Goal: Information Seeking & Learning: Learn about a topic

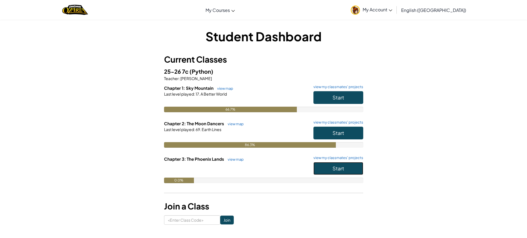
click at [338, 173] on button "Start" at bounding box center [339, 168] width 50 height 13
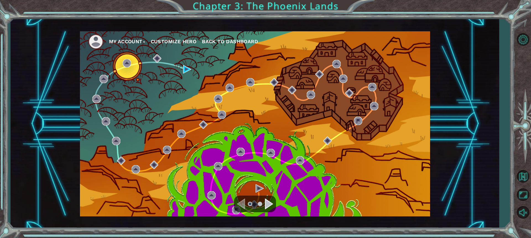
click at [456, 37] on div "My Account Customize Hero Back to Dashboard" at bounding box center [255, 123] width 489 height 209
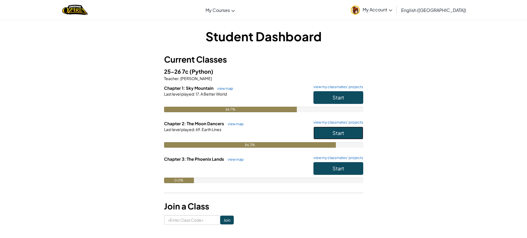
click at [334, 135] on span "Start" at bounding box center [339, 133] width 12 height 6
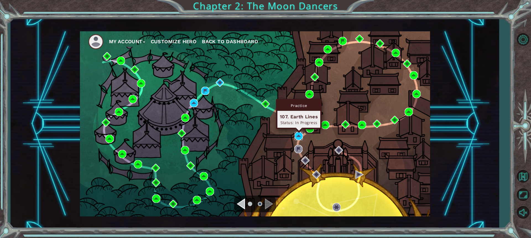
click at [299, 138] on img at bounding box center [299, 136] width 8 height 8
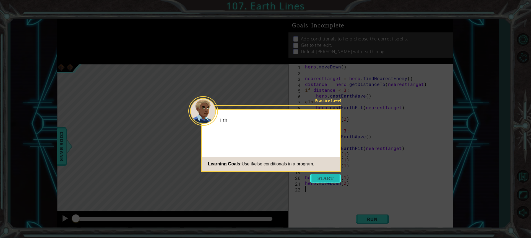
click at [328, 180] on button "Start" at bounding box center [326, 178] width 32 height 9
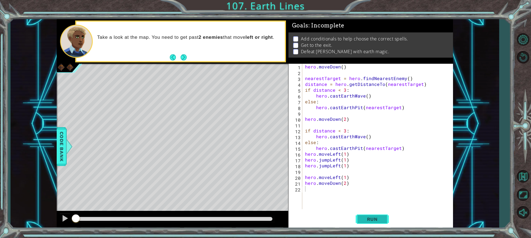
click at [375, 217] on span "Run" at bounding box center [373, 219] width 22 height 6
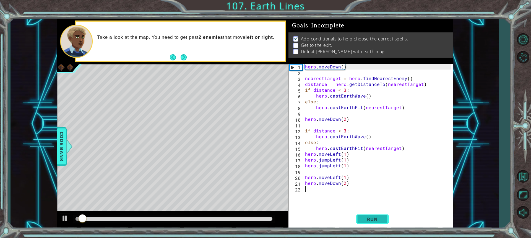
scroll to position [1, 0]
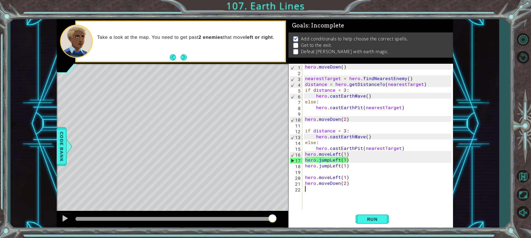
drag, startPoint x: 310, startPoint y: 188, endPoint x: 389, endPoint y: 187, distance: 79.4
click at [389, 187] on div "hero . moveDown ( ) nearestTarget = hero . findNearestEnemy ( ) distance = hero…" at bounding box center [379, 142] width 150 height 157
drag, startPoint x: 388, startPoint y: 186, endPoint x: 302, endPoint y: 206, distance: 87.7
click at [302, 206] on div "1 2 3 4 5 6 7 8 9 10 11 12 13 14 15 16 17 18 19 20 21 22 hero . moveDown ( ) ne…" at bounding box center [370, 136] width 163 height 145
click at [386, 214] on button "Run" at bounding box center [372, 219] width 33 height 16
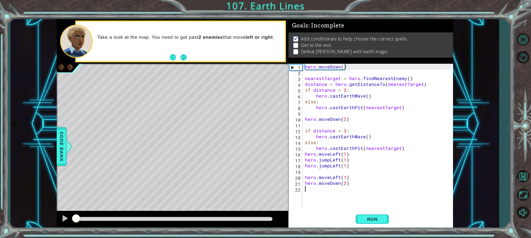
drag, startPoint x: 205, startPoint y: 220, endPoint x: 71, endPoint y: 223, distance: 133.4
click at [71, 223] on div at bounding box center [76, 219] width 10 height 10
click at [62, 219] on div at bounding box center [64, 218] width 7 height 7
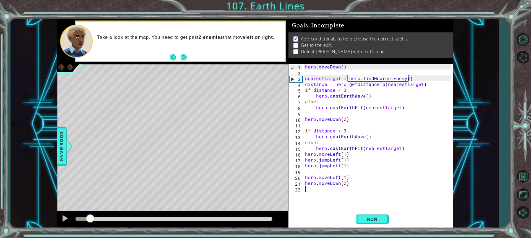
drag, startPoint x: 86, startPoint y: 219, endPoint x: 90, endPoint y: 219, distance: 4.4
click at [90, 219] on div at bounding box center [90, 219] width 10 height 10
click at [306, 118] on div "hero . moveDown ( ) nearestTarget = hero . findNearestEnemy ( ) distance = hero…" at bounding box center [379, 142] width 150 height 157
drag, startPoint x: 345, startPoint y: 118, endPoint x: 342, endPoint y: 119, distance: 3.1
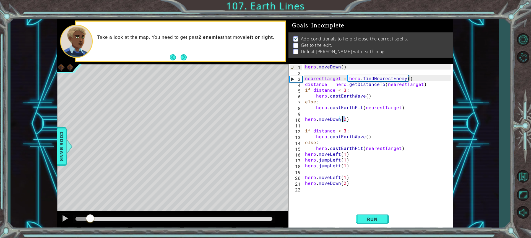
click at [342, 119] on div "hero . moveDown ( ) nearestTarget = hero . findNearestEnemy ( ) distance = hero…" at bounding box center [379, 142] width 150 height 157
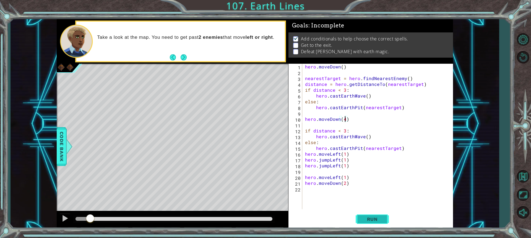
click at [361, 217] on button "Run" at bounding box center [372, 219] width 33 height 16
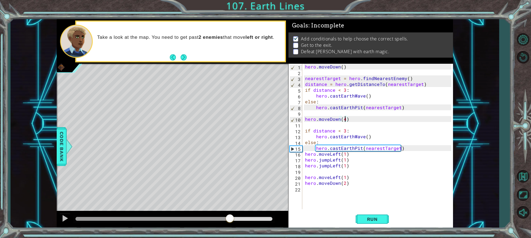
drag, startPoint x: 113, startPoint y: 217, endPoint x: 230, endPoint y: 218, distance: 116.8
click at [230, 218] on div at bounding box center [230, 219] width 10 height 10
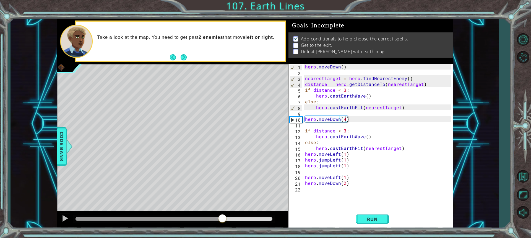
drag, startPoint x: 253, startPoint y: 219, endPoint x: 222, endPoint y: 207, distance: 33.0
click at [222, 207] on div "methods hero use(thing) moveUp(steps) moveDown(steps) moveLeft(steps) moveRight…" at bounding box center [255, 123] width 397 height 209
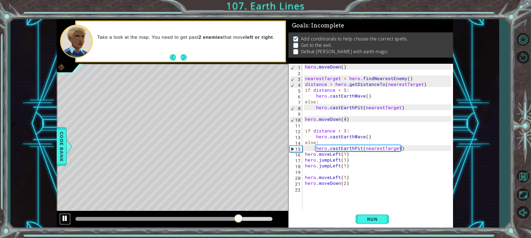
click at [66, 218] on div at bounding box center [64, 218] width 7 height 7
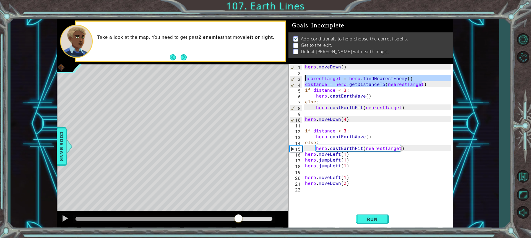
drag, startPoint x: 431, startPoint y: 86, endPoint x: 300, endPoint y: 76, distance: 131.6
click at [300, 76] on div "hero.moveDown(4) 1 2 3 4 5 6 7 8 9 10 11 12 13 14 15 16 17 18 19 20 21 22 hero …" at bounding box center [370, 136] width 163 height 145
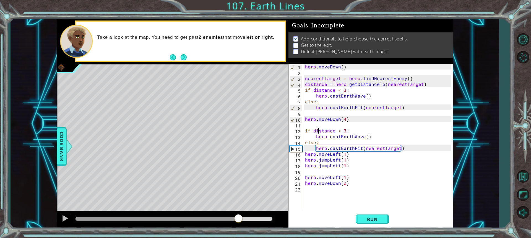
click at [318, 128] on div "hero . [GEOGRAPHIC_DATA] ( ) nearestTarget = hero . findNearestEnemy ( ) distan…" at bounding box center [379, 142] width 150 height 157
click at [317, 140] on div "hero . [GEOGRAPHIC_DATA] ( ) nearestTarget = hero . findNearestEnemy ( ) distan…" at bounding box center [379, 142] width 150 height 157
click at [319, 129] on div "hero . [GEOGRAPHIC_DATA] ( ) nearestTarget = hero . findNearestEnemy ( ) distan…" at bounding box center [379, 142] width 150 height 157
click at [314, 144] on div "hero . [GEOGRAPHIC_DATA] ( ) nearestTarget = hero . findNearestEnemy ( ) distan…" at bounding box center [379, 142] width 150 height 157
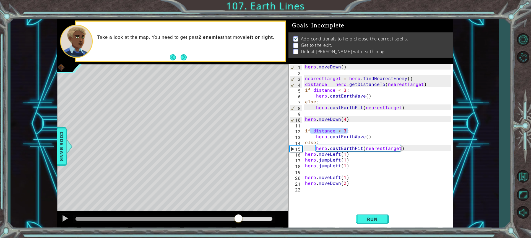
drag, startPoint x: 310, startPoint y: 130, endPoint x: 350, endPoint y: 130, distance: 40.7
click at [350, 130] on div "hero . [GEOGRAPHIC_DATA] ( ) nearestTarget = hero . findNearestEnemy ( ) distan…" at bounding box center [379, 142] width 150 height 157
click at [340, 137] on div "hero . [GEOGRAPHIC_DATA] ( ) nearestTarget = hero . findNearestEnemy ( ) distan…" at bounding box center [379, 142] width 150 height 157
click at [313, 141] on div "hero . [GEOGRAPHIC_DATA] ( ) nearestTarget = hero . findNearestEnemy ( ) distan…" at bounding box center [379, 142] width 150 height 157
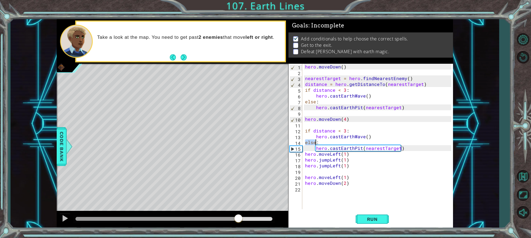
click at [313, 141] on div "hero . [GEOGRAPHIC_DATA] ( ) nearestTarget = hero . findNearestEnemy ( ) distan…" at bounding box center [379, 142] width 150 height 157
click at [383, 149] on div "hero . [GEOGRAPHIC_DATA] ( ) nearestTarget = hero . findNearestEnemy ( ) distan…" at bounding box center [379, 142] width 150 height 157
type textarea "hero.castEarthPit(nearestTarget)"
click at [383, 149] on div "hero . [GEOGRAPHIC_DATA] ( ) nearestTarget = hero . findNearestEnemy ( ) distan…" at bounding box center [379, 142] width 150 height 157
click at [326, 126] on div "hero . [GEOGRAPHIC_DATA] ( ) nearestTarget = hero . findNearestEnemy ( ) distan…" at bounding box center [379, 142] width 150 height 157
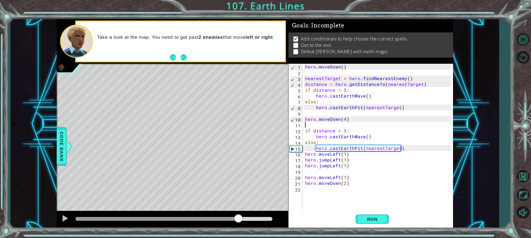
scroll to position [0, 0]
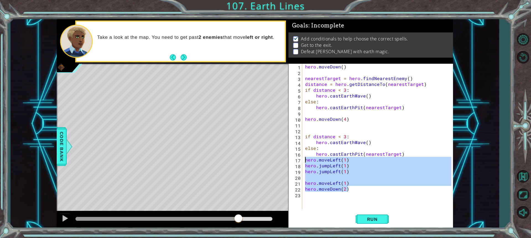
drag, startPoint x: 349, startPoint y: 190, endPoint x: 291, endPoint y: 166, distance: 62.7
click at [302, 158] on div "1 2 3 4 5 6 7 8 9 10 11 12 13 14 15 16 17 18 19 20 21 22 23 hero . moveDown ( )…" at bounding box center [370, 136] width 163 height 145
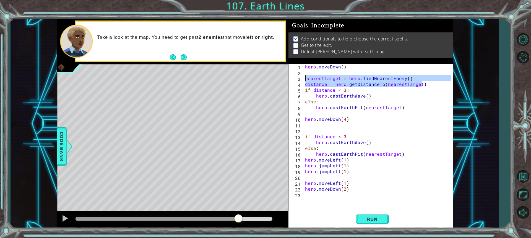
drag, startPoint x: 429, startPoint y: 84, endPoint x: 301, endPoint y: 78, distance: 128.0
click at [301, 78] on div "hero.moveLeft(1) hero.jumpLeft(1) 1 2 3 4 5 6 7 8 9 10 11 12 13 14 15 16 17 18 …" at bounding box center [370, 136] width 163 height 145
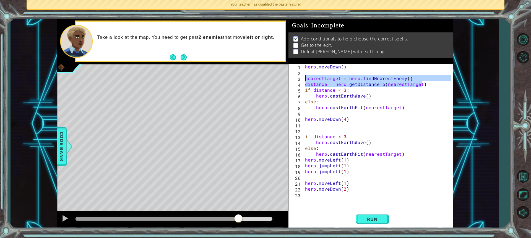
click at [414, 99] on div "hero . [GEOGRAPHIC_DATA] ( ) nearestTarget = hero . findNearestEnemy ( ) distan…" at bounding box center [379, 142] width 150 height 157
type textarea "else:"
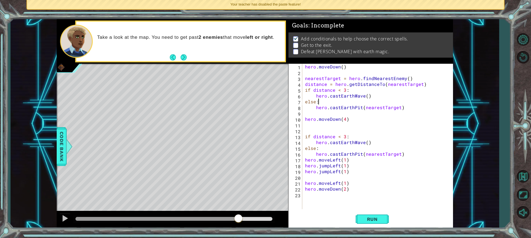
click at [306, 127] on div "hero . [GEOGRAPHIC_DATA] ( ) nearestTarget = hero . findNearestEnemy ( ) distan…" at bounding box center [379, 142] width 150 height 157
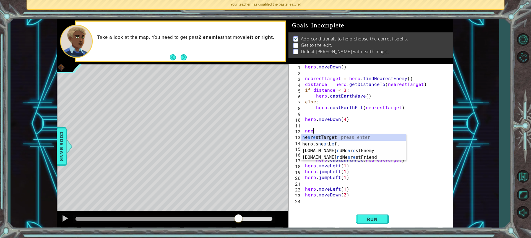
type textarea "naer"
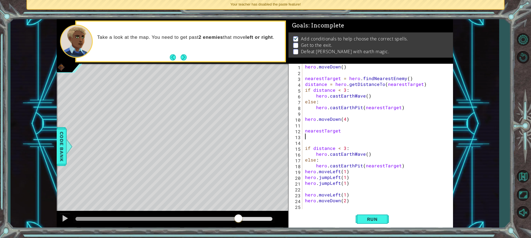
click at [345, 131] on div "hero . moveDown ( ) nearestTarget = hero . findNearestEnemy ( ) distance = hero…" at bounding box center [379, 142] width 150 height 157
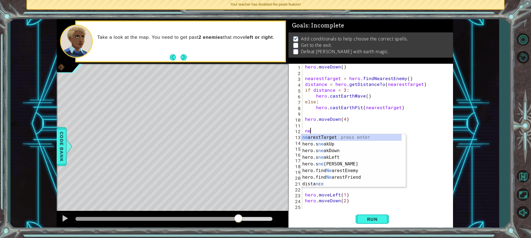
type textarea "n"
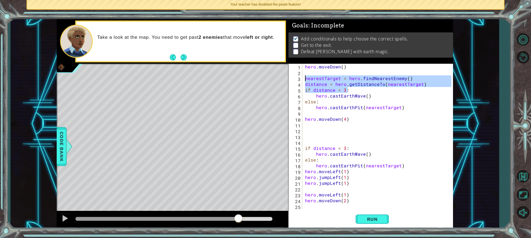
drag, startPoint x: 426, startPoint y: 87, endPoint x: 287, endPoint y: 78, distance: 139.8
click at [287, 78] on div "1 ההההההההההההההההההההההההההההההההההההההההההההההההההההההההההההההההההההההההההההה…" at bounding box center [255, 123] width 397 height 209
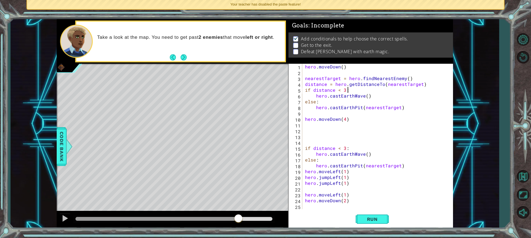
click at [356, 92] on div "hero . [GEOGRAPHIC_DATA] ( ) nearestTarget = hero . findNearestEnemy ( ) distan…" at bounding box center [379, 142] width 150 height 157
drag, startPoint x: 303, startPoint y: 78, endPoint x: 426, endPoint y: 93, distance: 123.8
click at [410, 94] on div "if distance < 3: 1 2 3 4 5 6 7 8 9 10 11 12 13 14 15 16 17 18 19 20 21 22 23 24…" at bounding box center [370, 136] width 163 height 145
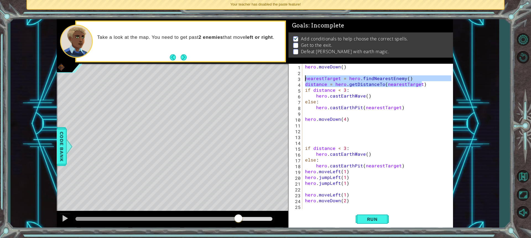
drag, startPoint x: 428, startPoint y: 83, endPoint x: 299, endPoint y: 77, distance: 128.3
click at [299, 77] on div "if distance < 3: 1 2 3 4 5 6 7 8 9 10 11 12 13 14 15 16 17 18 19 20 21 22 23 24…" at bounding box center [370, 136] width 163 height 145
type textarea "nearestTarget = hero.findNearestEnemy() distance = hero.getDistanceTo(nearestTa…"
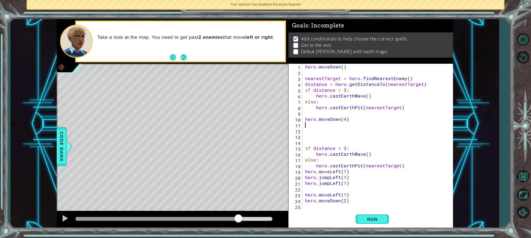
click at [310, 125] on div "hero . [GEOGRAPHIC_DATA] ( ) nearestTarget = hero . findNearestEnemy ( ) distan…" at bounding box center [379, 142] width 150 height 157
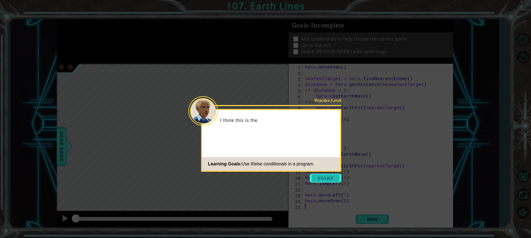
click at [332, 180] on button "Start" at bounding box center [326, 178] width 32 height 9
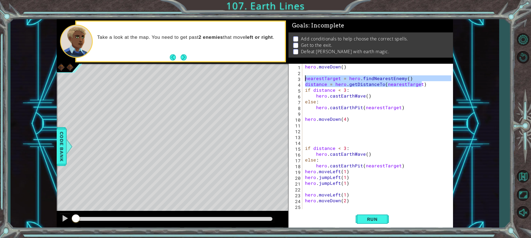
drag, startPoint x: 427, startPoint y: 86, endPoint x: 297, endPoint y: 78, distance: 130.1
click at [297, 78] on div "1 2 3 4 5 6 7 8 9 10 11 12 13 14 15 16 17 18 19 20 21 22 23 24 25 hero . [GEOGR…" at bounding box center [370, 136] width 163 height 145
type textarea "nearestTarget = hero.findNearestEnemy() distance = hero.getDistanceTo(nearestTa…"
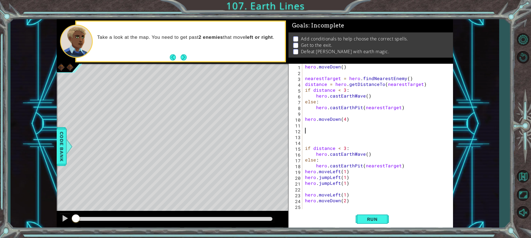
click at [311, 128] on div "hero . [GEOGRAPHIC_DATA] ( ) nearestTarget = hero . findNearestEnemy ( ) distan…" at bounding box center [379, 142] width 150 height 157
paste textarea "distance = hero.getDistanceTo(nearestTarget)"
type textarea "distance = hero.getDistanceTo(nearestTarget)"
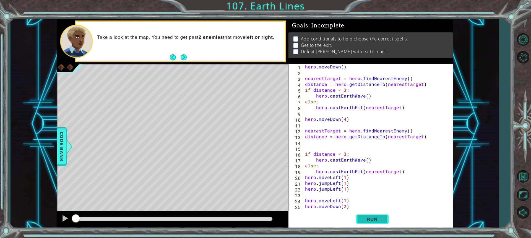
click at [366, 221] on span "Run" at bounding box center [373, 219] width 22 height 6
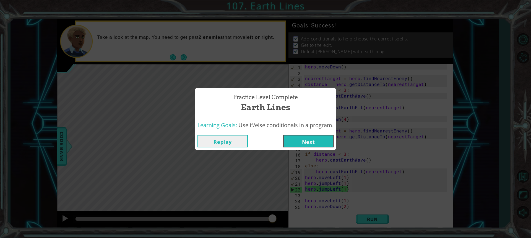
click at [310, 137] on button "Next" at bounding box center [308, 141] width 50 height 12
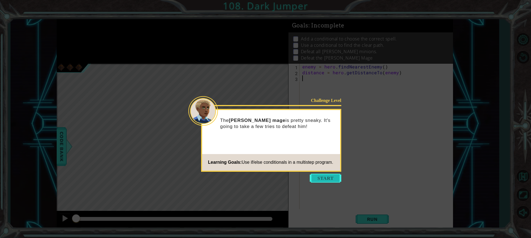
click at [334, 178] on button "Start" at bounding box center [326, 178] width 32 height 9
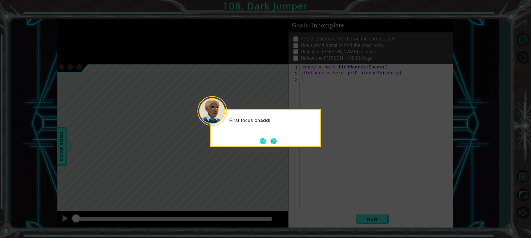
click at [274, 142] on button "Next" at bounding box center [273, 141] width 7 height 7
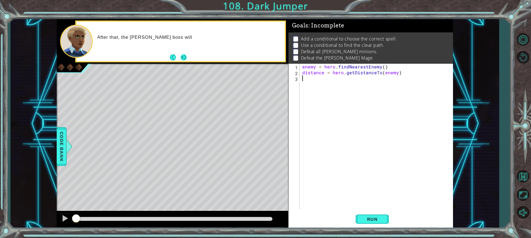
click at [188, 56] on button "Next" at bounding box center [183, 56] width 9 height 9
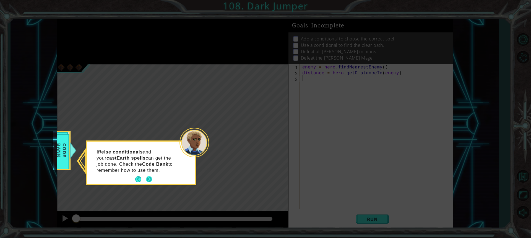
click at [149, 179] on button "Next" at bounding box center [149, 179] width 6 height 6
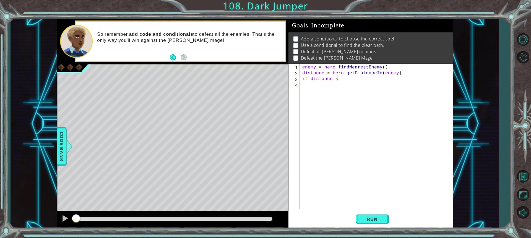
scroll to position [0, 2]
type textarea "if distance <3:"
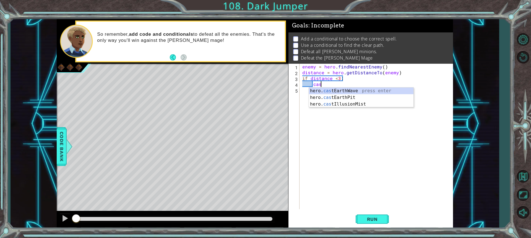
type textarea "cast"
click at [346, 89] on div "hero. cast EarthWave press enter hero. cast EarthPit press enter hero. cast Ill…" at bounding box center [361, 103] width 105 height 33
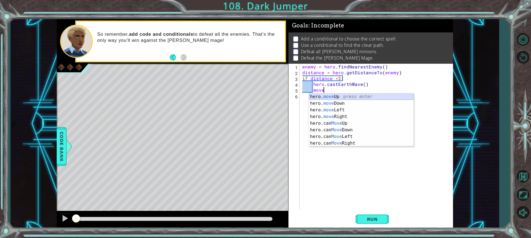
click at [355, 94] on div "hero. move Up press enter hero. move Down press enter hero. move Left press ent…" at bounding box center [361, 126] width 105 height 66
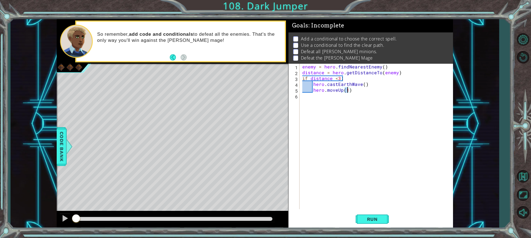
type textarea "hero.moveUp(2)"
click at [304, 97] on div "enemy = hero . findNearestEnemy ( ) distance = hero . getDistanceTo ( enemy ) i…" at bounding box center [377, 142] width 153 height 157
type textarea "else:"
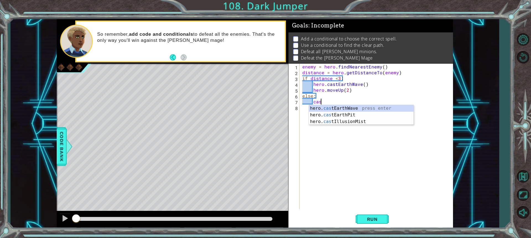
scroll to position [0, 1]
click at [330, 113] on div "hero. cast EarthWave press enter hero. cast EarthPit press enter hero. cast Ill…" at bounding box center [361, 121] width 105 height 33
type textarea "hero.castEarthPit(enemy)"
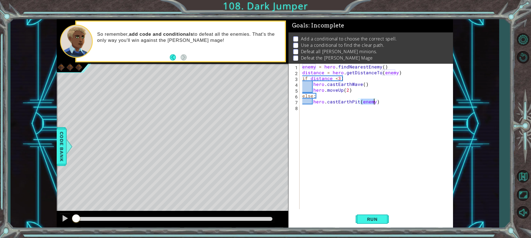
click at [376, 112] on div "enemy = hero . findNearestEnemy ( ) distance = hero . getDistanceTo ( enemy ) i…" at bounding box center [377, 142] width 153 height 157
click at [360, 216] on button "Run" at bounding box center [372, 219] width 33 height 16
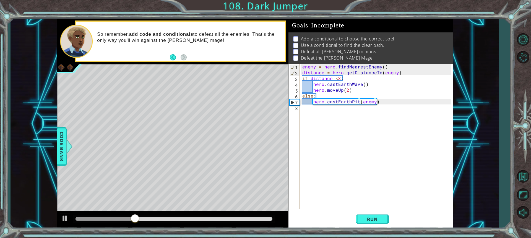
drag, startPoint x: 384, startPoint y: 102, endPoint x: 377, endPoint y: 103, distance: 7.0
click at [377, 103] on div "enemy = hero . findNearestEnemy ( ) distance = hero . getDistanceTo ( enemy ) i…" at bounding box center [377, 142] width 153 height 157
type textarea "hero.castEarthPit(enemy)"
click at [386, 102] on div "enemy = hero . findNearestEnemy ( ) distance = hero . getDistanceTo ( enemy ) i…" at bounding box center [377, 142] width 153 height 157
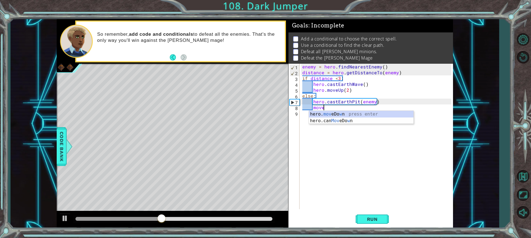
scroll to position [0, 1]
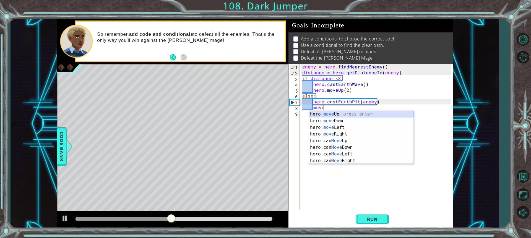
click at [385, 115] on div "hero. move Up press enter hero. move Down press enter hero. move Left press ent…" at bounding box center [361, 144] width 105 height 66
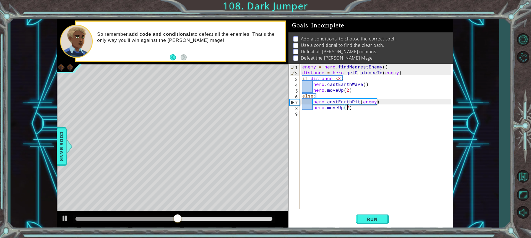
scroll to position [0, 2]
click at [363, 108] on div "enemy = hero . findNearestEnemy ( ) distance = hero . getDistanceTo ( enemy ) i…" at bounding box center [377, 142] width 153 height 157
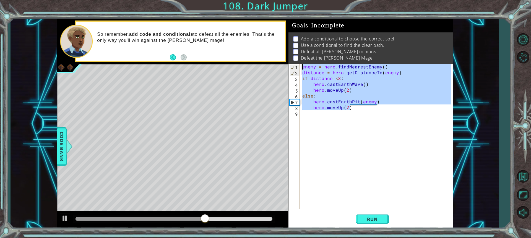
drag, startPoint x: 364, startPoint y: 109, endPoint x: 302, endPoint y: 65, distance: 75.6
click at [302, 65] on div "enemy = hero . findNearestEnemy ( ) distance = hero . getDistanceTo ( enemy ) i…" at bounding box center [377, 142] width 153 height 157
type textarea "enemy = hero.findNearestEnemy() distance = hero.getDistanceTo(enemy)"
click at [304, 115] on div "enemy = hero . findNearestEnemy ( ) distance = hero . getDistanceTo ( enemy ) i…" at bounding box center [377, 142] width 153 height 157
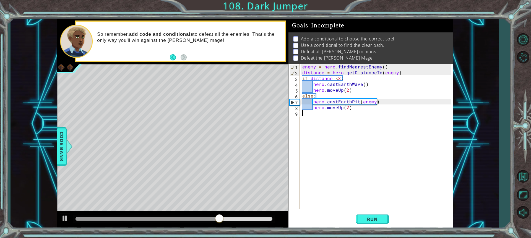
scroll to position [0, 0]
paste textarea "hero.moveUp(2)"
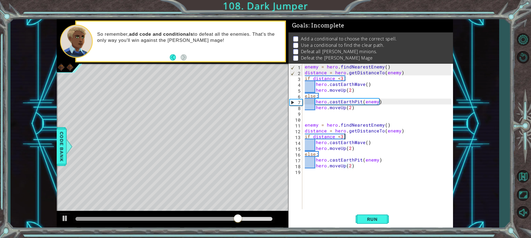
click at [408, 134] on div "enemy = hero . findNearestEnemy ( ) distance = hero . getDistanceTo ( enemy ) i…" at bounding box center [379, 142] width 151 height 157
type textarea "if distance <3:"
click at [379, 218] on span "Run" at bounding box center [373, 219] width 22 height 6
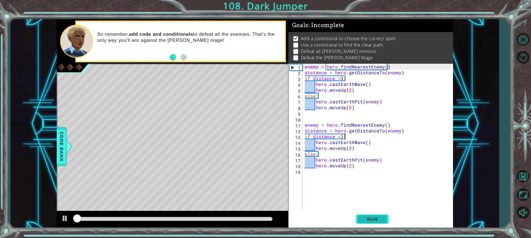
scroll to position [4, 0]
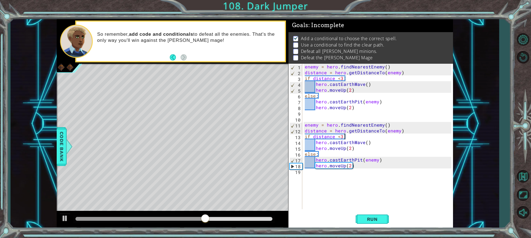
click at [320, 173] on div "enemy = hero . findNearestEnemy ( ) distance = hero . getDistanceTo ( enemy ) i…" at bounding box center [379, 142] width 151 height 157
click at [364, 166] on div "enemy = hero . findNearestEnemy ( ) distance = hero . getDistanceTo ( enemy ) i…" at bounding box center [379, 142] width 151 height 157
type textarea "hero.moveUp(2)"
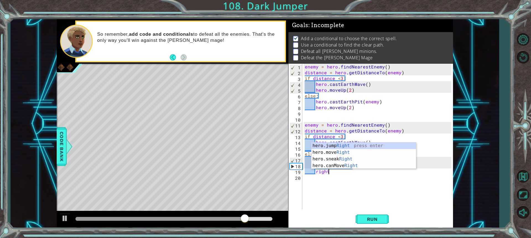
scroll to position [0, 1]
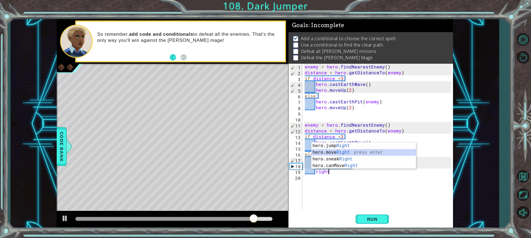
click at [342, 151] on div "hero.jump Right press enter hero.move Right press enter hero.sneak Right press …" at bounding box center [364, 162] width 105 height 40
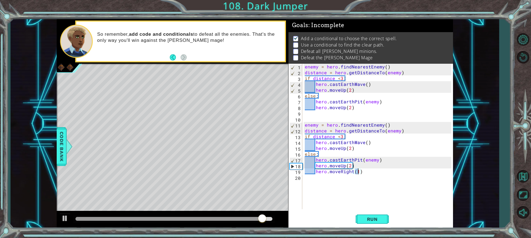
type textarea "hero.moveRight(2)"
click at [371, 173] on div "enemy = hero . findNearestEnemy ( ) distance = hero . getDistanceTo ( enemy ) i…" at bounding box center [379, 142] width 151 height 157
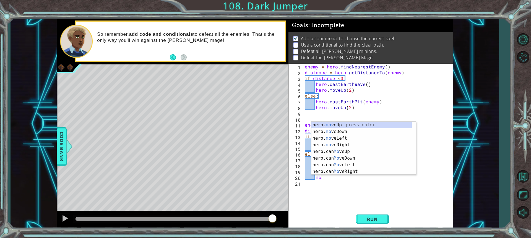
scroll to position [0, 1]
click at [361, 123] on div "hero. move Up press enter hero. move Down press enter hero. move Left press ent…" at bounding box center [364, 155] width 105 height 66
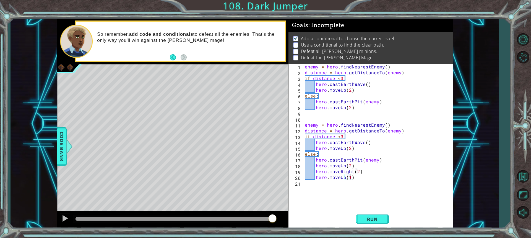
scroll to position [0, 2]
click at [368, 217] on span "Run" at bounding box center [373, 219] width 22 height 6
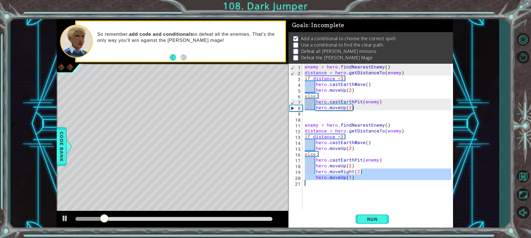
drag, startPoint x: 368, startPoint y: 172, endPoint x: 311, endPoint y: 183, distance: 58.4
click at [311, 183] on div "enemy = hero . findNearestEnemy ( ) distance = hero . getDistanceTo ( enemy ) i…" at bounding box center [379, 142] width 151 height 157
type textarea "hero.moveUp(1)"
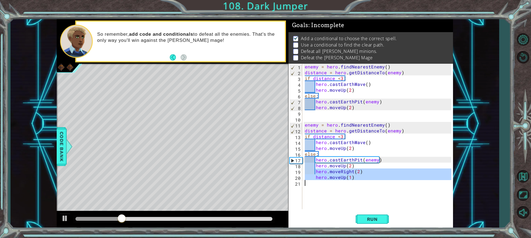
drag, startPoint x: 315, startPoint y: 172, endPoint x: 356, endPoint y: 183, distance: 42.8
click at [356, 183] on div "enemy = hero . findNearestEnemy ( ) distance = hero . getDistanceTo ( enemy ) i…" at bounding box center [379, 142] width 151 height 157
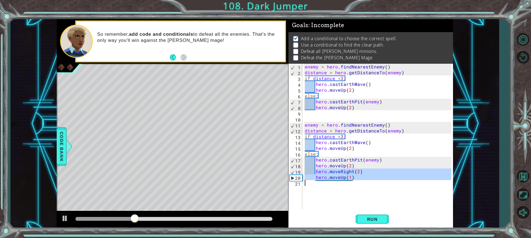
click at [317, 187] on div "enemy = hero . findNearestEnemy ( ) distance = hero . getDistanceTo ( enemy ) i…" at bounding box center [378, 136] width 148 height 145
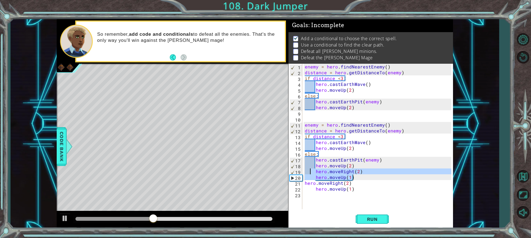
drag, startPoint x: 357, startPoint y: 176, endPoint x: 309, endPoint y: 170, distance: 47.7
click at [309, 170] on div "enemy = hero . findNearestEnemy ( ) distance = hero . getDistanceTo ( enemy ) i…" at bounding box center [379, 142] width 151 height 157
type textarea "hero.moveRight(2) hero.moveUp(1)"
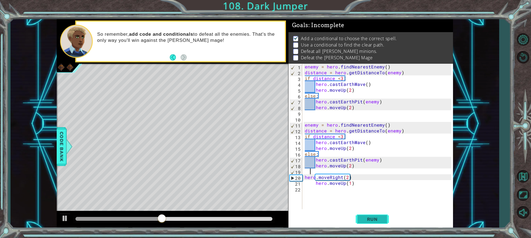
click at [376, 222] on button "Run" at bounding box center [372, 219] width 33 height 16
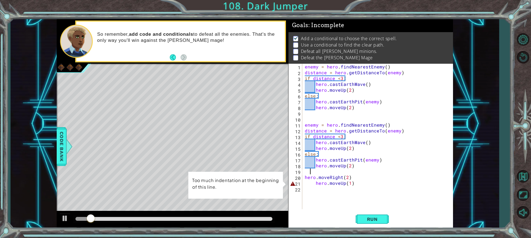
click at [316, 184] on div "enemy = hero . findNearestEnemy ( ) distance = hero . getDistanceTo ( enemy ) i…" at bounding box center [379, 142] width 151 height 157
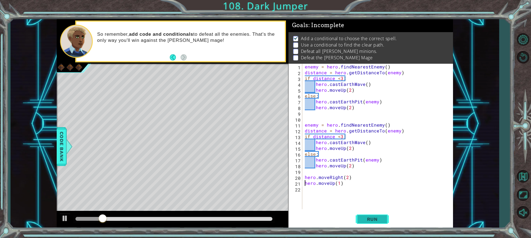
click at [374, 222] on button "Run" at bounding box center [372, 219] width 33 height 16
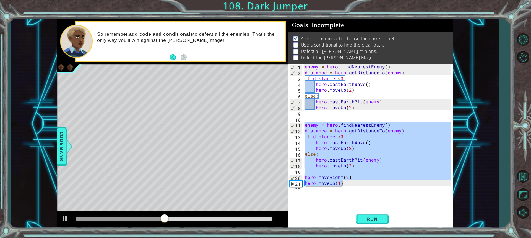
drag, startPoint x: 345, startPoint y: 185, endPoint x: 306, endPoint y: 122, distance: 74.4
click at [306, 122] on div "enemy = hero . findNearestEnemy ( ) distance = hero . getDistanceTo ( enemy ) i…" at bounding box center [379, 142] width 151 height 157
type textarea "enemy = hero.findNearestEnemy() distance = hero.getDistanceTo(enemy)"
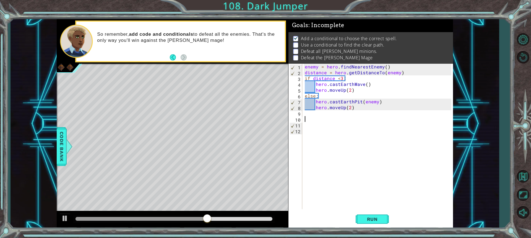
click at [319, 119] on div "enemy = hero . findNearestEnemy ( ) distance = hero . getDistanceTo ( enemy ) i…" at bounding box center [379, 142] width 151 height 157
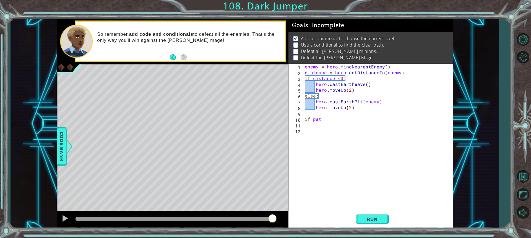
type textarea "i"
type textarea "if pathfree:"
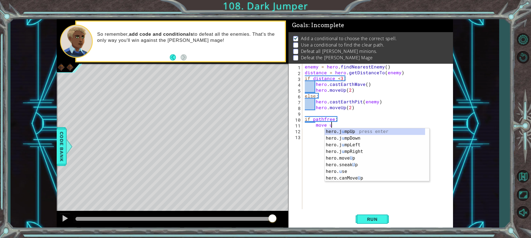
scroll to position [0, 1]
click at [343, 130] on div "hero.move Up press enter hero.sneak Up press enter hero.jump Up press enter her…" at bounding box center [377, 158] width 105 height 60
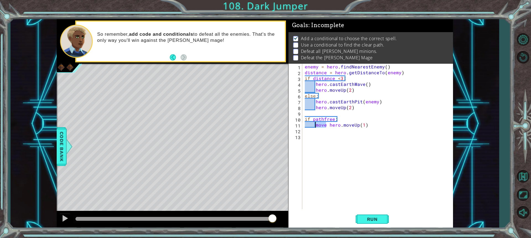
drag, startPoint x: 327, startPoint y: 125, endPoint x: 315, endPoint y: 127, distance: 12.2
click at [315, 127] on div "enemy = hero . findNearestEnemy ( ) distance = hero . getDistanceTo ( enemy ) i…" at bounding box center [379, 142] width 151 height 157
click at [317, 124] on div "enemy = hero . findNearestEnemy ( ) distance = hero . getDistanceTo ( enemy ) i…" at bounding box center [379, 142] width 151 height 157
click at [350, 125] on div "enemy = hero . findNearestEnemy ( ) distance = hero . getDistanceTo ( enemy ) i…" at bounding box center [379, 142] width 151 height 157
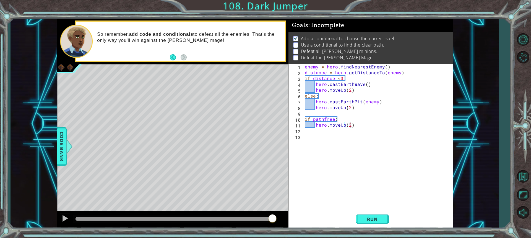
type textarea "hero.moveUp(2)"
click at [357, 122] on div "enemy = hero . findNearestEnemy ( ) distance = hero . getDistanceTo ( enemy ) i…" at bounding box center [379, 142] width 151 height 157
type textarea "else:"
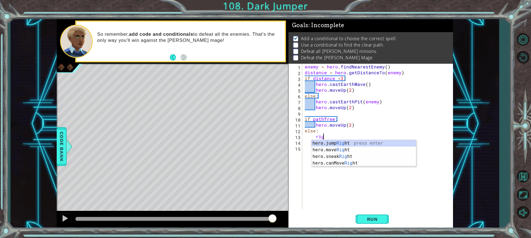
type textarea "right"
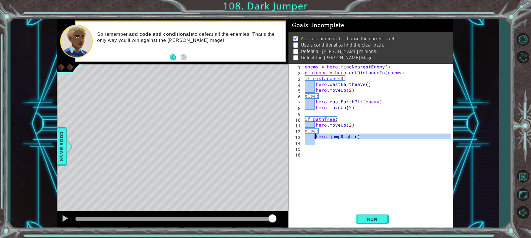
drag, startPoint x: 366, startPoint y: 140, endPoint x: 315, endPoint y: 136, distance: 51.6
click at [315, 136] on div "enemy = hero . findNearestEnemy ( ) distance = hero . getDistanceTo ( enemy ) i…" at bounding box center [379, 142] width 151 height 157
type textarea "hero.jumpRight()"
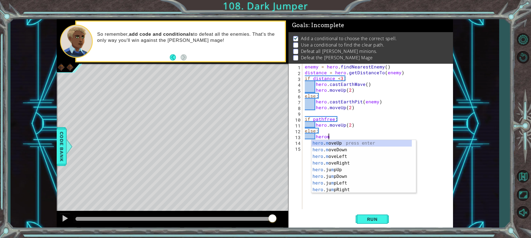
scroll to position [0, 1]
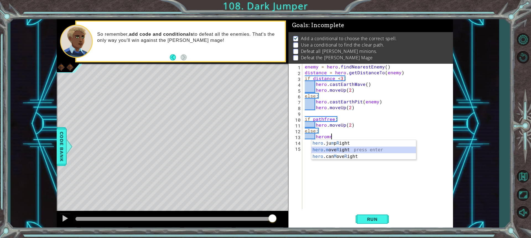
click at [353, 149] on div "hero .ju m p R ight press enter hero . m ove R ight press enter hero .can M ove…" at bounding box center [364, 156] width 105 height 33
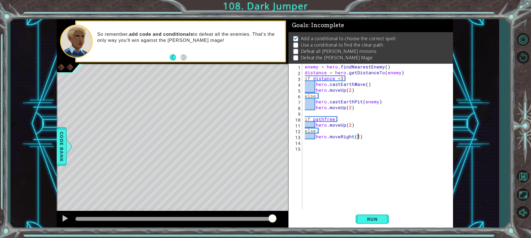
scroll to position [0, 3]
click at [368, 214] on button "Run" at bounding box center [372, 219] width 33 height 16
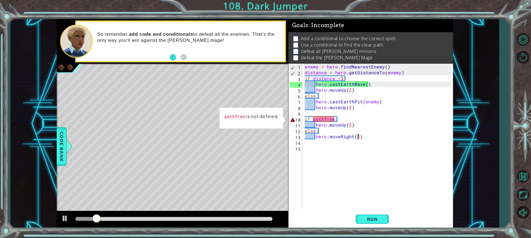
click at [334, 118] on div "enemy = hero . findNearestEnemy ( ) distance = hero . getDistanceTo ( enemy ) i…" at bounding box center [379, 142] width 151 height 157
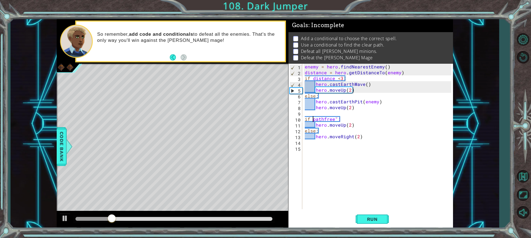
click at [312, 118] on div "enemy = hero . findNearestEnemy ( ) distance = hero . getDistanceTo ( enemy ) i…" at bounding box center [379, 142] width 151 height 157
click at [381, 216] on span "Run" at bounding box center [373, 219] width 22 height 6
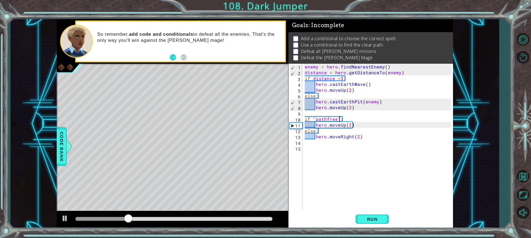
click at [339, 118] on div "enemy = hero . findNearestEnemy ( ) distance = hero . getDistanceTo ( enemy ) i…" at bounding box center [379, 142] width 151 height 157
click at [314, 118] on div "enemy = hero . findNearestEnemy ( ) distance = hero . getDistanceTo ( enemy ) i…" at bounding box center [379, 142] width 151 height 157
type textarea "if pathfree:"
click at [383, 219] on span "Run" at bounding box center [373, 219] width 22 height 6
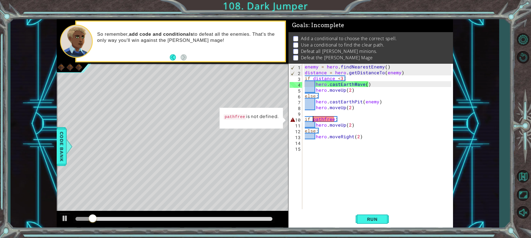
click at [334, 120] on div "enemy = hero . findNearestEnemy ( ) distance = hero . getDistanceTo ( enemy ) i…" at bounding box center [379, 142] width 151 height 157
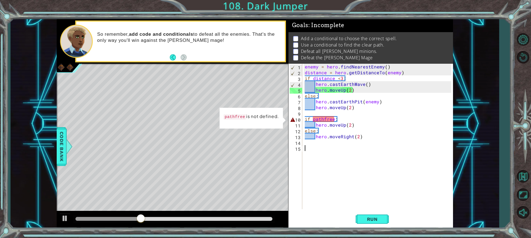
drag, startPoint x: 373, startPoint y: 146, endPoint x: 330, endPoint y: 148, distance: 42.9
click at [330, 148] on div "enemy = hero . findNearestEnemy ( ) distance = hero . getDistanceTo ( enemy ) i…" at bounding box center [379, 142] width 151 height 157
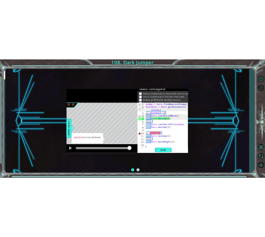
scroll to position [1, 0]
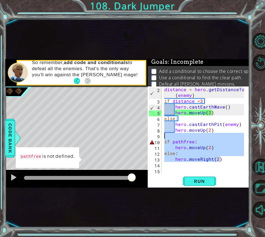
drag, startPoint x: 226, startPoint y: 161, endPoint x: 150, endPoint y: 142, distance: 77.9
click at [163, 137] on div "2 3 4 5 6 7 8 9 10 11 12 13 14 15 distance = hero . getDistanceTo ( enemy ) if …" at bounding box center [198, 130] width 100 height 87
type textarea "if pathfree:"
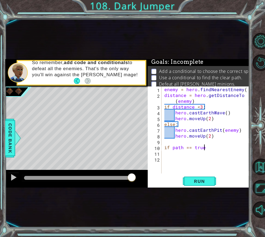
scroll to position [0, 2]
type textarea "if path == true:"
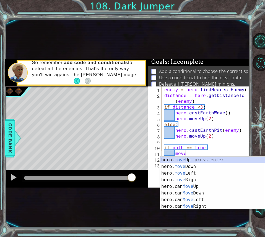
scroll to position [0, 1]
click at [247, 160] on div "hero. move Up press enter hero. move Down press enter hero. move Left press ent…" at bounding box center [212, 190] width 105 height 66
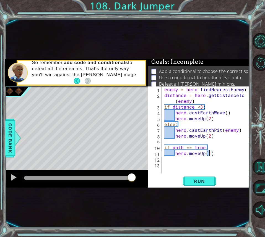
type textarea "hero.moveUp(2)"
click at [218, 153] on div "enemy = hero . findNearestEnemy ( ) distance = hero . getDistanceTo ( enemy ) i…" at bounding box center [207, 136] width 88 height 99
click at [167, 159] on div "enemy = hero . findNearestEnemy ( ) distance = hero . getDistanceTo ( enemy ) i…" at bounding box center [207, 136] width 88 height 99
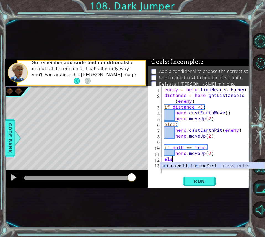
scroll to position [0, 0]
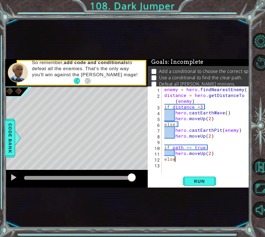
type textarea "else:"
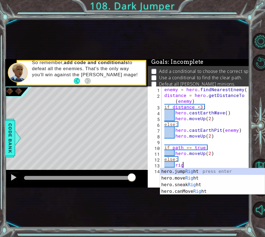
scroll to position [0, 1]
click at [218, 178] on div "hero.jump Right press enter hero.move Right press enter hero.sneak Right press …" at bounding box center [212, 189] width 105 height 40
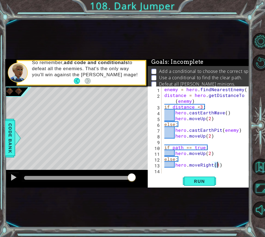
type textarea "hero.moveRight(2)"
click at [234, 165] on div "enemy = hero . findNearestEnemy ( ) distance = hero . getDistanceTo ( enemy ) i…" at bounding box center [207, 136] width 88 height 99
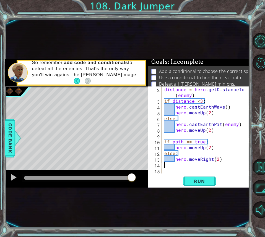
scroll to position [0, 0]
click at [222, 159] on div "distance = hero . getDistanceTo ( enemy ) if distance < 3 : hero . castEarthWav…" at bounding box center [205, 139] width 84 height 105
type textarea "hero.moveRight(2)"
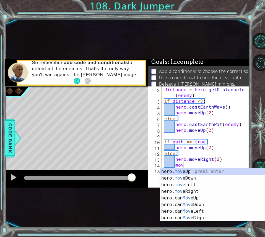
scroll to position [0, 1]
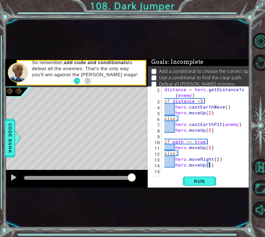
type textarea "hero.moveUp(2)"
click at [223, 163] on div "distance = hero . getDistanceTo ( enemy ) if distance < 3 : hero . castEarthWav…" at bounding box center [205, 139] width 84 height 105
click at [213, 148] on div "distance = hero . getDistanceTo ( enemy ) if distance < 3 : hero . castEarthWav…" at bounding box center [205, 139] width 84 height 105
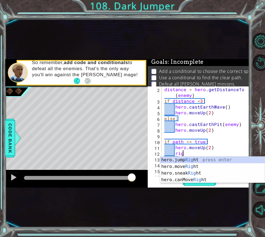
scroll to position [0, 1]
click at [190, 167] on div "hero.jump Right press enter hero.move Right press enter hero.sneak Right press …" at bounding box center [212, 177] width 105 height 40
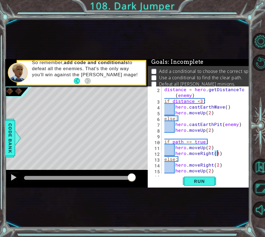
scroll to position [0, 3]
click at [221, 153] on div "distance = hero . getDistanceTo ( enemy ) if distance < 3 : hero . castEarthWav…" at bounding box center [205, 139] width 84 height 105
click at [171, 179] on div "Run" at bounding box center [199, 182] width 101 height 10
click at [219, 173] on div "distance = hero . getDistanceTo ( enemy ) if distance < 3 : hero . castEarthWav…" at bounding box center [205, 139] width 84 height 105
type textarea "hero.moveUp(2)"
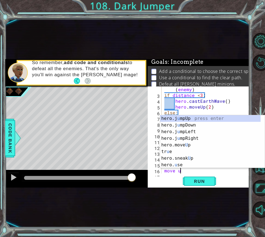
scroll to position [0, 1]
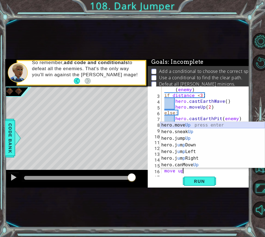
click at [218, 124] on div "hero.move Up press enter hero.sneak Up press enter hero.jump Up press enter her…" at bounding box center [212, 152] width 105 height 60
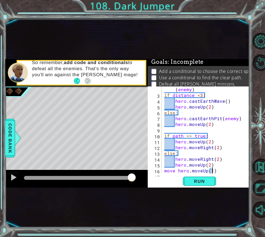
scroll to position [0, 3]
click at [210, 184] on span "Run" at bounding box center [200, 182] width 22 height 6
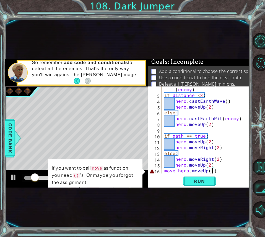
click at [175, 171] on div "distance = hero . getDistanceTo ( enemy ) if distance < 3 : hero . castEarthWav…" at bounding box center [205, 133] width 84 height 105
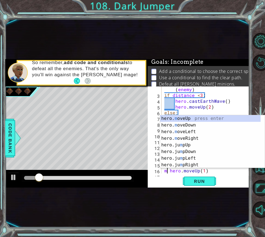
scroll to position [0, 2]
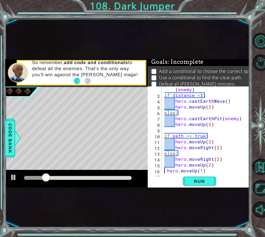
click at [166, 171] on div "distance = hero . getDistanceTo ( enemy ) if distance < 3 : hero . castEarthWav…" at bounding box center [205, 133] width 84 height 105
click at [201, 183] on span "Run" at bounding box center [200, 182] width 22 height 6
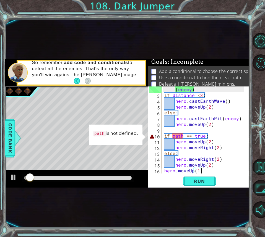
scroll to position [29, 0]
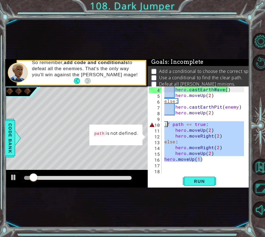
drag, startPoint x: 214, startPoint y: 168, endPoint x: 166, endPoint y: 122, distance: 66.9
click at [166, 122] on div "hero . castEarthWave ( ) hero . moveUp ( 2 ) else : hero . castEarthPit ( enemy…" at bounding box center [205, 136] width 84 height 99
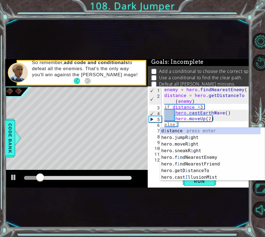
click at [226, 121] on div "enemy = hero . findNearestEnemy ( ) distance = hero . getDistanceTo ( enemy ) i…" at bounding box center [207, 136] width 88 height 99
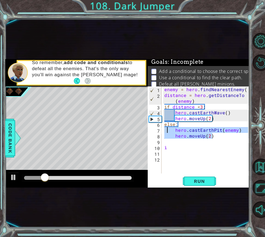
drag, startPoint x: 222, startPoint y: 138, endPoint x: 164, endPoint y: 131, distance: 58.5
click at [164, 131] on div "enemy = hero . findNearestEnemy ( ) distance = hero . getDistanceTo ( enemy ) i…" at bounding box center [207, 136] width 88 height 99
type textarea "hero.castEarthPit(enemy) hero.moveUp(2)"
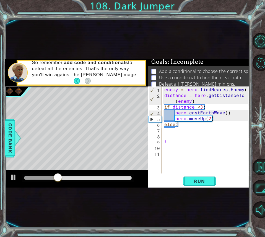
click at [193, 127] on div "enemy = hero . findNearestEnemy ( ) distance = hero . getDistanceTo ( enemy ) i…" at bounding box center [207, 136] width 88 height 99
type textarea "else:"
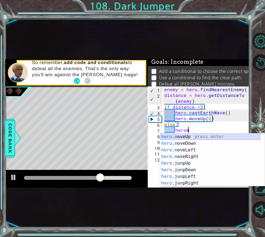
click at [183, 136] on div "hero . m oveUp press enter hero . m oveDown press enter hero . m oveLeft press …" at bounding box center [210, 167] width 100 height 66
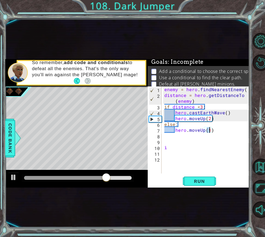
scroll to position [0, 3]
type textarea "hero.moveUp(2)"
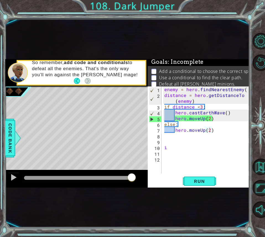
click at [172, 142] on div "enemy = hero . findNearestEnemy ( ) distance = hero . getDistanceTo ( enemy ) i…" at bounding box center [207, 136] width 88 height 99
click at [168, 149] on div "enemy = hero . findNearestEnemy ( ) distance = hero . getDistanceTo ( enemy ) i…" at bounding box center [207, 136] width 88 height 99
type textarea "i"
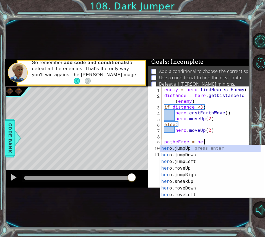
scroll to position [0, 2]
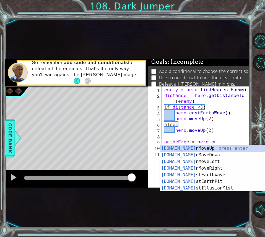
type textarea "patheFree = hero.can"
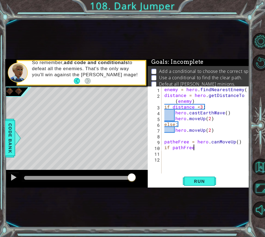
scroll to position [0, 2]
type textarea "if pathFree:"
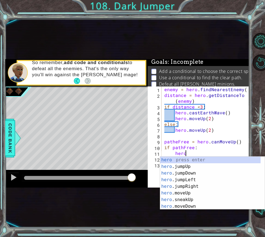
scroll to position [0, 1]
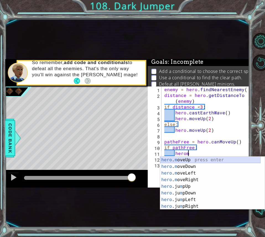
click at [210, 158] on div "hero . m oveUp press enter hero . m oveDown press enter hero . m oveLeft press …" at bounding box center [210, 190] width 100 height 66
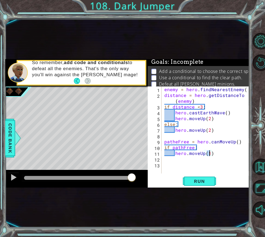
type textarea "hero.moveUp(2)"
click at [221, 156] on div "enemy = hero . findNearestEnemy ( ) distance = hero . getDistanceTo ( enemy ) i…" at bounding box center [207, 136] width 88 height 99
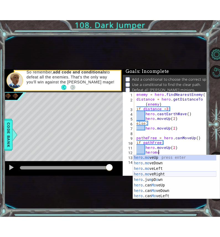
scroll to position [0, 2]
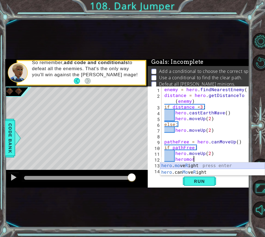
click at [207, 165] on div "hero . mo ve R ight press enter hero .can Mo ve R ight press enter" at bounding box center [212, 176] width 105 height 27
type textarea "hero.moveRight(1)"
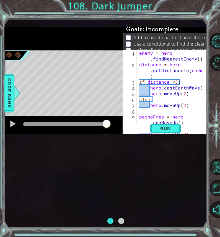
scroll to position [0, 0]
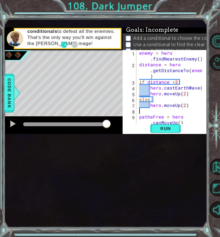
click at [192, 143] on div "enemy = hero . findNearestEnemy ( ) distance = hero . getDistanceTo ( enemy ) i…" at bounding box center [171, 96] width 66 height 93
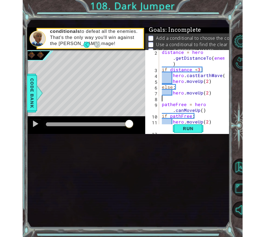
scroll to position [29, 0]
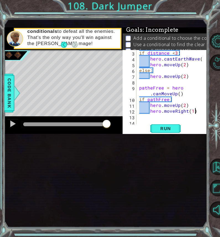
click at [197, 137] on div "if distance < 3 : hero . castEarthWave ( ) hero . moveUp ( 2 ) else : hero . mo…" at bounding box center [171, 93] width 66 height 87
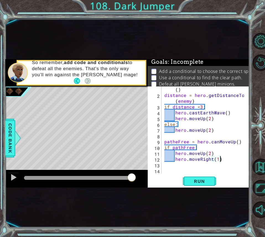
scroll to position [6, 0]
drag, startPoint x: 214, startPoint y: 119, endPoint x: 174, endPoint y: 118, distance: 39.9
click at [174, 118] on div "enemy = hero . findNearestEnemy ( ) distance = hero . getDistanceTo ( enemy ) i…" at bounding box center [205, 133] width 84 height 105
type textarea "hero.moveUp(2)"
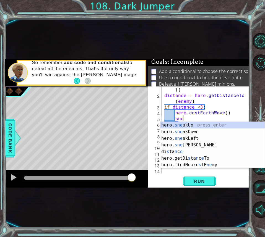
scroll to position [0, 1]
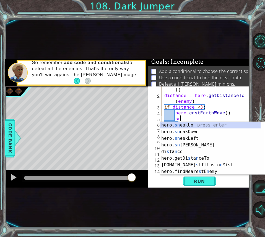
type textarea "s"
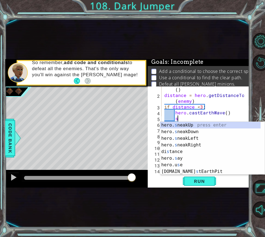
scroll to position [0, 0]
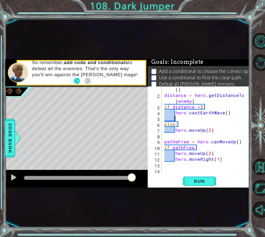
click at [183, 125] on div "enemy = hero . findNearestEnemy ( ) distance = hero . getDistanceTo ( enemy ) i…" at bounding box center [205, 133] width 84 height 105
type textarea "else:"
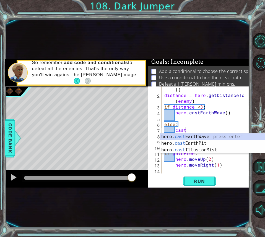
scroll to position [0, 1]
click at [208, 143] on div "hero. cast EarthWave press enter hero. cast EarthPit press enter hero. cast Ill…" at bounding box center [212, 150] width 105 height 33
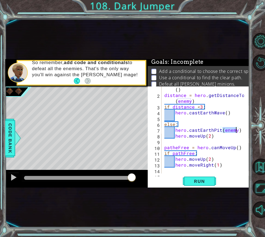
click at [229, 138] on div "enemy = hero . findNearestEnemy ( ) distance = hero . getDistanceTo ( enemy ) i…" at bounding box center [205, 133] width 84 height 105
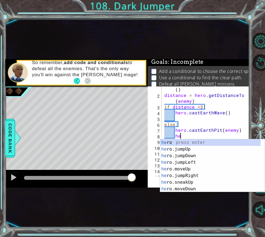
type textarea "h"
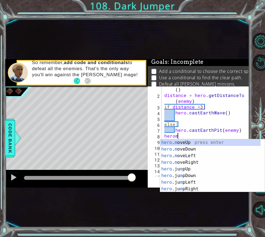
click at [176, 142] on div "hero . m oveUp press enter hero . m oveDown press enter hero . m oveLeft press …" at bounding box center [210, 173] width 100 height 66
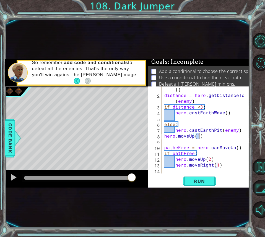
type textarea "hero.moveUp(2)"
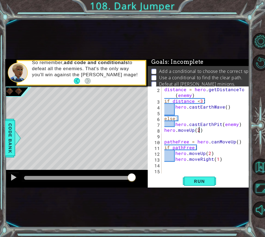
scroll to position [12, 0]
click at [204, 133] on div "distance = hero . getDistanceTo ( enemy ) if distance < 3 : hero . castEarthWav…" at bounding box center [205, 139] width 84 height 105
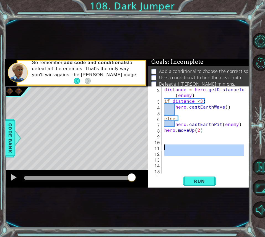
drag, startPoint x: 184, startPoint y: 158, endPoint x: 164, endPoint y: 147, distance: 23.0
click at [164, 147] on div "distance = hero . getDistanceTo ( enemy ) if distance < 3 : hero . castEarthWav…" at bounding box center [205, 139] width 84 height 105
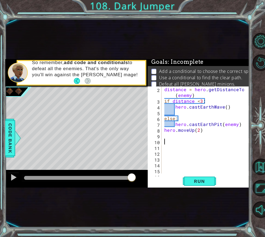
click at [167, 141] on div "distance = hero . getDistanceTo ( enemy ) if distance < 3 : hero . castEarthWav…" at bounding box center [205, 139] width 84 height 105
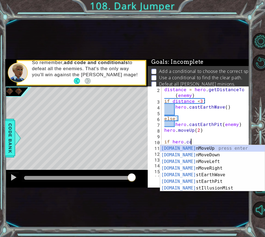
scroll to position [0, 2]
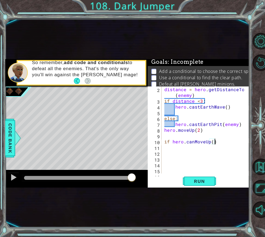
type textarea "if hero.canMoveUp():"
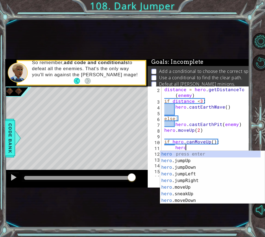
scroll to position [0, 1]
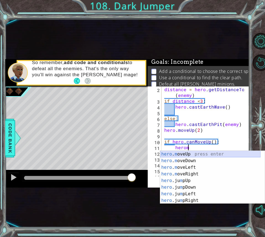
click at [228, 153] on div "hero . m oveUp press enter hero . m oveDown press enter hero . m oveLeft press …" at bounding box center [210, 184] width 100 height 66
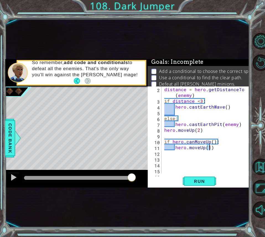
type textarea "hero.moveUp(2)"
click at [227, 147] on div "distance = hero . getDistanceTo ( enemy ) if distance < 3 : hero . castEarthWav…" at bounding box center [205, 139] width 84 height 105
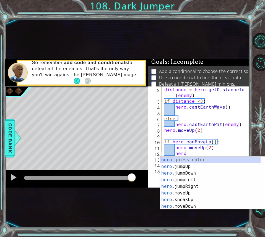
scroll to position [0, 1]
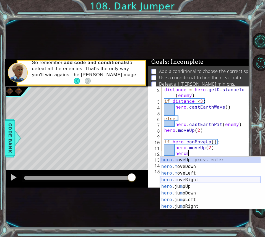
click at [203, 180] on div "hero . m oveUp press enter hero . m oveDown press enter hero . m oveLeft press …" at bounding box center [210, 190] width 100 height 66
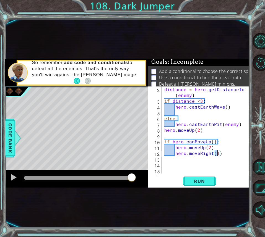
type textarea "hero.moveRight(2)"
click at [228, 157] on div "distance = hero . getDistanceTo ( enemy ) if distance < 3 : hero . castEarthWav…" at bounding box center [205, 139] width 84 height 105
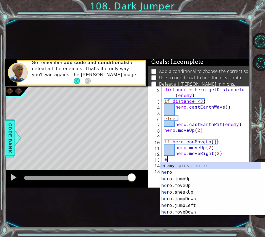
scroll to position [0, 0]
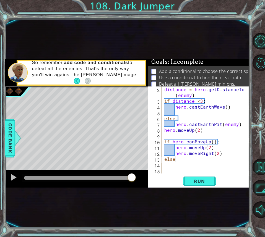
type textarea "else:"
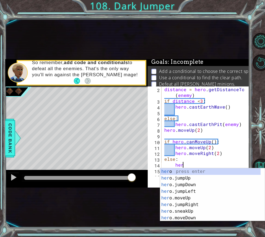
scroll to position [0, 1]
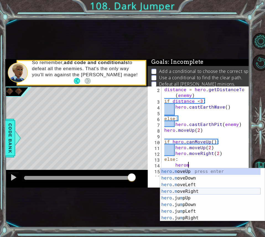
click at [192, 191] on div "hero . m oveUp press enter hero . m oveDown press enter hero . m oveLeft press …" at bounding box center [210, 202] width 100 height 66
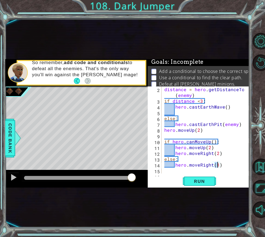
type textarea "hero.moveRight(2)"
click at [228, 167] on div "distance = hero . getDistanceTo ( enemy ) if distance < 3 : hero . castEarthWav…" at bounding box center [205, 139] width 84 height 105
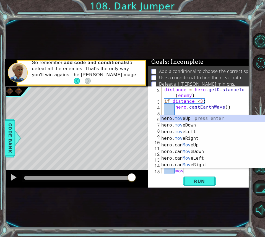
scroll to position [0, 1]
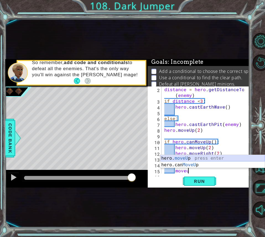
click at [242, 157] on div "hero. moveU p press enter hero.can MoveU p press enter" at bounding box center [212, 168] width 105 height 27
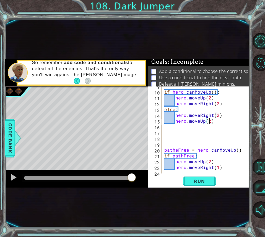
scroll to position [61, 0]
type textarea "hero.moveUp(2)"
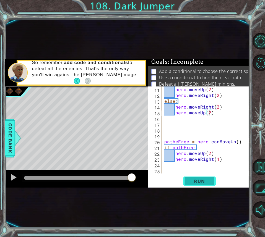
click at [205, 179] on button "Run" at bounding box center [199, 182] width 33 height 10
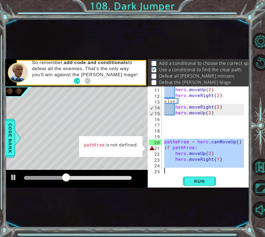
drag, startPoint x: 164, startPoint y: 143, endPoint x: 218, endPoint y: 169, distance: 59.9
click at [218, 169] on div "hero . moveUp ( 2 ) hero . moveRight ( 2 ) else : hero . moveRight ( 2 ) hero .…" at bounding box center [205, 136] width 84 height 99
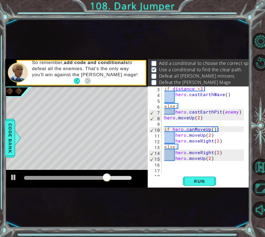
scroll to position [41, 0]
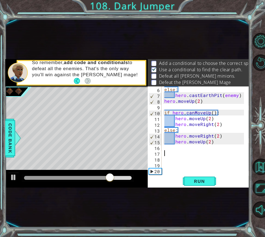
click at [167, 154] on div "else : hero . castEarthPit ( enemy ) hero . moveUp ( 2 ) if hero . canMoveUp ( …" at bounding box center [205, 136] width 84 height 99
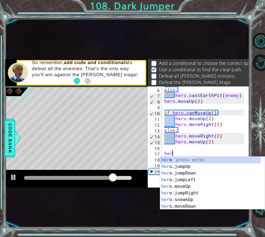
scroll to position [0, 0]
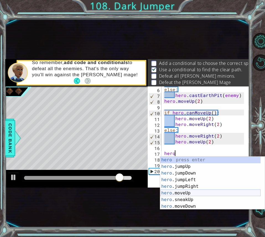
click at [185, 193] on div "hero press enter hero .jumpUp press enter hero .jumpDown press enter hero .jump…" at bounding box center [210, 190] width 100 height 66
type textarea "hero.moveUp(1)"
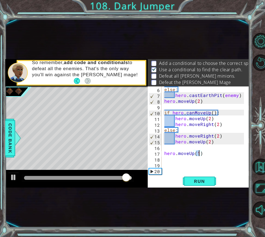
click at [205, 161] on div "else : hero . castEarthPit ( enemy ) hero . moveUp ( 2 ) if hero . canMoveUp ( …" at bounding box center [205, 136] width 84 height 99
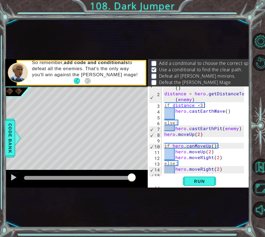
scroll to position [0, 0]
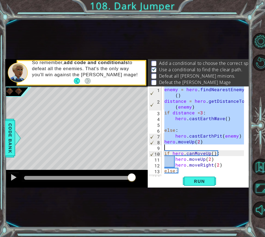
drag, startPoint x: 164, startPoint y: 91, endPoint x: 217, endPoint y: 145, distance: 76.1
click at [217, 145] on div "enemy = hero . findNearestEnemy ( ) distance = hero . getDistanceTo ( enemy ) i…" at bounding box center [205, 139] width 84 height 105
type textarea "hero.moveUp(2)"
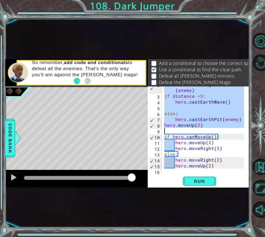
scroll to position [41, 0]
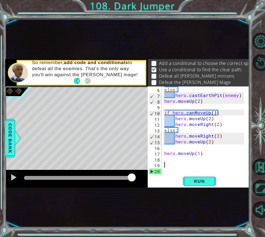
click at [172, 166] on div "else : hero . castEarthPit ( enemy ) hero . moveUp ( 2 ) if hero . canMoveUp ( …" at bounding box center [205, 136] width 84 height 99
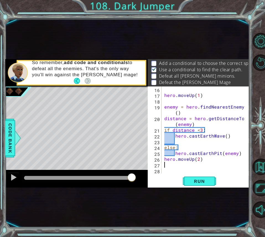
scroll to position [99, 0]
click at [239, 155] on div "hero . moveUp ( 1 ) enemy = hero . findNearestEnemy ( ) distance = hero . getDi…" at bounding box center [205, 136] width 84 height 99
type textarea "hero.castEarthPit(enemy)"
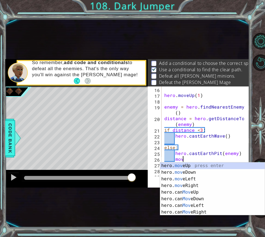
scroll to position [0, 1]
click at [190, 186] on div "hero. move Up press enter hero. move Down press enter hero. move Left press ent…" at bounding box center [212, 196] width 105 height 66
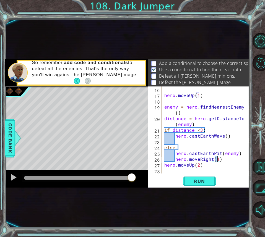
scroll to position [0, 3]
click at [225, 161] on div "hero . moveUp ( 1 ) enemy = hero . findNearestEnemy ( ) distance = hero . getDi…" at bounding box center [205, 136] width 84 height 99
click at [174, 160] on div "hero . moveUp ( 1 ) enemy = hero . findNearestEnemy ( ) distance = hero . getDi…" at bounding box center [205, 136] width 84 height 99
click at [193, 166] on div "hero . moveUp ( 1 ) enemy = hero . findNearestEnemy ( ) distance = hero . getDi…" at bounding box center [205, 136] width 84 height 99
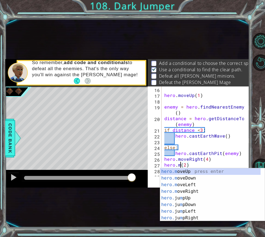
scroll to position [0, 1]
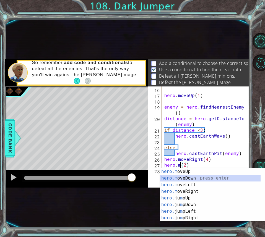
click at [180, 176] on div "hero.m oveUp press enter hero.m oveDown press enter hero.m oveLeft press enter …" at bounding box center [210, 202] width 100 height 66
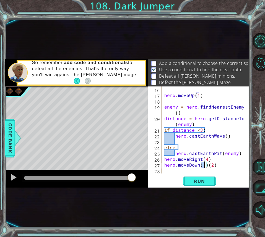
click at [215, 165] on div "hero . moveUp ( 1 ) enemy = hero . findNearestEnemy ( ) distance = hero . getDi…" at bounding box center [205, 136] width 84 height 99
click at [202, 165] on div "hero . moveUp ( 1 ) enemy = hero . findNearestEnemy ( ) distance = hero . getDi…" at bounding box center [205, 136] width 84 height 99
click at [204, 167] on div "hero . moveUp ( 1 ) enemy = hero . findNearestEnemy ( ) distance = hero . getDi…" at bounding box center [205, 136] width 84 height 99
type textarea "hero.moveDown(2)"
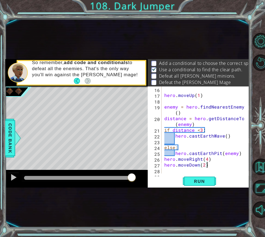
click at [213, 167] on div "hero . moveUp ( 1 ) enemy = hero . findNearestEnemy ( ) distance = hero . getDi…" at bounding box center [205, 136] width 84 height 99
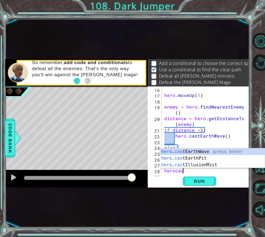
type textarea "herocast"
click at [206, 150] on div "hero . cast EarthWave press enter hero . cast EarthPit press enter hero . cast …" at bounding box center [212, 165] width 105 height 33
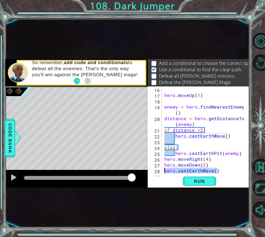
drag, startPoint x: 221, startPoint y: 172, endPoint x: 163, endPoint y: 173, distance: 58.1
click at [163, 173] on div "hero . moveUp ( 1 ) enemy = hero . findNearestEnemy ( ) distance = hero . getDi…" at bounding box center [205, 136] width 84 height 99
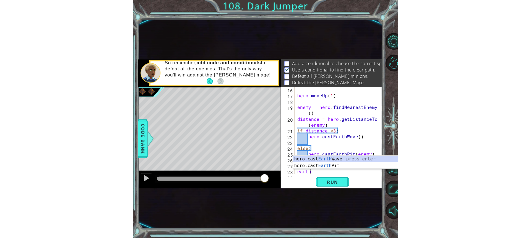
scroll to position [0, 1]
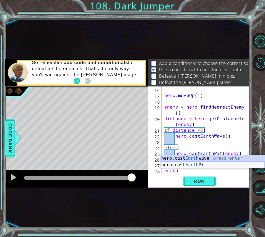
click at [192, 164] on div "hero.cast Earth Wave press enter hero.cast Earth Pit press enter" at bounding box center [212, 168] width 105 height 27
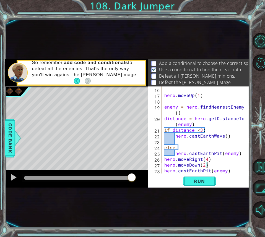
click at [236, 164] on div "hero . moveUp ( 1 ) enemy = hero . findNearestEnemy ( ) distance = hero . getDi…" at bounding box center [205, 136] width 84 height 99
type textarea "hero.moveDown(2)"
click at [206, 181] on span "Run" at bounding box center [200, 182] width 22 height 6
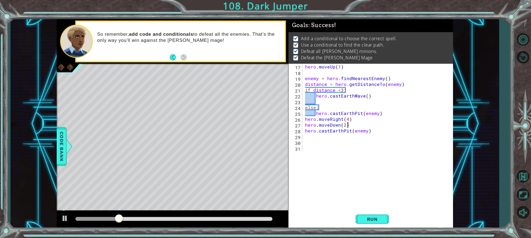
scroll to position [35, 0]
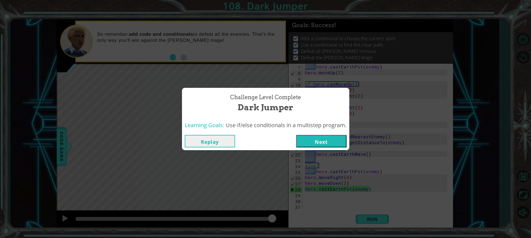
drag, startPoint x: 144, startPoint y: 217, endPoint x: 320, endPoint y: 220, distance: 175.8
click at [319, 220] on body "1 ההההההההההההההההההההההההההההההההההההההההההההההההההההההההההההההההההההההההההההה…" at bounding box center [265, 119] width 531 height 238
click at [318, 139] on button "Next" at bounding box center [321, 141] width 50 height 12
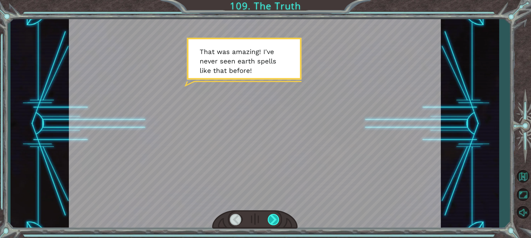
click at [275, 218] on div at bounding box center [274, 219] width 12 height 11
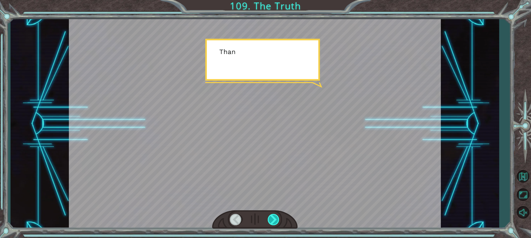
click at [275, 218] on div at bounding box center [274, 219] width 12 height 11
click at [276, 218] on div at bounding box center [274, 219] width 12 height 11
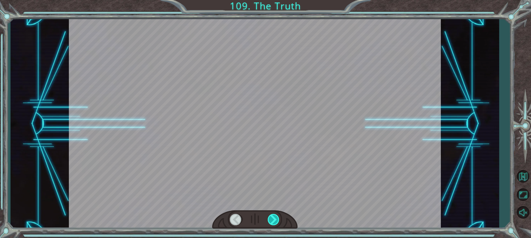
click at [276, 218] on div at bounding box center [274, 219] width 12 height 11
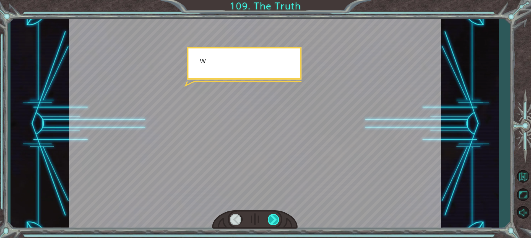
click at [275, 218] on div at bounding box center [274, 219] width 12 height 11
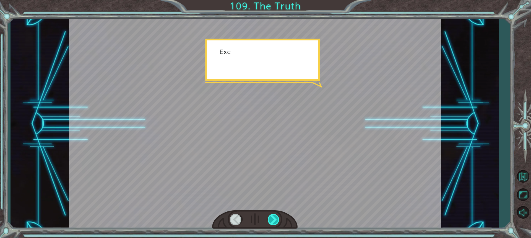
click at [275, 218] on div at bounding box center [274, 219] width 12 height 11
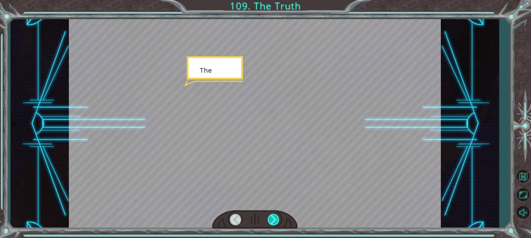
click at [275, 218] on div at bounding box center [274, 219] width 12 height 11
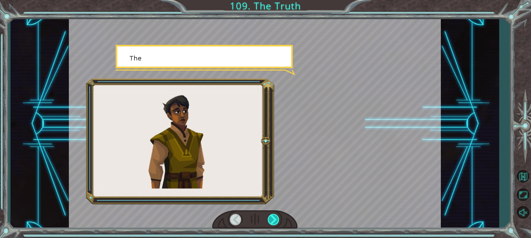
click at [274, 218] on div at bounding box center [274, 219] width 12 height 11
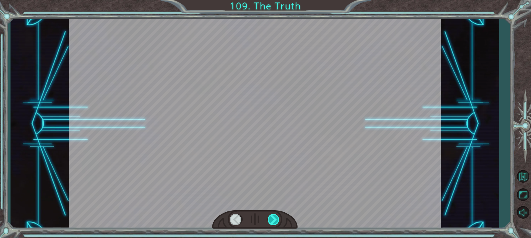
click at [274, 218] on div at bounding box center [274, 219] width 12 height 11
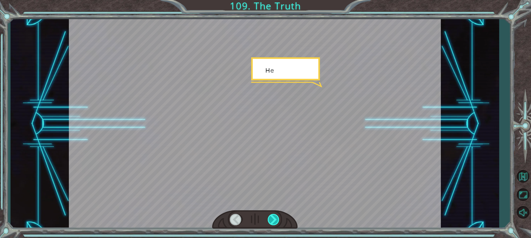
click at [274, 218] on div at bounding box center [274, 219] width 12 height 11
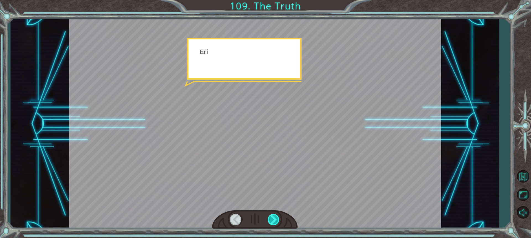
click at [274, 218] on div at bounding box center [274, 219] width 12 height 11
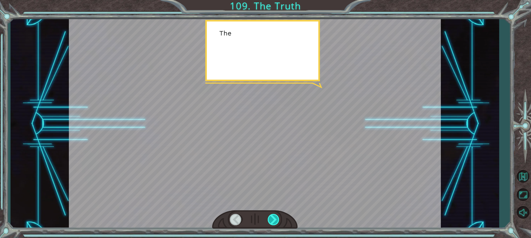
click at [274, 218] on div at bounding box center [274, 219] width 12 height 11
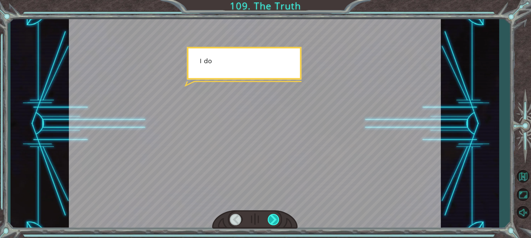
click at [274, 218] on div at bounding box center [274, 219] width 12 height 11
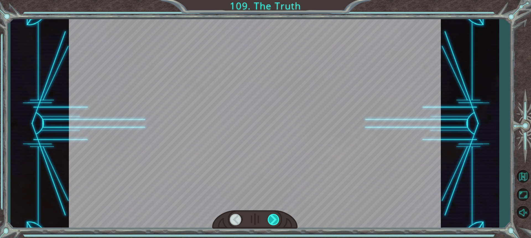
click at [274, 218] on div at bounding box center [274, 219] width 12 height 11
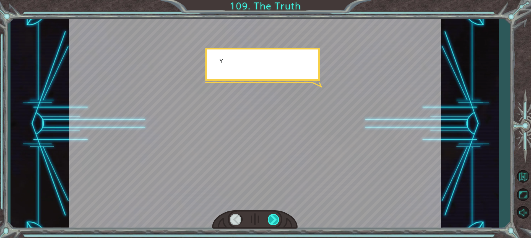
click at [274, 218] on div at bounding box center [274, 219] width 12 height 11
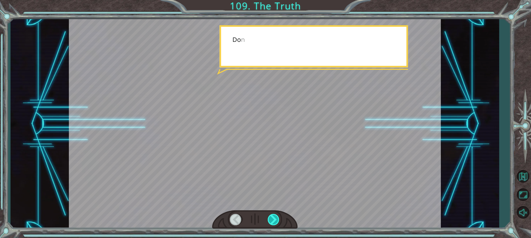
click at [274, 218] on div at bounding box center [274, 219] width 12 height 11
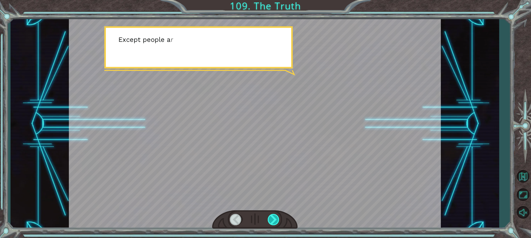
click at [274, 218] on div at bounding box center [274, 219] width 12 height 11
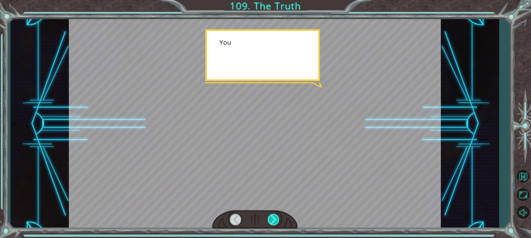
click at [274, 218] on div at bounding box center [274, 219] width 12 height 11
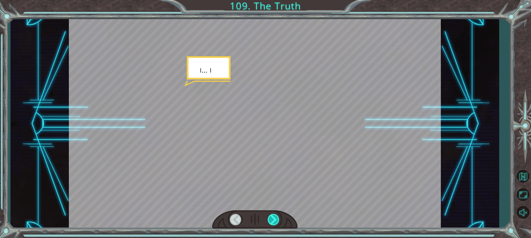
click at [274, 218] on div at bounding box center [274, 219] width 12 height 11
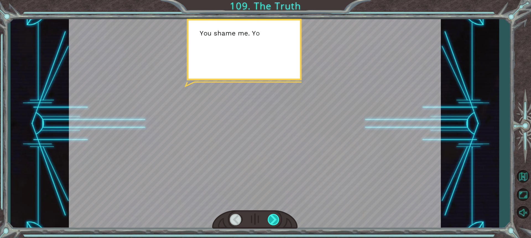
click at [274, 218] on div at bounding box center [274, 219] width 12 height 11
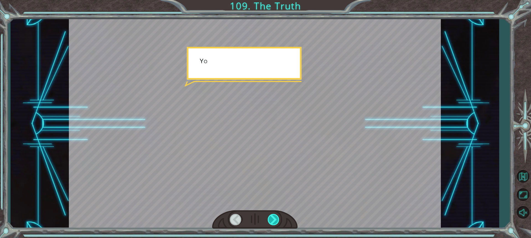
click at [274, 218] on div at bounding box center [274, 219] width 12 height 11
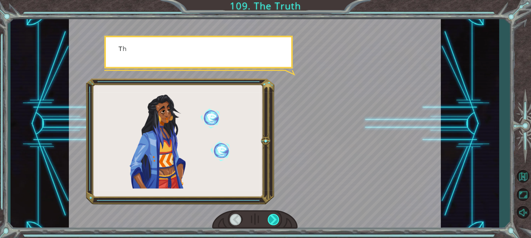
click at [274, 218] on div at bounding box center [274, 219] width 12 height 11
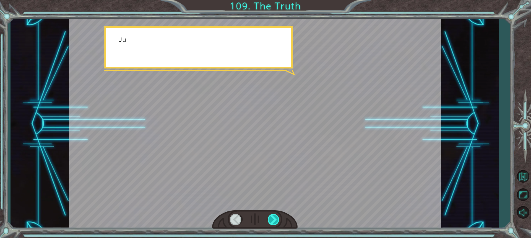
click at [274, 218] on div at bounding box center [274, 219] width 12 height 11
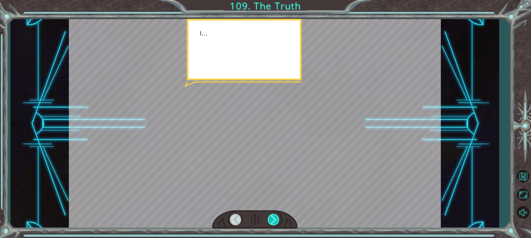
click at [274, 218] on div at bounding box center [274, 219] width 12 height 11
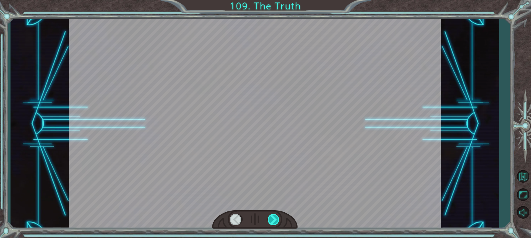
click at [274, 218] on div at bounding box center [274, 219] width 12 height 11
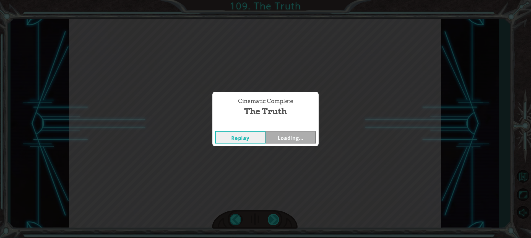
click at [274, 0] on div "T h a t w a s a m a z i n g ! I ' v e n e v e r s e e n e a r t h s p e l l s l…" at bounding box center [265, 0] width 531 height 0
click at [292, 135] on button "Next" at bounding box center [291, 137] width 50 height 12
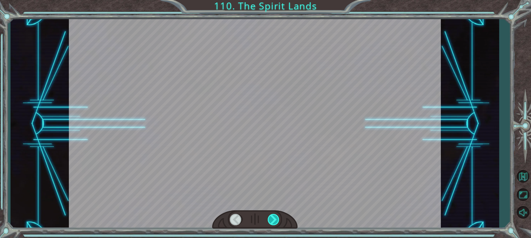
click at [278, 217] on div at bounding box center [274, 219] width 12 height 11
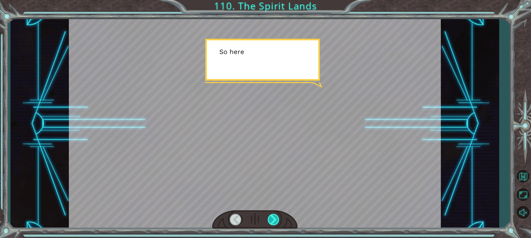
click at [278, 217] on div at bounding box center [274, 219] width 12 height 11
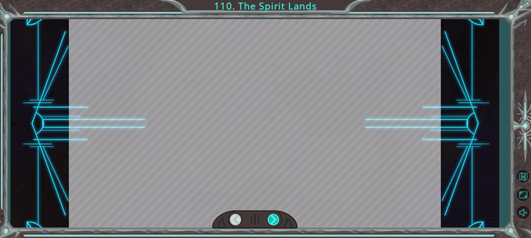
click at [278, 217] on div at bounding box center [274, 219] width 12 height 11
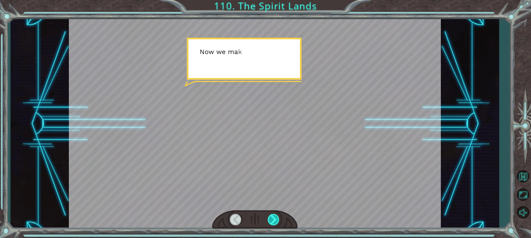
click at [278, 217] on div at bounding box center [274, 219] width 12 height 11
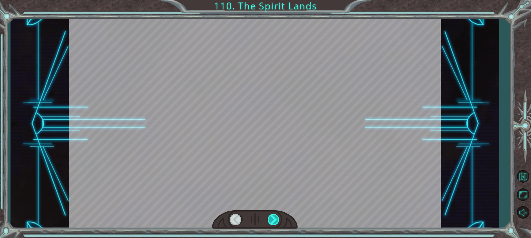
click at [278, 217] on div at bounding box center [274, 219] width 12 height 11
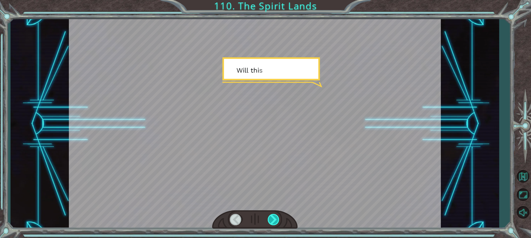
click at [278, 217] on div at bounding box center [274, 219] width 12 height 11
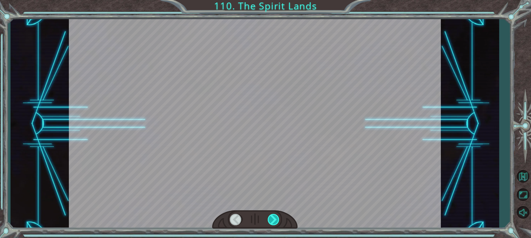
click at [278, 217] on div at bounding box center [274, 219] width 12 height 11
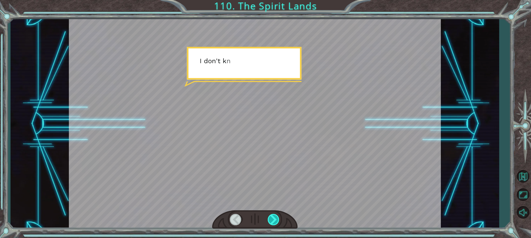
click at [278, 217] on div at bounding box center [274, 219] width 12 height 11
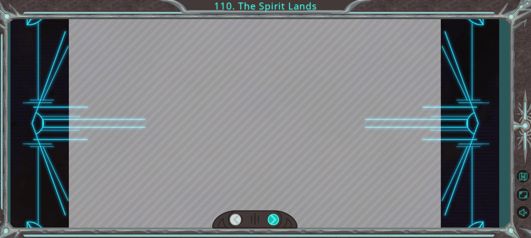
click at [278, 217] on div at bounding box center [274, 219] width 12 height 11
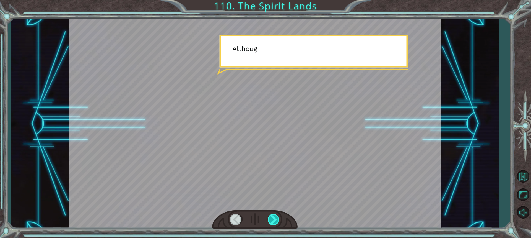
click at [278, 217] on div at bounding box center [274, 219] width 12 height 11
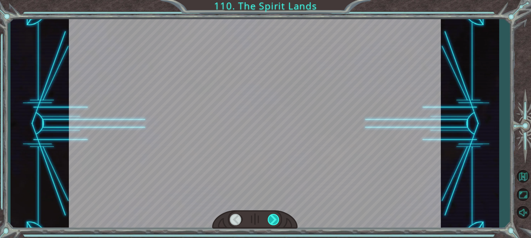
click at [278, 217] on div at bounding box center [274, 219] width 12 height 11
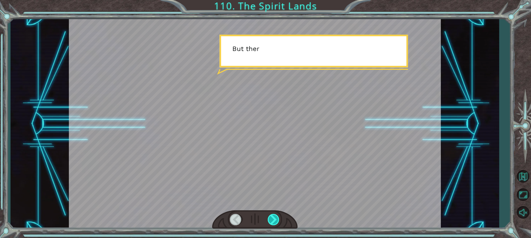
click at [278, 217] on div at bounding box center [274, 219] width 12 height 11
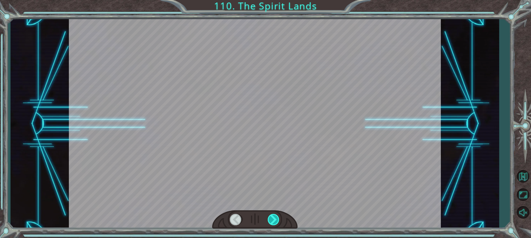
click at [278, 217] on div at bounding box center [274, 219] width 12 height 11
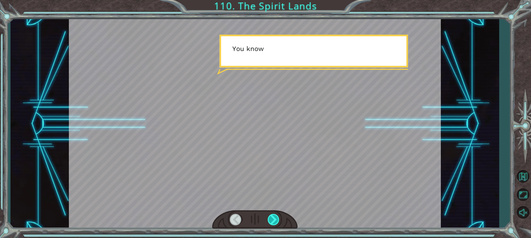
click at [278, 217] on div at bounding box center [274, 219] width 12 height 11
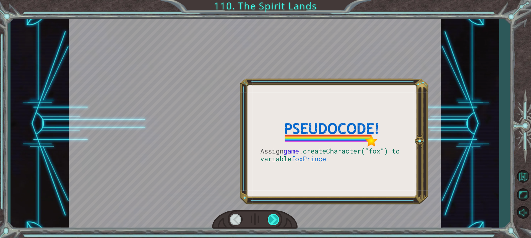
click at [278, 217] on div at bounding box center [274, 219] width 12 height 11
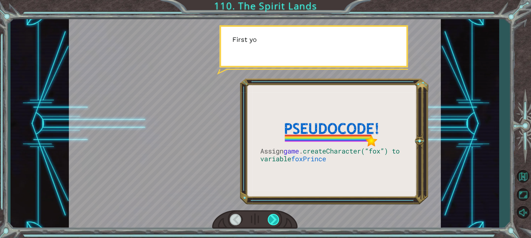
click at [278, 217] on div at bounding box center [274, 219] width 12 height 11
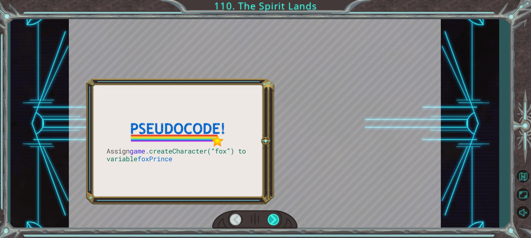
click at [278, 217] on div at bounding box center [274, 219] width 12 height 11
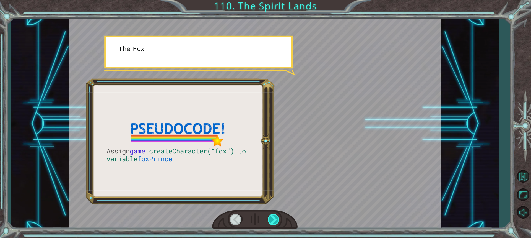
click at [278, 217] on div at bounding box center [274, 219] width 12 height 11
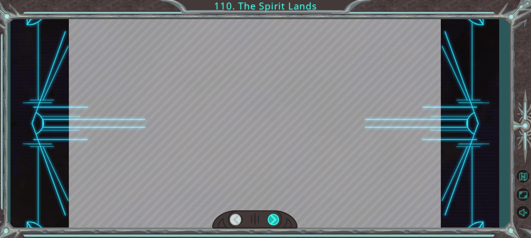
click at [278, 217] on div at bounding box center [274, 219] width 12 height 11
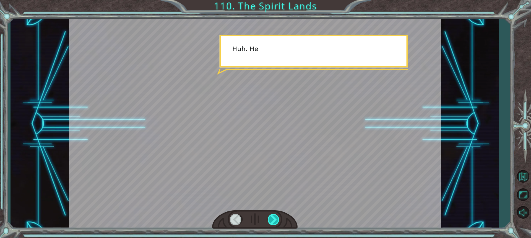
click at [278, 217] on div at bounding box center [274, 219] width 12 height 11
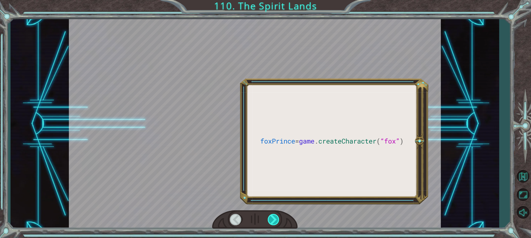
click at [278, 217] on div at bounding box center [274, 219] width 12 height 11
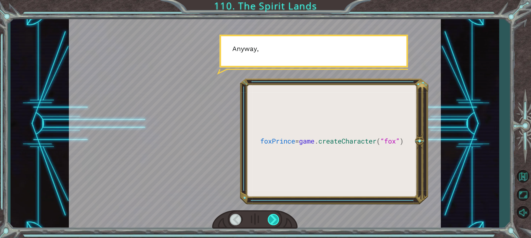
click at [278, 217] on div at bounding box center [274, 219] width 12 height 11
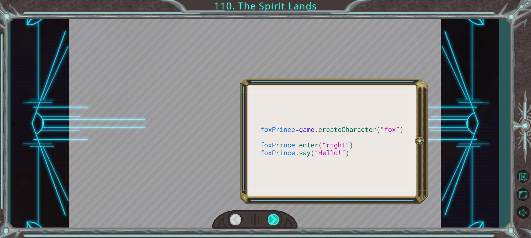
click at [278, 217] on div at bounding box center [274, 219] width 12 height 11
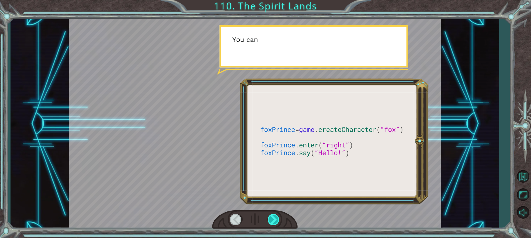
click at [278, 217] on div at bounding box center [274, 219] width 12 height 11
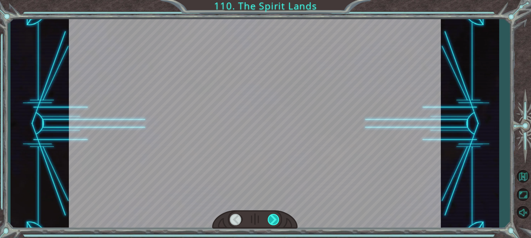
click at [278, 217] on div at bounding box center [274, 219] width 12 height 11
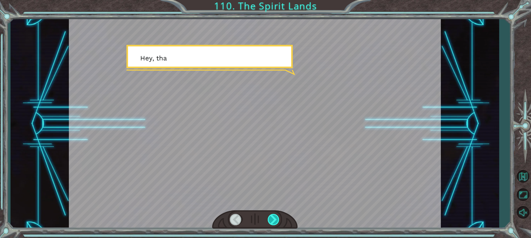
click at [278, 217] on div at bounding box center [274, 219] width 12 height 11
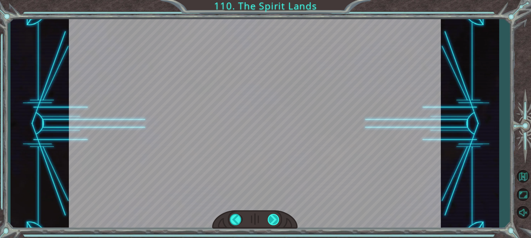
click at [278, 0] on div "foxPrince = game . createCharacter ( “fox” ) foxPrince . enter ( “right” ) foxP…" at bounding box center [265, 0] width 531 height 0
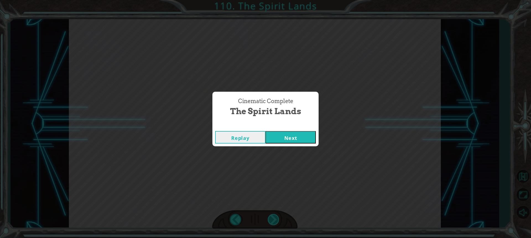
click at [278, 217] on div "Cinematic Complete The Spirit Lands Replay Next" at bounding box center [265, 119] width 531 height 238
click at [297, 135] on button "Next" at bounding box center [291, 137] width 50 height 12
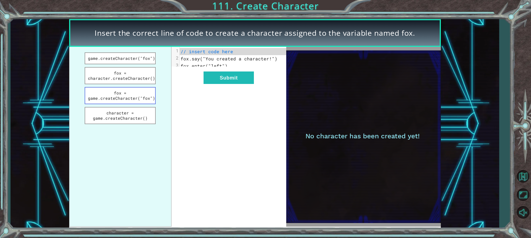
click at [136, 99] on button "fox = game.createCharacter("fox")" at bounding box center [120, 95] width 71 height 17
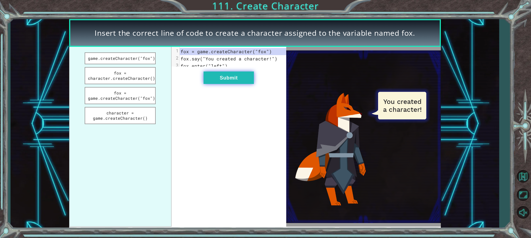
click at [231, 80] on button "Submit" at bounding box center [229, 77] width 50 height 12
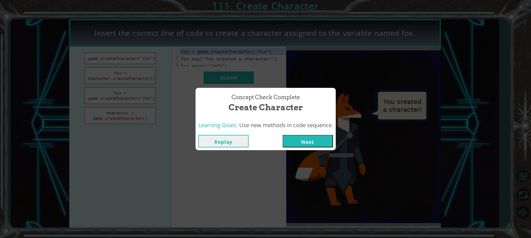
click at [300, 142] on button "Next" at bounding box center [308, 141] width 50 height 12
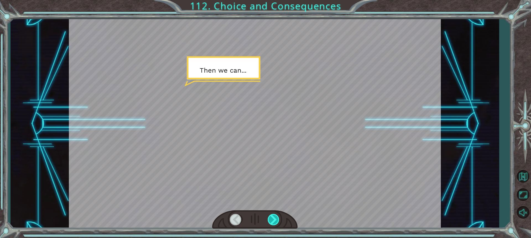
click at [277, 220] on div at bounding box center [274, 219] width 12 height 11
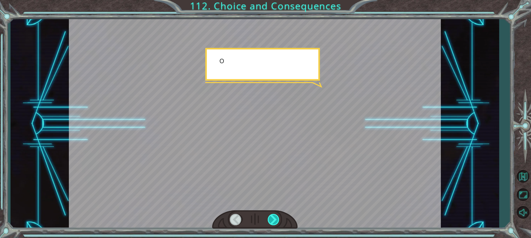
click at [277, 220] on div at bounding box center [274, 219] width 12 height 11
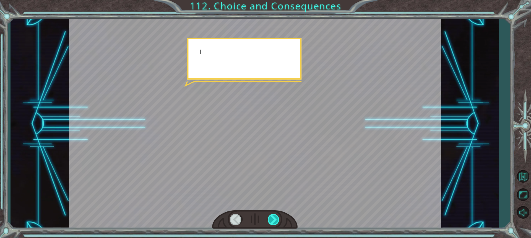
click at [277, 220] on div at bounding box center [274, 219] width 12 height 11
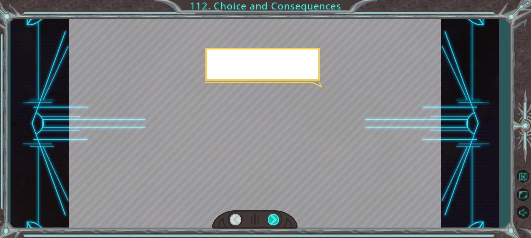
click at [277, 220] on div at bounding box center [274, 219] width 12 height 11
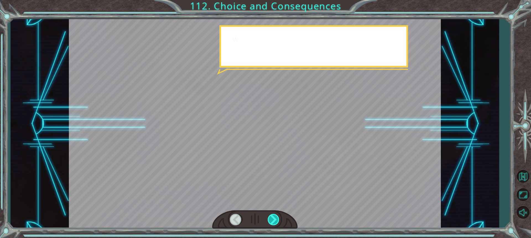
click at [277, 220] on div at bounding box center [274, 219] width 12 height 11
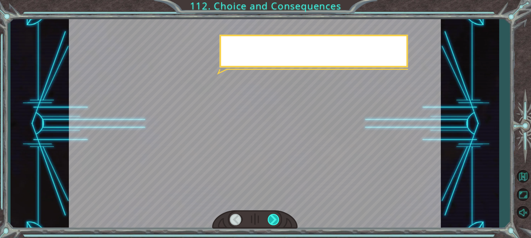
click at [277, 220] on div at bounding box center [274, 219] width 12 height 11
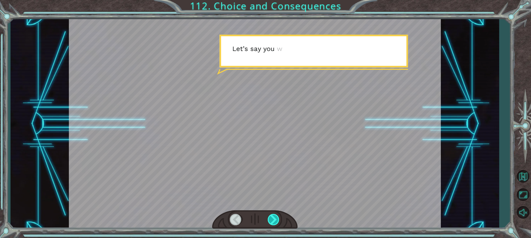
click at [277, 220] on div at bounding box center [274, 219] width 12 height 11
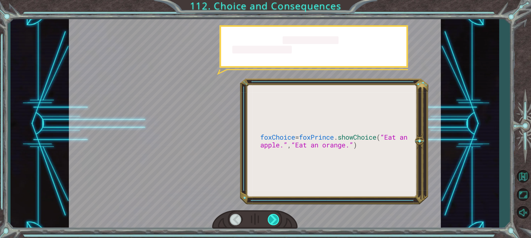
click at [277, 220] on div at bounding box center [274, 219] width 12 height 11
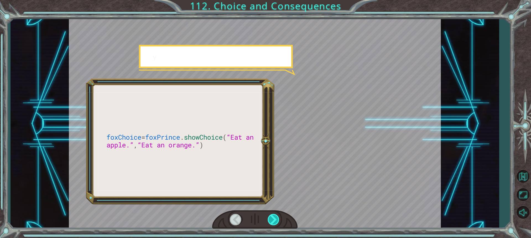
click at [277, 220] on div at bounding box center [274, 219] width 12 height 11
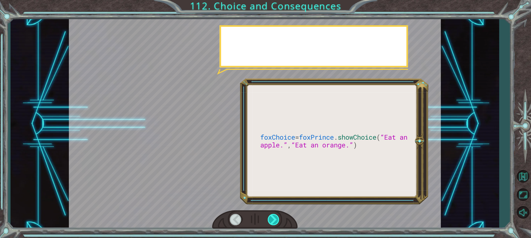
click at [277, 220] on div at bounding box center [274, 219] width 12 height 11
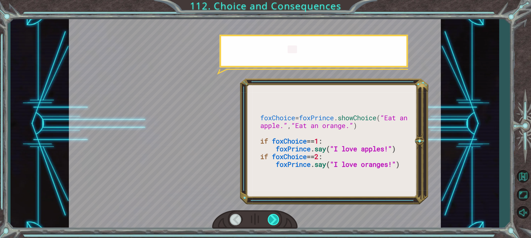
click at [277, 220] on div at bounding box center [274, 219] width 12 height 11
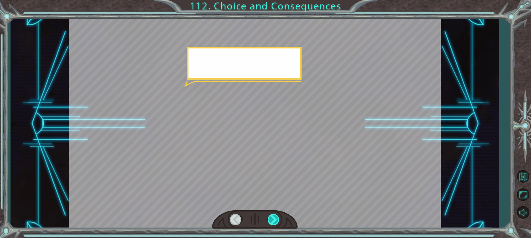
click at [277, 220] on div at bounding box center [274, 219] width 12 height 11
click at [277, 0] on div "foxChoice = foxPrince . showChoice ( “Eat an apple.” , “Eat an orange.” ) if fo…" at bounding box center [265, 0] width 531 height 0
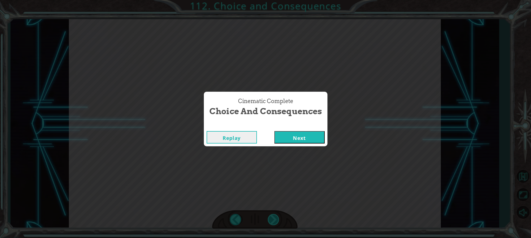
click at [277, 220] on div "Cinematic Complete Choice and Consequences Replay Next" at bounding box center [265, 119] width 531 height 238
click at [297, 138] on button "Next" at bounding box center [300, 137] width 50 height 12
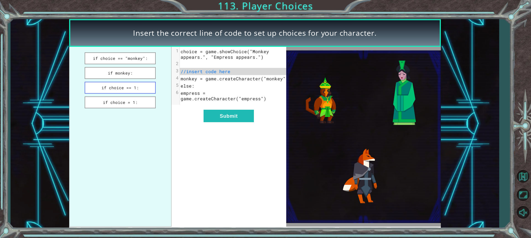
click at [146, 88] on button "if choice == 1:" at bounding box center [120, 88] width 71 height 12
click at [223, 122] on button "Submit" at bounding box center [229, 116] width 50 height 12
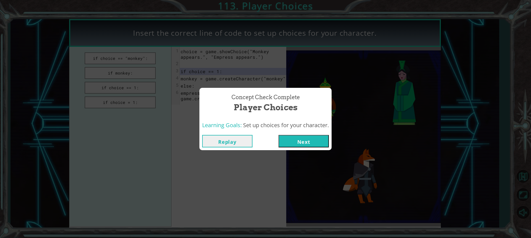
click at [315, 142] on button "Next" at bounding box center [304, 141] width 50 height 12
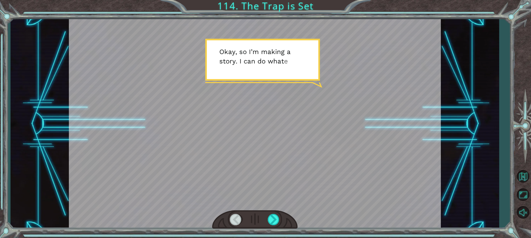
click at [274, 213] on div at bounding box center [255, 219] width 86 height 19
drag, startPoint x: 274, startPoint y: 213, endPoint x: 275, endPoint y: 216, distance: 3.3
click at [275, 214] on div at bounding box center [255, 219] width 86 height 19
click at [276, 220] on div at bounding box center [274, 219] width 12 height 11
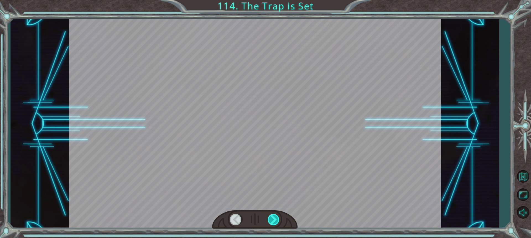
click at [276, 220] on div at bounding box center [274, 219] width 12 height 11
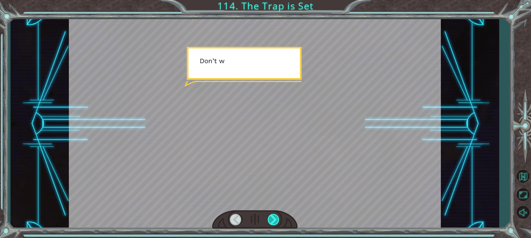
click at [276, 220] on div at bounding box center [274, 219] width 12 height 11
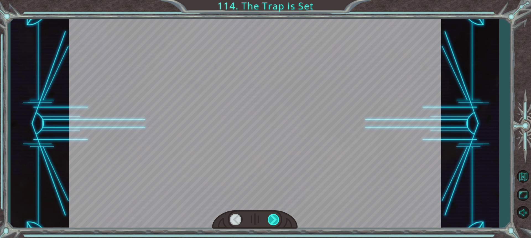
click at [276, 220] on div at bounding box center [274, 219] width 12 height 11
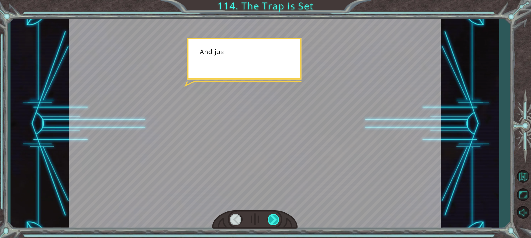
click at [276, 220] on div at bounding box center [274, 219] width 12 height 11
click at [276, 0] on div "Temporary Text O k a y , s o I ’ m m a k i n g a s t o r y . I c a n d o w h a …" at bounding box center [265, 0] width 531 height 0
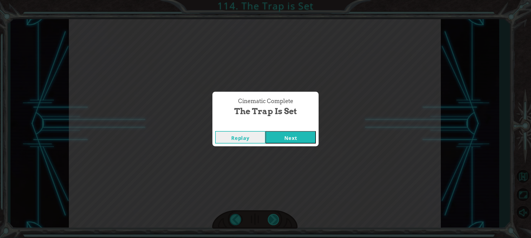
click at [276, 220] on div "Cinematic Complete The Trap is Set Replay Next" at bounding box center [265, 119] width 531 height 238
click at [306, 138] on button "Next" at bounding box center [291, 137] width 50 height 12
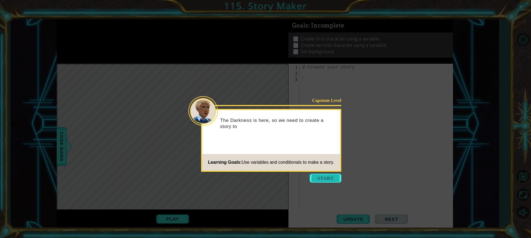
click at [317, 177] on button "Start" at bounding box center [326, 178] width 32 height 9
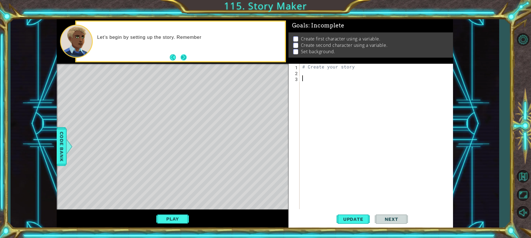
click at [187, 60] on button "Next" at bounding box center [183, 57] width 7 height 7
click at [395, 222] on button "Next" at bounding box center [391, 219] width 33 height 16
type textarea "e"
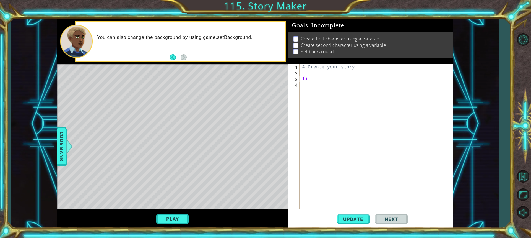
type textarea "f"
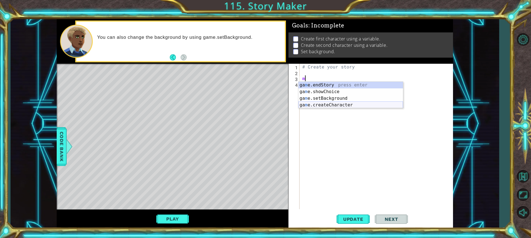
click at [335, 105] on div "ga m e.endStory press enter ga m e.showChoice press enter ga m e.setBackground …" at bounding box center [351, 102] width 105 height 40
type textarea "game.createCharacter("fox")"
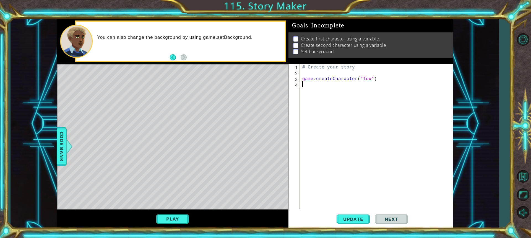
click at [376, 83] on div "# Create your story game . createCharacter ( "fox" )" at bounding box center [377, 142] width 153 height 157
click at [362, 216] on span "Update" at bounding box center [353, 219] width 31 height 6
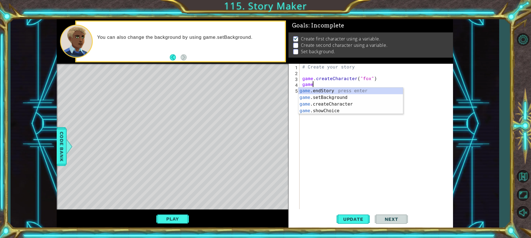
scroll to position [0, 0]
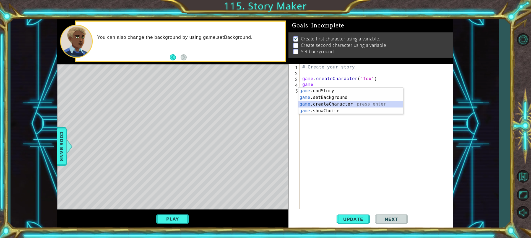
click at [329, 102] on div "game .endStory press enter game .setBackground press enter game .createCharacte…" at bounding box center [351, 107] width 105 height 40
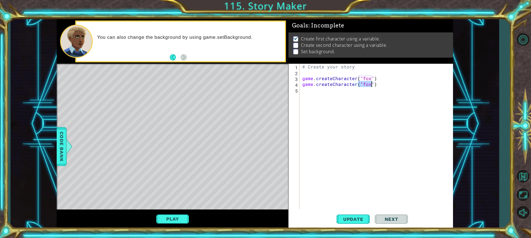
click at [368, 84] on div "# Create your story game . createCharacter ( "fox" ) game . createCharacter ( "…" at bounding box center [376, 136] width 150 height 145
click at [353, 217] on span "Update" at bounding box center [353, 219] width 31 height 6
type textarea "game.createCharacter("monkey")"
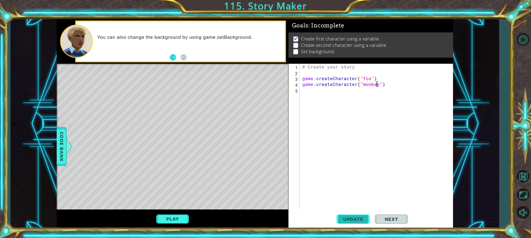
click at [343, 218] on span "Update" at bounding box center [353, 219] width 31 height 6
click at [308, 92] on div "# Create your story game . createCharacter ( "fox" ) game . createCharacter ( "…" at bounding box center [377, 142] width 153 height 157
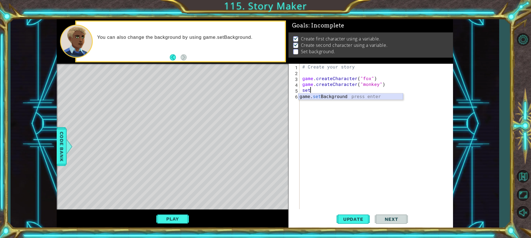
click at [314, 94] on div "game. set Background press enter" at bounding box center [351, 103] width 105 height 20
type textarea "game.setBackground("forest")"
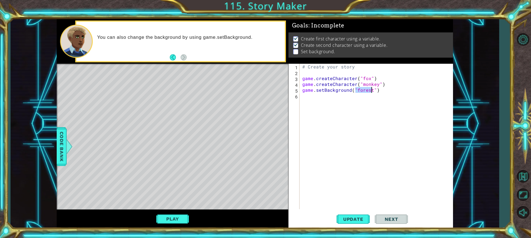
click at [367, 161] on div "# Create your story game . createCharacter ( "fox" ) game . createCharacter ( "…" at bounding box center [377, 142] width 153 height 157
click at [356, 216] on button "Update" at bounding box center [353, 219] width 33 height 16
click at [170, 220] on button "Play" at bounding box center [172, 218] width 32 height 11
click at [392, 217] on span "Next" at bounding box center [391, 218] width 25 height 6
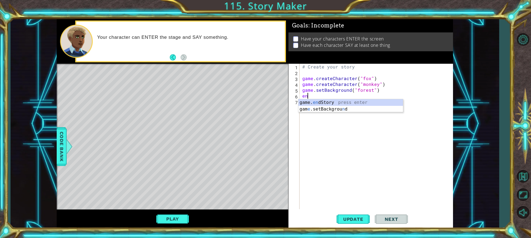
type textarea "e"
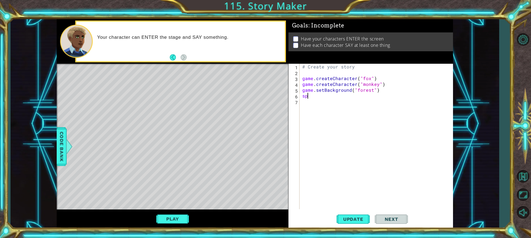
type textarea "s"
type textarea "p"
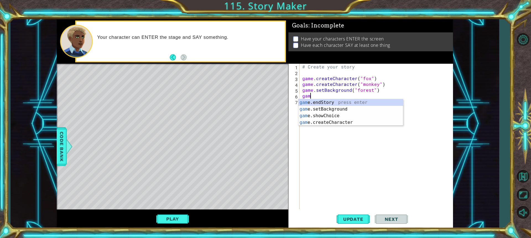
scroll to position [0, 0]
click at [349, 122] on div "game .endStory press enter game .setBackground press enter game .createCharacte…" at bounding box center [351, 119] width 105 height 40
type textarea "game.showChoice("First phrase", "Alternative phrase")"
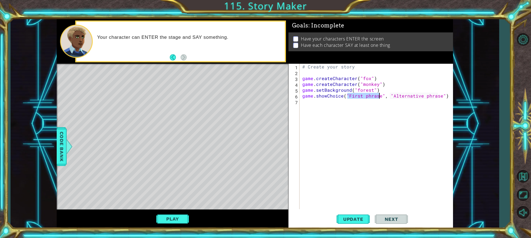
click at [377, 115] on div "# Create your story game . createCharacter ( "fox" ) game . createCharacter ( "…" at bounding box center [377, 142] width 153 height 157
drag, startPoint x: 446, startPoint y: 95, endPoint x: 299, endPoint y: 97, distance: 146.7
click at [299, 97] on div "1 2 3 4 5 6 7 # Create your story game . createCharacter ( "fox" ) game . creat…" at bounding box center [370, 136] width 163 height 145
type textarea "game.showChoice("First phrase", "Alternative phrase")"
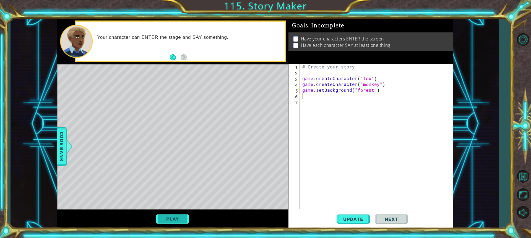
click at [185, 213] on button "Play" at bounding box center [172, 218] width 32 height 11
click at [181, 218] on button "Play" at bounding box center [172, 218] width 32 height 11
click at [179, 215] on button "Play" at bounding box center [172, 218] width 32 height 11
click at [163, 218] on button "Play" at bounding box center [172, 218] width 32 height 11
click at [158, 216] on button "Play" at bounding box center [172, 218] width 32 height 11
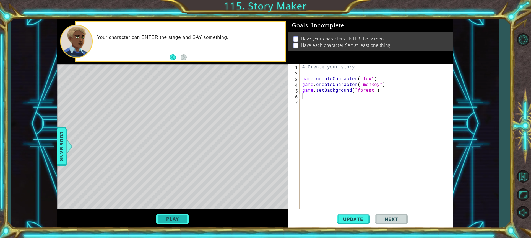
click at [158, 216] on button "Play" at bounding box center [172, 218] width 32 height 11
click at [306, 96] on div "# Create your story game . createCharacter ( "fox" ) game . createCharacter ( "…" at bounding box center [377, 142] width 153 height 157
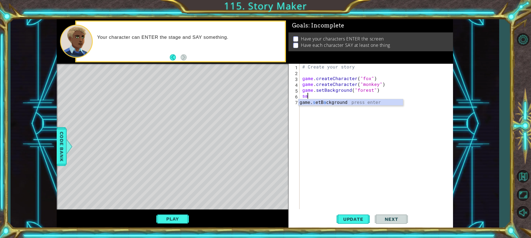
type textarea "s"
click at [308, 47] on span "Have each character SAY at least one thing" at bounding box center [345, 45] width 89 height 6
click at [172, 55] on button "Back" at bounding box center [175, 57] width 11 height 6
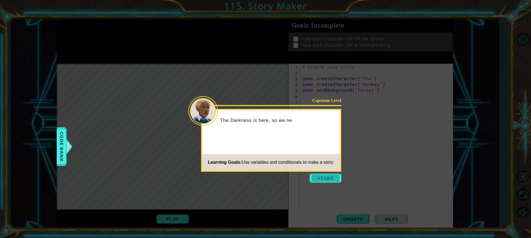
click at [325, 176] on button "Start" at bounding box center [326, 178] width 32 height 9
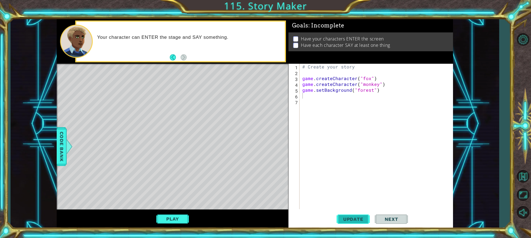
click at [369, 222] on button "Update" at bounding box center [353, 219] width 33 height 16
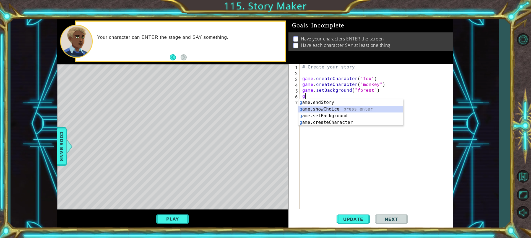
click at [335, 111] on div "g ame.endStory press enter g ame.showChoice press enter g ame.setBackground pre…" at bounding box center [351, 119] width 105 height 40
type textarea "game.showChoice("First phrase", "Alternative phrase")"
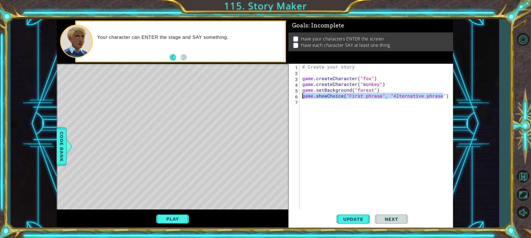
drag, startPoint x: 443, startPoint y: 97, endPoint x: 299, endPoint y: 97, distance: 143.4
click at [299, 97] on div "game.showChoice("First phrase", "Alternative phrase") 1 2 3 4 5 6 7 # Create yo…" at bounding box center [370, 136] width 163 height 145
click at [370, 91] on div "# Create your story game . createCharacter ( "fox" ) game . createCharacter ( "…" at bounding box center [377, 142] width 153 height 157
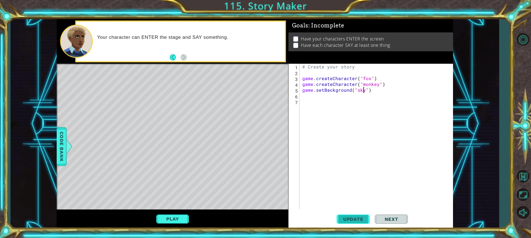
click at [362, 221] on span "Update" at bounding box center [353, 219] width 31 height 6
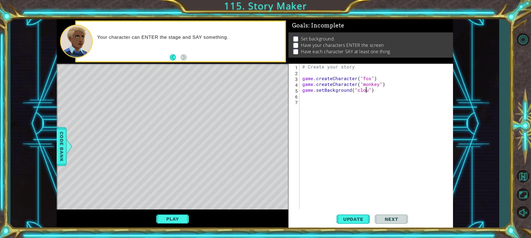
scroll to position [0, 4]
type textarea "game.setBackground("clouds")"
click at [360, 216] on span "Update" at bounding box center [353, 219] width 31 height 6
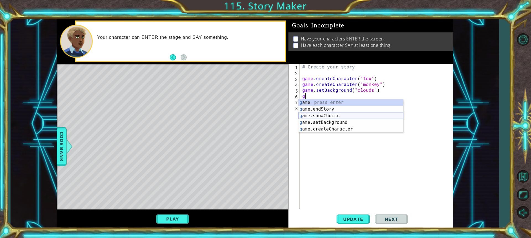
click at [323, 113] on div "g ame press enter g ame.endStory press enter g ame.showChoice press enter g ame…" at bounding box center [351, 122] width 105 height 47
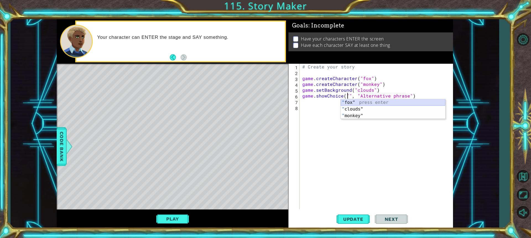
click at [377, 103] on div "" fox" press enter " clouds" press enter " monkey" press enter" at bounding box center [393, 115] width 105 height 33
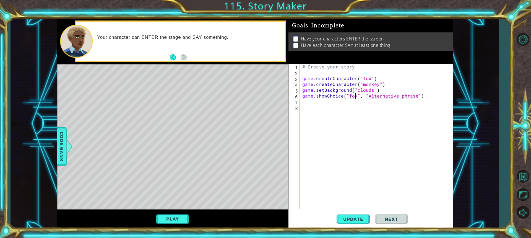
click at [414, 97] on div "# Create your story game . createCharacter ( "fox" ) game . createCharacter ( "…" at bounding box center [377, 142] width 153 height 157
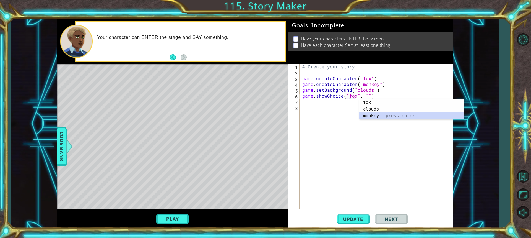
click at [397, 113] on div "" fox" press enter " clouds" press enter " monkey" press enter" at bounding box center [412, 115] width 105 height 33
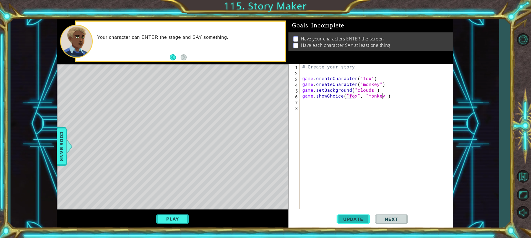
type textarea "game.showChoice("fox", "monkey")"
click at [349, 216] on button "Update" at bounding box center [353, 219] width 33 height 16
drag, startPoint x: 174, startPoint y: 113, endPoint x: 164, endPoint y: 126, distance: 16.0
click at [164, 126] on div "Level Map" at bounding box center [185, 145] width 256 height 163
drag, startPoint x: 172, startPoint y: 73, endPoint x: 174, endPoint y: 94, distance: 21.7
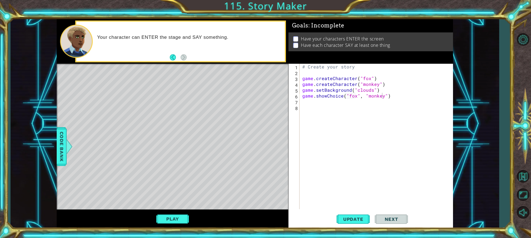
click at [174, 94] on div "Level Map" at bounding box center [185, 145] width 256 height 163
click at [348, 221] on span "Update" at bounding box center [353, 219] width 31 height 6
click at [391, 97] on div "# Create your story game . createCharacter ( "fox" ) game . createCharacter ( "…" at bounding box center [377, 142] width 153 height 157
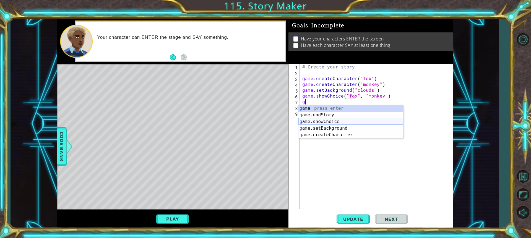
click at [334, 119] on div "g ame press enter g ame.endStory press enter g ame.showChoice press enter g ame…" at bounding box center [351, 128] width 105 height 47
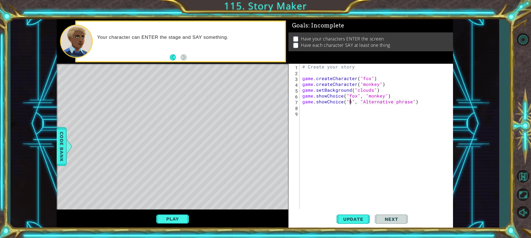
scroll to position [0, 3]
click at [393, 101] on div "# Create your story game . createCharacter ( "fox" ) game . createCharacter ( "…" at bounding box center [377, 142] width 153 height 157
click at [376, 102] on div "# Create your story game . createCharacter ( "fox" ) game . createCharacter ( "…" at bounding box center [377, 142] width 153 height 157
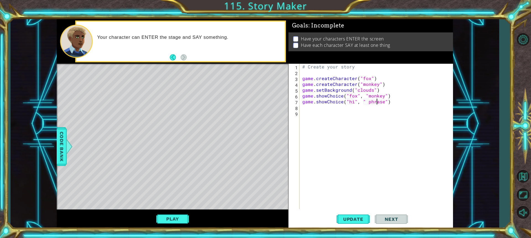
click at [376, 102] on div "# Create your story game . createCharacter ( "fox" ) game . createCharacter ( "…" at bounding box center [377, 142] width 153 height 157
click at [349, 220] on span "Update" at bounding box center [353, 219] width 31 height 6
click at [172, 223] on button "Play" at bounding box center [172, 218] width 32 height 11
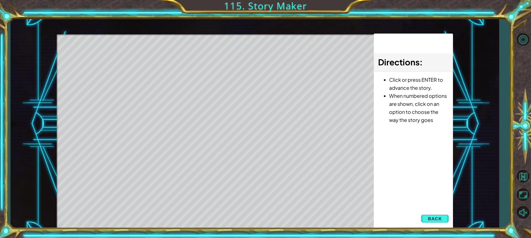
click at [211, 131] on div "Level Map" at bounding box center [185, 115] width 256 height 163
click at [211, 109] on div "Level Map" at bounding box center [185, 115] width 256 height 163
drag, startPoint x: 220, startPoint y: 47, endPoint x: 216, endPoint y: 81, distance: 34.2
click at [218, 65] on div "Level Map" at bounding box center [185, 115] width 256 height 163
click at [220, 111] on div "Level Map" at bounding box center [185, 115] width 256 height 163
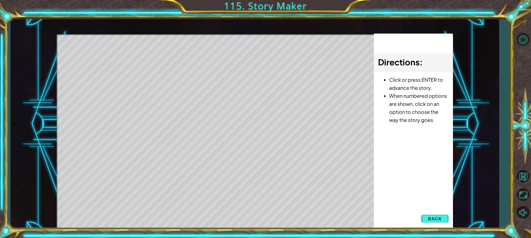
drag, startPoint x: 220, startPoint y: 111, endPoint x: 401, endPoint y: 226, distance: 214.7
click at [408, 237] on html "1 ההההההההההההההההההההההההההההההההההההההההההההההההההההההההההההההההההההההההההההה…" at bounding box center [265, 119] width 531 height 238
click at [443, 214] on button "Back" at bounding box center [435, 218] width 28 height 11
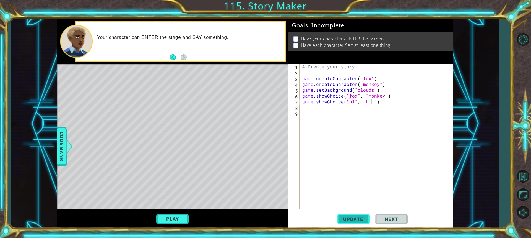
click at [361, 217] on span "Update" at bounding box center [353, 219] width 31 height 6
type textarea "game.showChoice("hi", "hi")"
drag, startPoint x: 380, startPoint y: 102, endPoint x: 299, endPoint y: 103, distance: 80.3
click at [299, 103] on div "game.showChoice("hi", "hi") 1 2 3 4 5 6 7 8 9 # Create your story game . create…" at bounding box center [370, 136] width 163 height 145
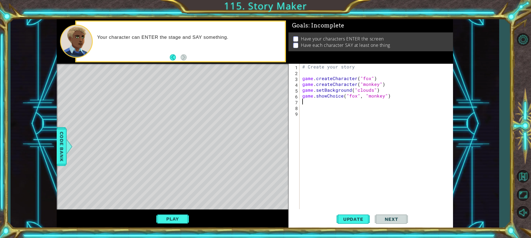
type textarea "e"
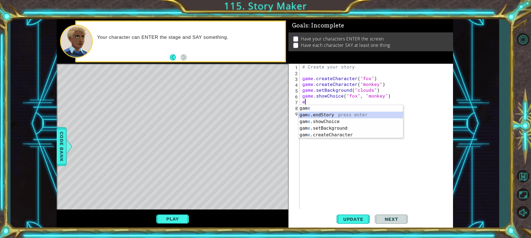
click at [317, 112] on div "gam e press enter gam e .endStory press enter gam e .showChoice press enter gam…" at bounding box center [351, 128] width 105 height 47
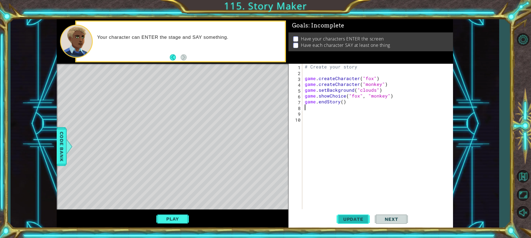
click at [356, 214] on button "Update" at bounding box center [353, 219] width 33 height 16
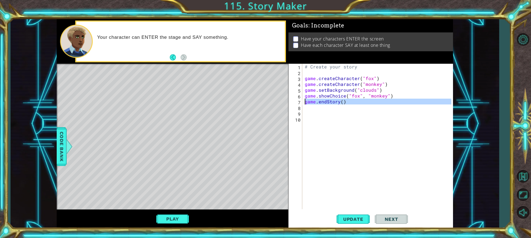
drag, startPoint x: 348, startPoint y: 104, endPoint x: 290, endPoint y: 103, distance: 57.9
click at [290, 103] on div "1 2 3 4 5 6 7 8 9 10 # Create your story game . createCharacter ( "fox" ) game …" at bounding box center [370, 136] width 163 height 145
type textarea "game.endStory()"
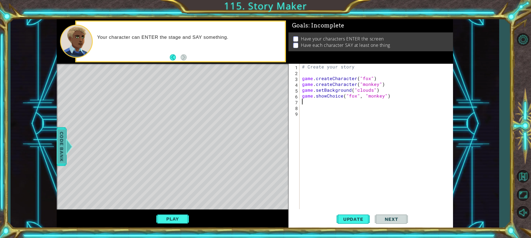
click at [67, 146] on div at bounding box center [69, 146] width 7 height 17
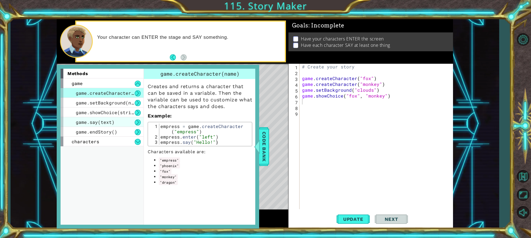
click at [117, 123] on div "game.say(text)" at bounding box center [102, 122] width 83 height 10
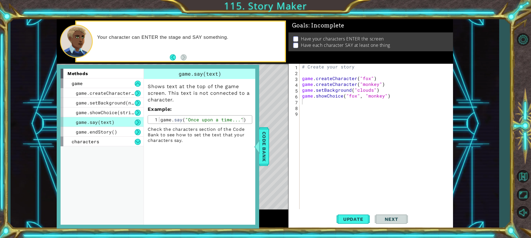
type textarea "game.showChoice("fox", "monkey")"
click at [316, 97] on div "# Create your story game . createCharacter ( "fox" ) game . createCharacter ( "…" at bounding box center [377, 142] width 153 height 157
click at [316, 105] on div "# Create your story game . createCharacter ( "fox" ) game . createCharacter ( "…" at bounding box center [377, 142] width 153 height 157
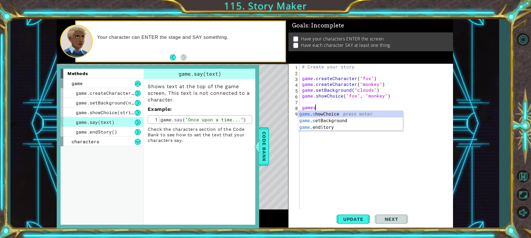
scroll to position [0, 0]
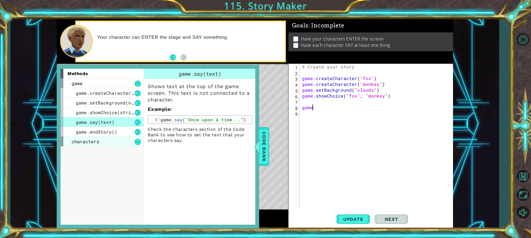
type textarea "game"
click at [110, 140] on div "characters" at bounding box center [102, 141] width 83 height 10
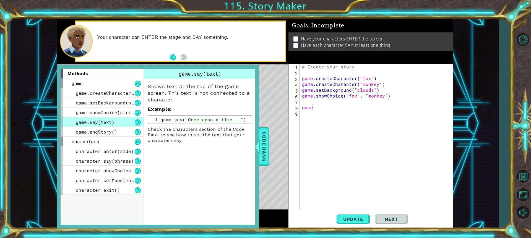
click at [113, 123] on div "game.say(text)" at bounding box center [102, 122] width 83 height 10
click at [269, 154] on div "Code Bank" at bounding box center [264, 146] width 10 height 39
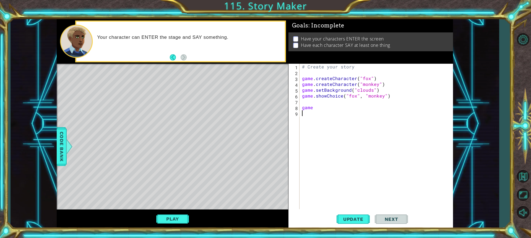
scroll to position [0, 0]
click at [327, 125] on div "# Create your story game . createCharacter ( "fox" ) game . createCharacter ( "…" at bounding box center [377, 142] width 153 height 157
click at [316, 107] on div "# Create your story game . createCharacter ( "fox" ) game . createCharacter ( "…" at bounding box center [377, 142] width 153 height 157
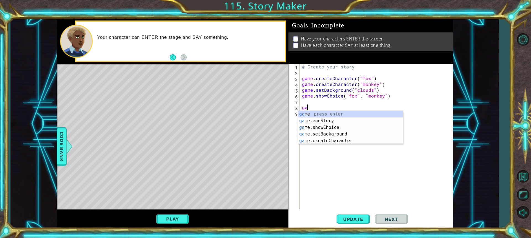
type textarea "g"
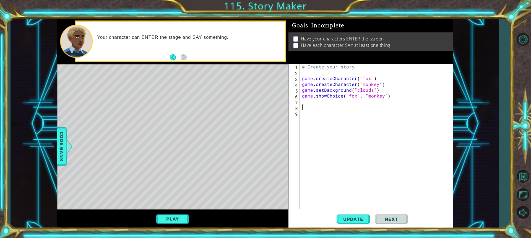
click at [398, 97] on div "# Create your story game . createCharacter ( "fox" ) game . createCharacter ( "…" at bounding box center [377, 142] width 153 height 157
type textarea "game.showChoice("fox", "monkey")"
click at [524, 172] on button "Back to Map" at bounding box center [523, 176] width 16 height 16
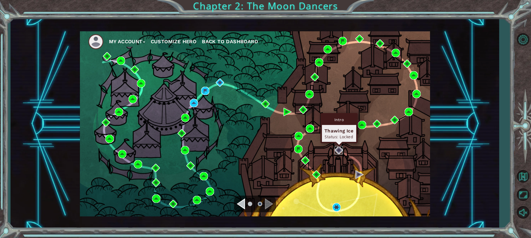
click at [338, 149] on img at bounding box center [339, 150] width 8 height 8
click at [269, 202] on div "Navigate to the next page" at bounding box center [269, 203] width 8 height 11
click at [95, 42] on img at bounding box center [95, 41] width 15 height 15
click at [117, 40] on button "My Account" at bounding box center [127, 41] width 36 height 8
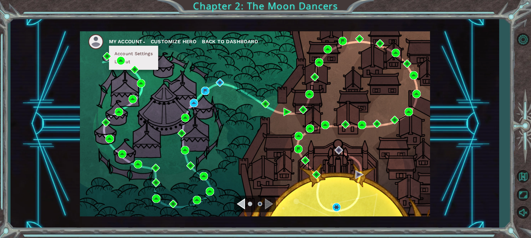
click at [138, 51] on button "Account Settings" at bounding box center [134, 54] width 42 height 6
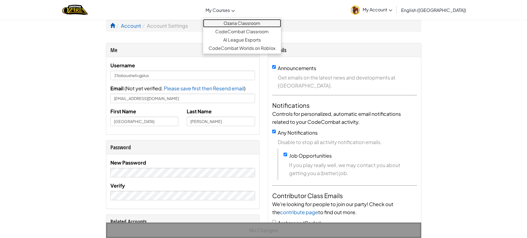
click at [257, 22] on link "Ozaria Classroom" at bounding box center [242, 23] width 78 height 8
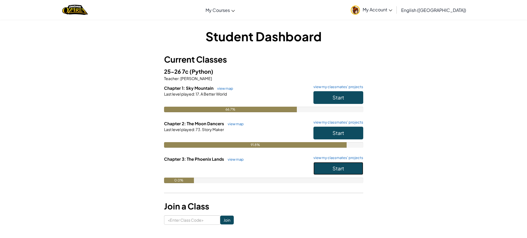
click at [337, 168] on span "Start" at bounding box center [339, 168] width 12 height 6
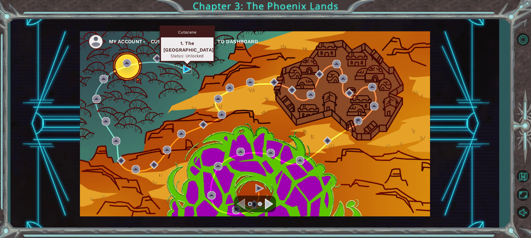
click at [186, 67] on img at bounding box center [187, 69] width 8 height 8
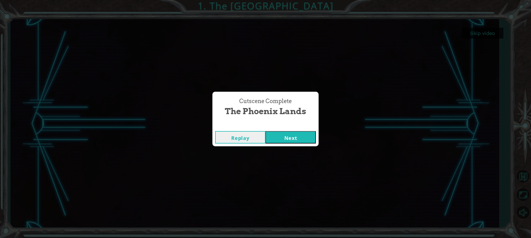
click at [290, 138] on button "Next" at bounding box center [291, 137] width 50 height 12
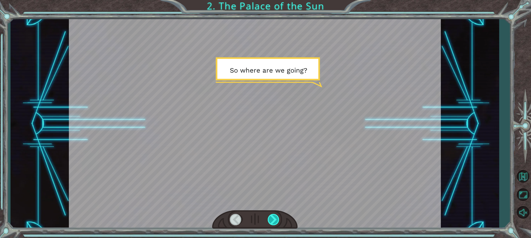
click at [275, 221] on div at bounding box center [274, 219] width 12 height 11
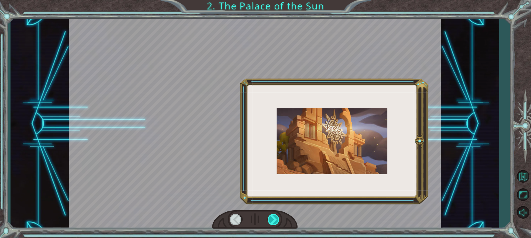
click at [275, 221] on div at bounding box center [274, 219] width 12 height 11
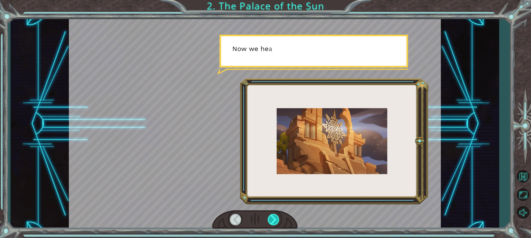
click at [275, 221] on div at bounding box center [274, 219] width 12 height 11
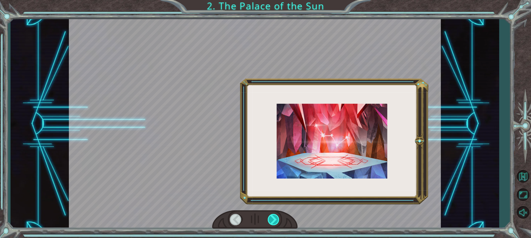
click at [275, 221] on div at bounding box center [274, 219] width 12 height 11
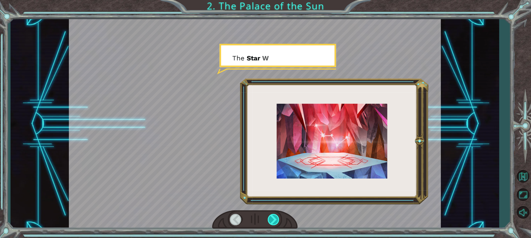
click at [275, 221] on div at bounding box center [274, 219] width 12 height 11
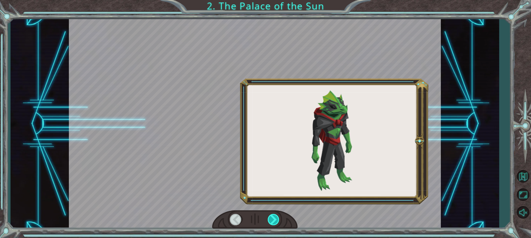
click at [275, 221] on div at bounding box center [274, 219] width 12 height 11
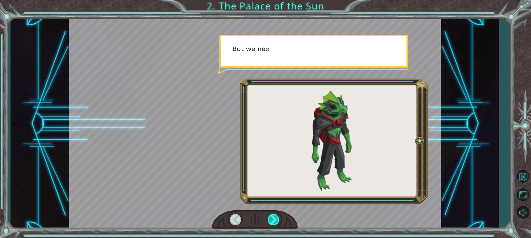
click at [275, 221] on div at bounding box center [274, 219] width 12 height 11
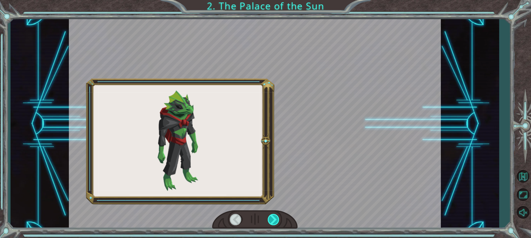
click at [275, 221] on div at bounding box center [274, 219] width 12 height 11
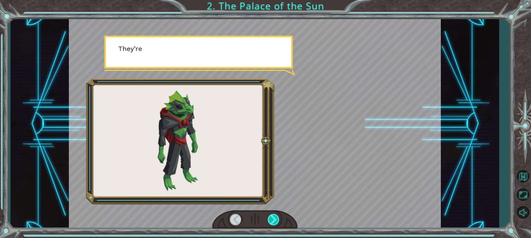
click at [275, 221] on div at bounding box center [274, 219] width 12 height 11
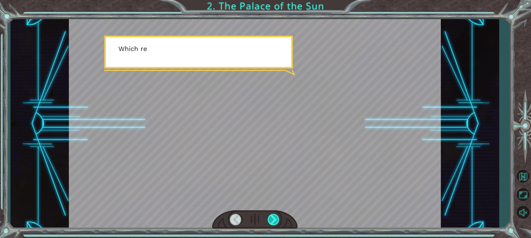
click at [275, 221] on div at bounding box center [274, 219] width 12 height 11
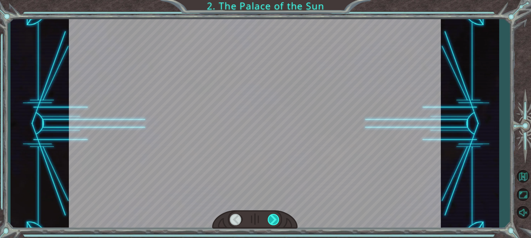
click at [275, 221] on div at bounding box center [274, 219] width 12 height 11
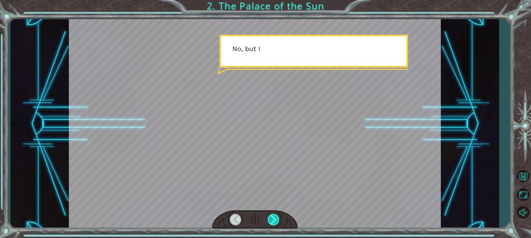
click at [275, 221] on div at bounding box center [274, 219] width 12 height 11
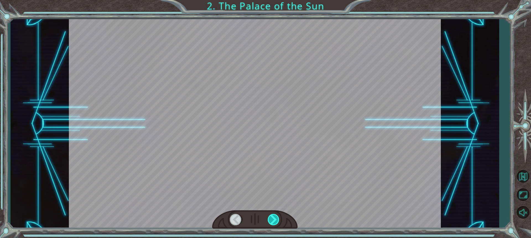
click at [275, 221] on div at bounding box center [274, 219] width 12 height 11
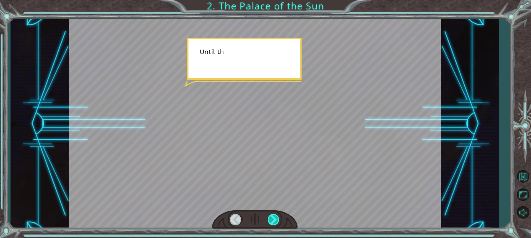
click at [275, 221] on div at bounding box center [274, 219] width 12 height 11
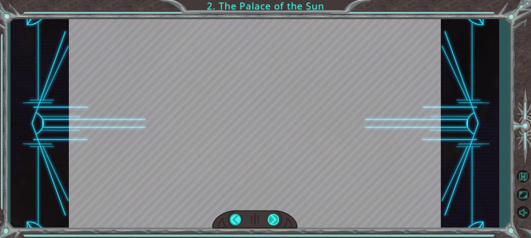
click at [275, 0] on div "S o w h e r e a r e w e g o i n g ? N o w w e h e a d t o a p l a c e c a l l e…" at bounding box center [265, 0] width 531 height 0
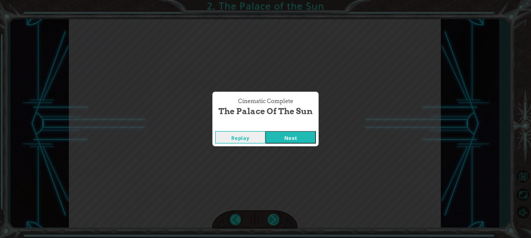
click at [275, 221] on div "Cinematic Complete The Palace of the Sun Replay Next" at bounding box center [265, 119] width 531 height 238
click at [286, 137] on button "Next" at bounding box center [291, 137] width 50 height 12
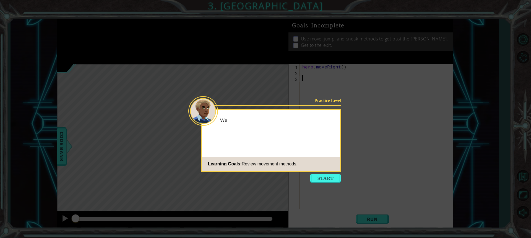
click at [319, 175] on button "Start" at bounding box center [326, 178] width 32 height 9
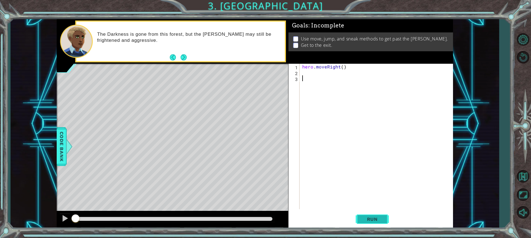
click at [366, 213] on button "Run" at bounding box center [372, 219] width 33 height 16
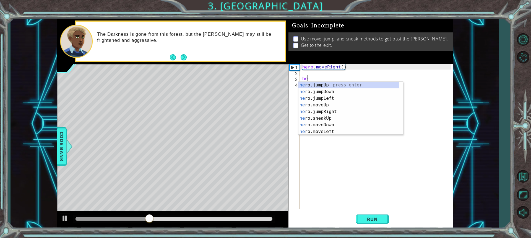
type textarea "hero"
click at [331, 104] on div "hero .jumpUp press enter hero .jumpDown press enter hero .jumpLeft press enter …" at bounding box center [349, 115] width 100 height 66
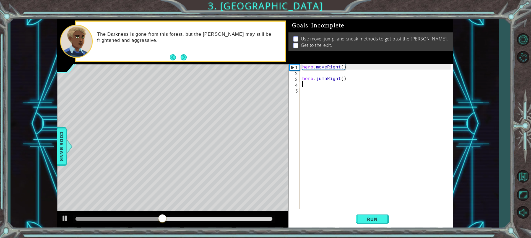
scroll to position [0, 0]
click at [342, 82] on div "hero . moveRight ( ) hero . jumpRight ( )" at bounding box center [377, 142] width 153 height 157
click at [342, 78] on div "hero . moveRight ( ) hero . jumpRight ( )" at bounding box center [377, 142] width 153 height 157
type textarea "hero.jumpRight(1)"
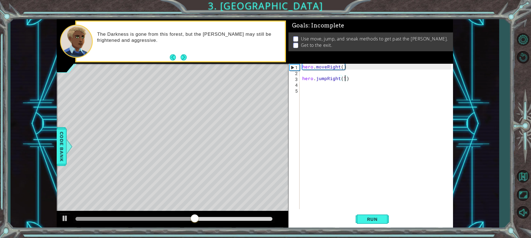
click at [354, 82] on div "hero . moveRight ( ) hero . jumpRight ( 1 )" at bounding box center [377, 142] width 153 height 157
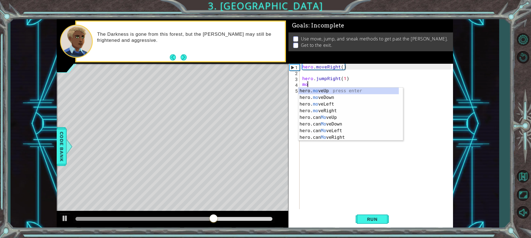
type textarea "m"
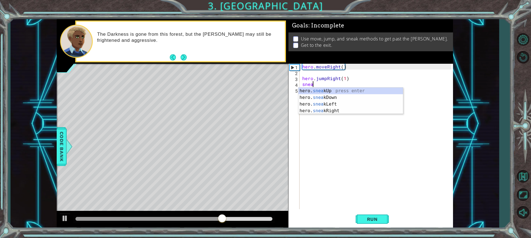
scroll to position [0, 1]
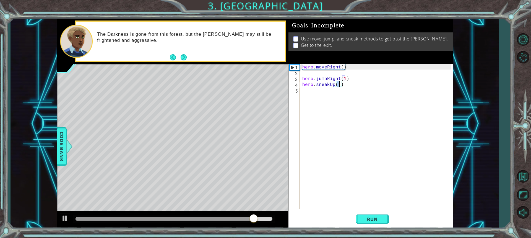
type textarea "hero.sneakUp(5)"
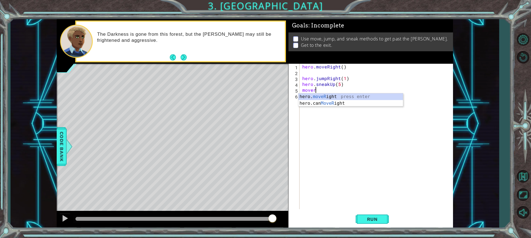
type textarea "hero.moveRight(1)"
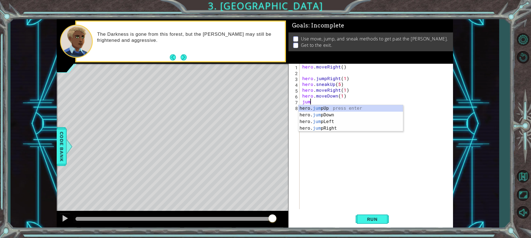
scroll to position [0, 3]
type textarea "hero.moveDown(1)jumpr"
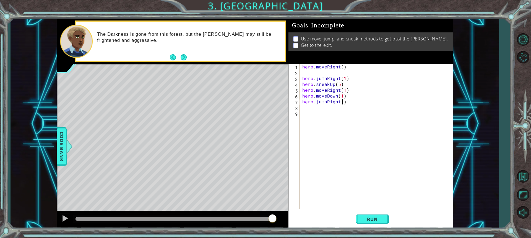
click at [343, 103] on div "hero . moveRight ( ) hero . jumpRight ( 1 ) hero . sneakUp ( 5 ) hero . moveRig…" at bounding box center [377, 142] width 153 height 157
type textarea "hero.jumpRight(1)"
click at [309, 108] on div "hero . moveRight ( ) hero . jumpRight ( 1 ) hero . sneakUp ( 5 ) hero . moveRig…" at bounding box center [377, 142] width 153 height 157
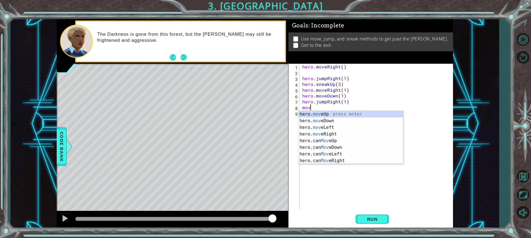
scroll to position [0, 0]
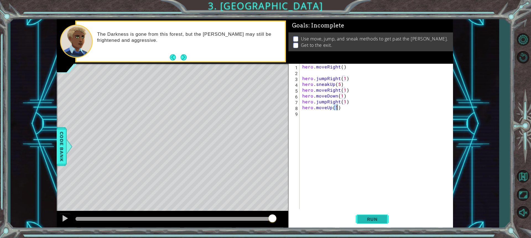
type textarea "hero.moveUp(1)"
click at [379, 218] on span "Run" at bounding box center [373, 219] width 22 height 6
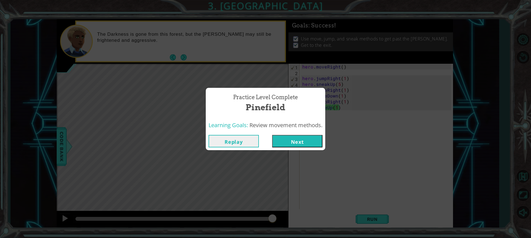
drag, startPoint x: 99, startPoint y: 217, endPoint x: 329, endPoint y: 211, distance: 229.8
click at [309, 216] on body "1 ההההההההההההההההההההההההההההההההההההההההההההההההההההההההההההההההההההההההההההה…" at bounding box center [265, 119] width 531 height 238
click at [303, 141] on button "Next" at bounding box center [297, 141] width 50 height 12
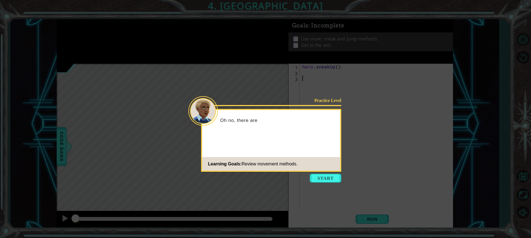
click at [329, 173] on icon at bounding box center [265, 119] width 531 height 238
click at [331, 178] on button "Start" at bounding box center [326, 178] width 32 height 9
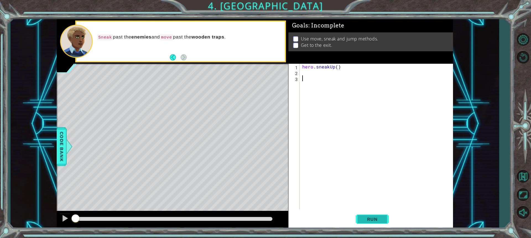
click at [387, 216] on button "Run" at bounding box center [372, 219] width 33 height 16
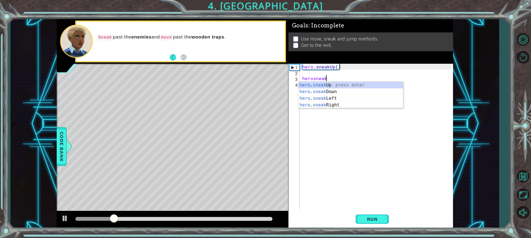
scroll to position [0, 1]
click at [329, 104] on div "hero . sneak Up press enter hero . sneak Down press enter hero . sneak Left pre…" at bounding box center [351, 102] width 105 height 40
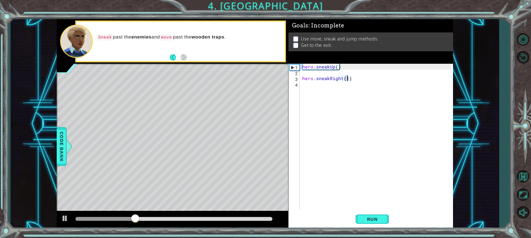
type textarea "hero.sneakRight(6)"
click at [361, 80] on div "hero . sneakUp ( ) hero . sneakRight ( 6 )" at bounding box center [377, 142] width 153 height 157
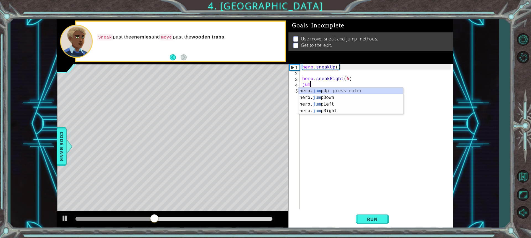
type textarea "jump"
click at [373, 88] on div "hero. jump Up press enter hero. jump Down press enter hero. jump Left press ent…" at bounding box center [351, 107] width 105 height 40
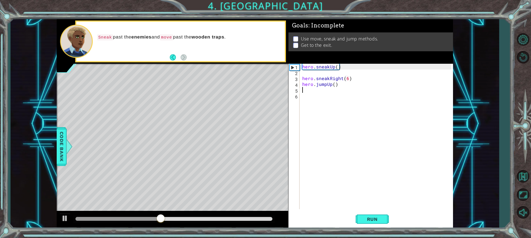
scroll to position [0, 0]
click at [334, 85] on div "hero . sneakUp ( ) hero . sneakRight ( 6 ) hero . jumpUp ( )" at bounding box center [377, 142] width 153 height 157
type textarea "hero.jumpUp(1)"
click at [313, 91] on div "hero . sneakUp ( ) hero . sneakRight ( 6 ) hero . jumpUp ( 1 )" at bounding box center [377, 142] width 153 height 157
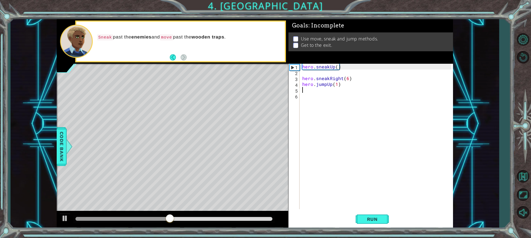
scroll to position [0, 0]
click at [375, 218] on span "Run" at bounding box center [373, 219] width 22 height 6
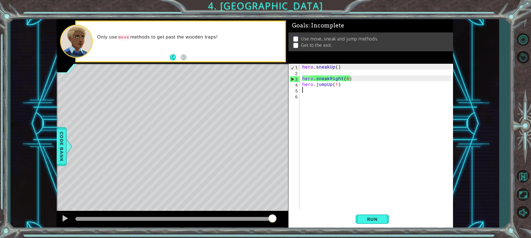
drag, startPoint x: 153, startPoint y: 218, endPoint x: 281, endPoint y: 212, distance: 127.8
click at [281, 212] on div at bounding box center [173, 220] width 232 height 18
click at [347, 79] on div "hero . sneakUp ( ) hero . sneakRight ( 6 ) hero . jumpUp ( 1 )" at bounding box center [377, 142] width 153 height 157
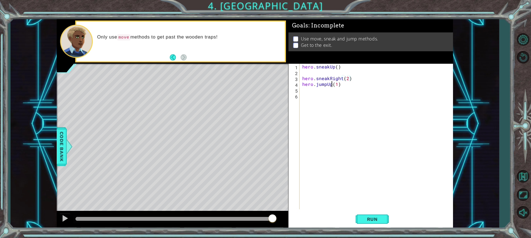
click at [331, 85] on div "hero . sneakUp ( ) hero . sneakRight ( 2 ) hero . jumpUp ( 1 )" at bounding box center [377, 142] width 153 height 157
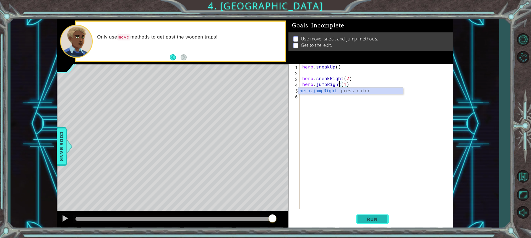
click at [383, 215] on button "Run" at bounding box center [372, 219] width 33 height 16
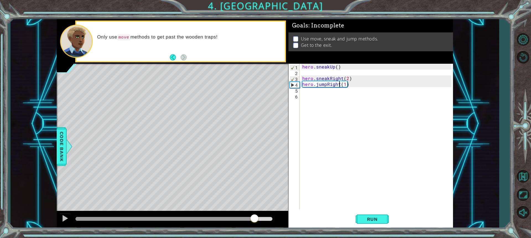
drag, startPoint x: 121, startPoint y: 215, endPoint x: 254, endPoint y: 213, distance: 133.2
click at [254, 213] on div at bounding box center [173, 220] width 232 height 18
click at [345, 85] on div "hero . sneakUp ( ) hero . sneakRight ( 2 ) hero . jumpRight ( 1 )" at bounding box center [377, 142] width 153 height 157
type textarea "hero.jumpRight()"
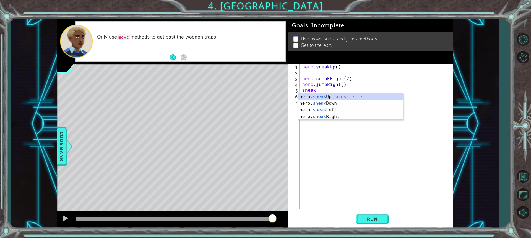
scroll to position [0, 1]
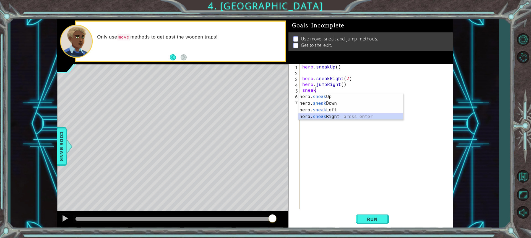
click at [336, 115] on div "hero. sneak Up press enter hero. sneak Down press enter hero. sneak Left press …" at bounding box center [351, 113] width 105 height 40
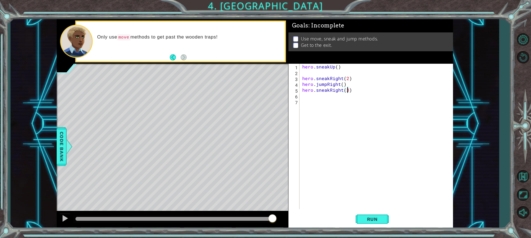
scroll to position [0, 2]
click at [382, 220] on span "Run" at bounding box center [373, 219] width 22 height 6
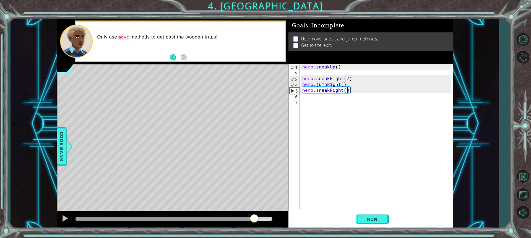
drag, startPoint x: 122, startPoint y: 218, endPoint x: 255, endPoint y: 226, distance: 132.8
click at [255, 226] on div at bounding box center [173, 220] width 232 height 18
drag, startPoint x: 348, startPoint y: 85, endPoint x: 298, endPoint y: 84, distance: 50.4
click at [298, 84] on div "hero.sneakRight(3) 1 2 3 4 5 6 7 hero . sneakUp ( ) hero . sneakRight ( 2 ) her…" at bounding box center [370, 136] width 163 height 145
type textarea "hero.jumpRight()"
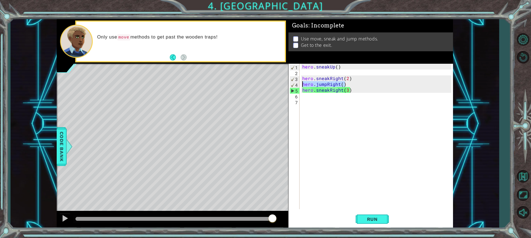
scroll to position [0, 0]
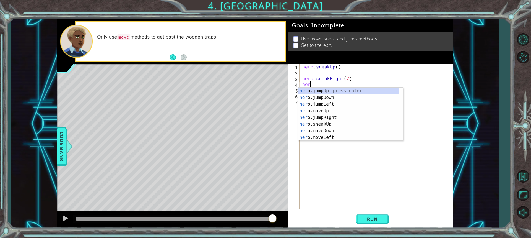
type textarea "hero"
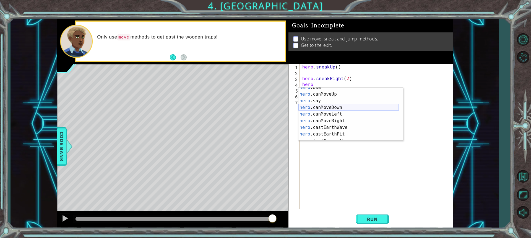
scroll to position [106, 0]
click at [352, 116] on div "hero .canMoveLeft press enter hero .canMoveRight press enter hero .castEarthWav…" at bounding box center [349, 120] width 100 height 66
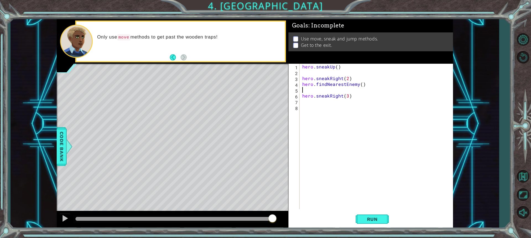
scroll to position [0, 0]
drag, startPoint x: 365, startPoint y: 85, endPoint x: 303, endPoint y: 86, distance: 62.0
click at [303, 86] on div "hero . sneakUp ( ) hero . sneakRight ( 2 ) hero . findNearestEnemy ( ) hero . s…" at bounding box center [377, 142] width 153 height 157
type textarea "hero.findNearestEnemy()"
click at [303, 98] on div "hero . sneakUp ( ) hero . sneakRight ( 2 ) hero . sneakRight ( 3 )" at bounding box center [377, 142] width 153 height 157
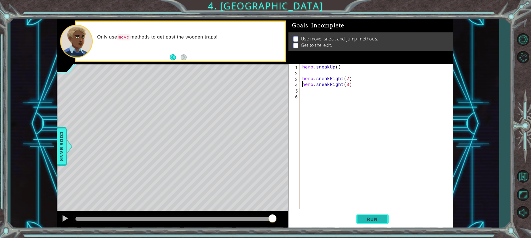
drag, startPoint x: 371, startPoint y: 220, endPoint x: 370, endPoint y: 217, distance: 3.1
click at [371, 220] on span "Run" at bounding box center [373, 219] width 22 height 6
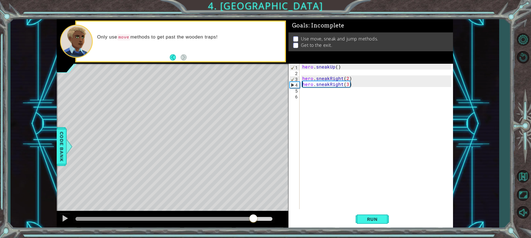
drag, startPoint x: 137, startPoint y: 217, endPoint x: 252, endPoint y: 220, distance: 115.5
click at [252, 220] on div at bounding box center [165, 219] width 178 height 4
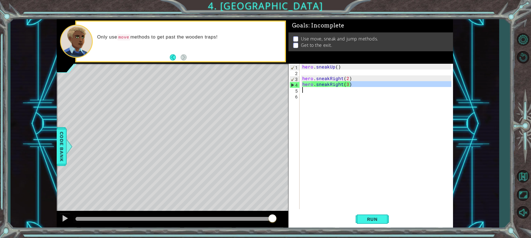
drag, startPoint x: 350, startPoint y: 84, endPoint x: 315, endPoint y: 89, distance: 35.0
click at [315, 89] on div "hero . sneakUp ( ) hero . sneakRight ( 2 ) hero . sneakRight ( 3 )" at bounding box center [377, 142] width 153 height 157
click at [367, 80] on div "hero . sneakUp ( ) hero . sneakRight ( 2 ) hero . sneakRight ( 3 )" at bounding box center [377, 142] width 153 height 157
type textarea "hero.sneakRight(2)"
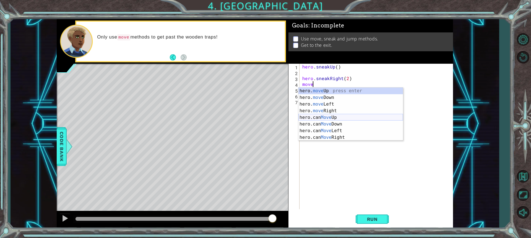
scroll to position [0, 1]
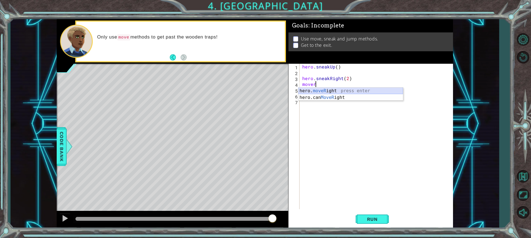
click at [329, 91] on div "hero. moveR ight press enter hero.can MoveR ight press enter" at bounding box center [351, 100] width 105 height 27
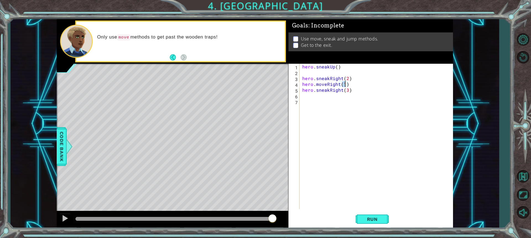
scroll to position [0, 2]
click at [386, 218] on button "Run" at bounding box center [372, 219] width 33 height 16
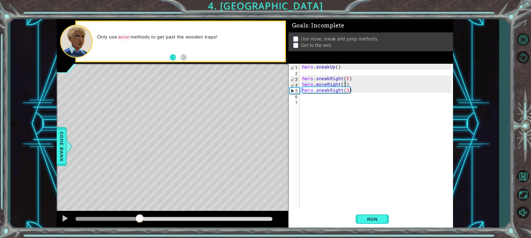
drag, startPoint x: 84, startPoint y: 219, endPoint x: 140, endPoint y: 213, distance: 56.0
click at [140, 213] on div at bounding box center [173, 220] width 232 height 18
click at [361, 89] on div "hero . sneakUp ( ) hero . sneakRight ( 2 ) hero . moveRight ( 1 ) hero . sneakR…" at bounding box center [377, 142] width 153 height 157
type textarea "hero.sneakRight(3)"
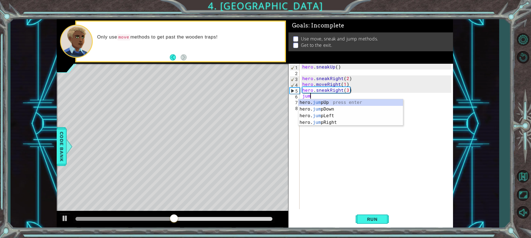
type textarea "jump"
click at [381, 100] on div "hero. jump Up press enter hero. jump Down press enter hero. jump Left press ent…" at bounding box center [351, 119] width 105 height 40
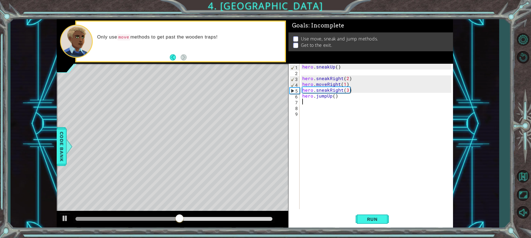
scroll to position [0, 0]
click at [335, 95] on div "hero . sneakUp ( ) hero . sneakRight ( 2 ) hero . moveRight ( 1 ) hero . sneakR…" at bounding box center [377, 142] width 153 height 157
click at [319, 101] on div "hero . sneakUp ( ) hero . sneakRight ( 2 ) hero . moveRight ( 1 ) hero . sneakR…" at bounding box center [377, 142] width 153 height 157
type textarea "1"
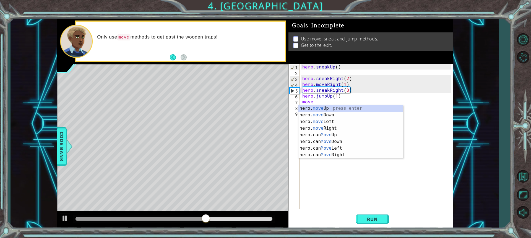
scroll to position [0, 0]
click at [320, 107] on div "hero. move Up press enter hero. move Down press enter hero. move Left press ent…" at bounding box center [351, 138] width 105 height 66
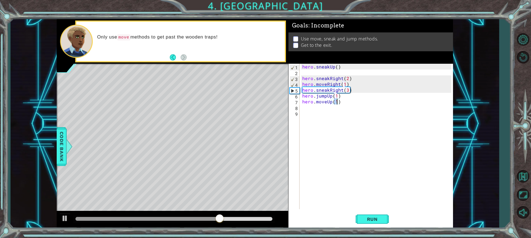
type textarea "hero.moveUp(2)"
click at [308, 109] on div "hero . sneakUp ( ) hero . sneakRight ( 2 ) hero . moveRight ( 1 ) hero . sneakR…" at bounding box center [377, 142] width 153 height 157
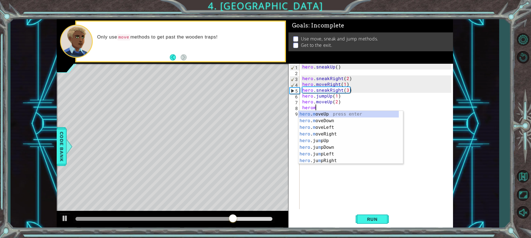
scroll to position [0, 1]
click at [325, 124] on div "hero . m oveUp press enter hero . m oveDown press enter hero . m oveLeft press …" at bounding box center [349, 144] width 100 height 66
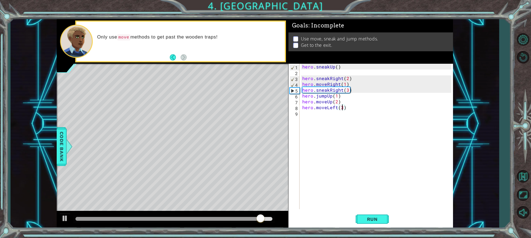
scroll to position [0, 2]
click at [372, 218] on span "Run" at bounding box center [373, 219] width 22 height 6
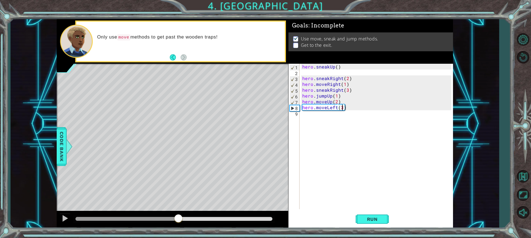
drag, startPoint x: 78, startPoint y: 215, endPoint x: 178, endPoint y: 225, distance: 100.4
click at [178, 225] on div at bounding box center [173, 220] width 232 height 18
click at [348, 106] on div "hero . sneakUp ( ) hero . sneakRight ( 2 ) hero . moveRight ( 1 ) hero . sneakR…" at bounding box center [377, 142] width 153 height 157
click at [371, 214] on button "Run" at bounding box center [372, 219] width 33 height 16
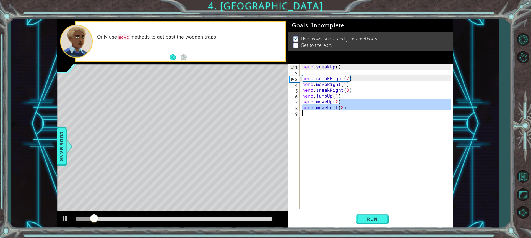
drag, startPoint x: 349, startPoint y: 104, endPoint x: 306, endPoint y: 112, distance: 44.4
click at [306, 112] on div "hero . sneakUp ( ) hero . sneakRight ( 2 ) hero . moveRight ( 1 ) hero . sneakR…" at bounding box center [377, 142] width 153 height 157
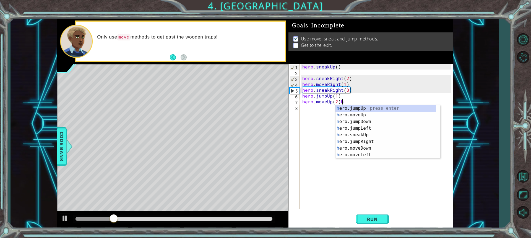
type textarea "hero.moveUp(2)"
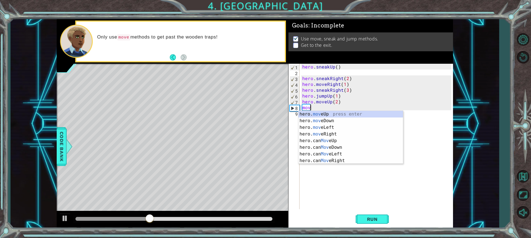
scroll to position [0, 0]
click at [316, 127] on div "hero. move Up press enter hero. move Down press enter hero. move Left press ent…" at bounding box center [351, 144] width 105 height 66
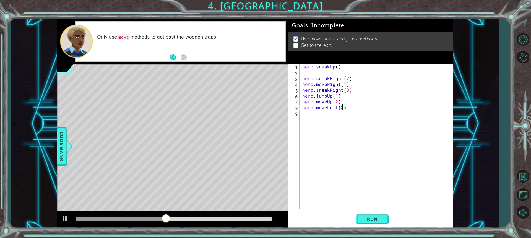
scroll to position [0, 2]
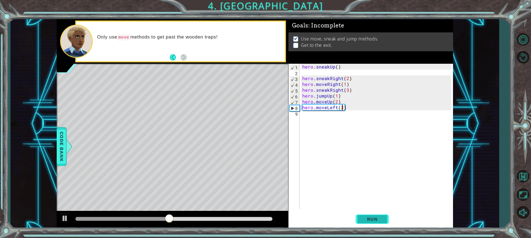
click at [380, 216] on span "Run" at bounding box center [373, 219] width 22 height 6
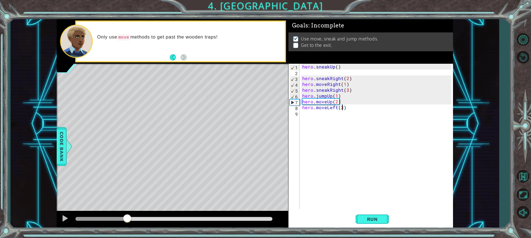
drag, startPoint x: 127, startPoint y: 218, endPoint x: 131, endPoint y: 229, distance: 11.1
click at [128, 230] on div "1 ההההההההההההההההההההההההההההההההההההההההההההההההההההההההההההההההההההההההההההה…" at bounding box center [265, 119] width 531 height 238
click at [337, 103] on div "hero . sneakUp ( ) hero . sneakRight ( 2 ) hero . moveRight ( 1 ) hero . sneakR…" at bounding box center [377, 142] width 153 height 157
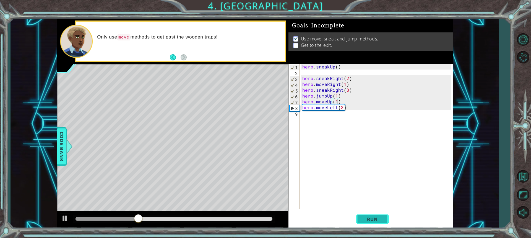
type textarea "hero.moveUp(1)"
click at [364, 221] on span "Run" at bounding box center [373, 219] width 22 height 6
drag, startPoint x: 80, startPoint y: 219, endPoint x: 142, endPoint y: 223, distance: 62.1
click at [142, 223] on div at bounding box center [142, 219] width 10 height 10
click at [309, 116] on div "hero . sneakUp ( ) hero . sneakRight ( 2 ) hero . moveRight ( 1 ) hero . sneakR…" at bounding box center [377, 142] width 153 height 157
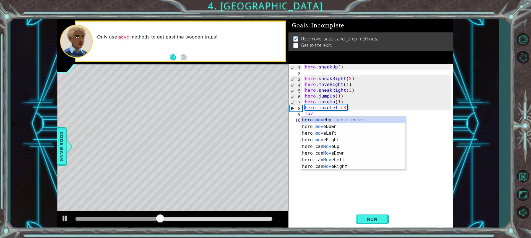
scroll to position [0, 0]
click at [331, 117] on div "hero. move Up press enter hero. move Down press enter hero. move Left press ent…" at bounding box center [353, 150] width 105 height 66
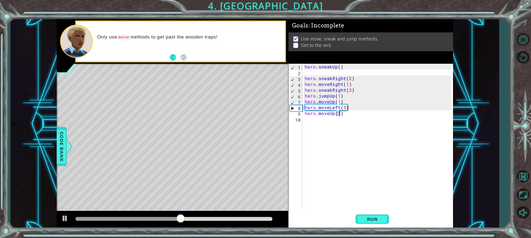
scroll to position [0, 2]
type textarea "hero.moveUp(1)"
drag, startPoint x: 370, startPoint y: 217, endPoint x: 359, endPoint y: 218, distance: 11.4
click at [369, 217] on span "Run" at bounding box center [373, 219] width 22 height 6
drag, startPoint x: 90, startPoint y: 216, endPoint x: 255, endPoint y: 225, distance: 165.5
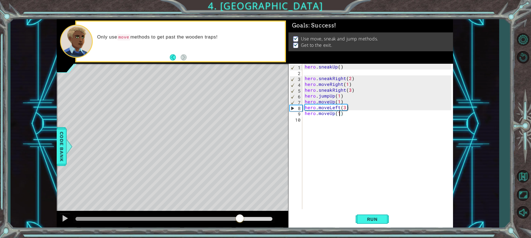
click at [255, 225] on div at bounding box center [173, 220] width 232 height 18
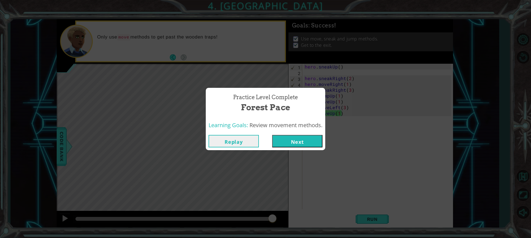
click at [317, 144] on button "Next" at bounding box center [297, 141] width 50 height 12
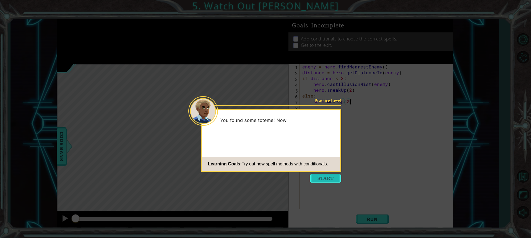
click at [325, 178] on button "Start" at bounding box center [326, 178] width 32 height 9
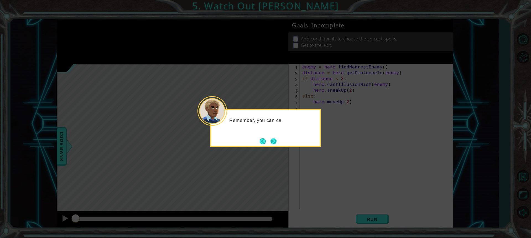
click at [277, 143] on button "Next" at bounding box center [273, 141] width 7 height 7
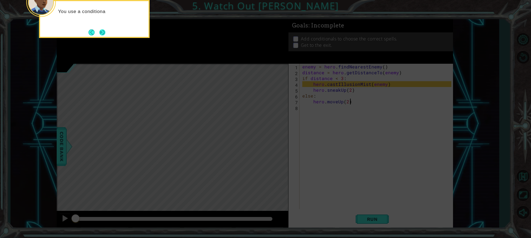
click at [101, 30] on button "Next" at bounding box center [102, 32] width 6 height 6
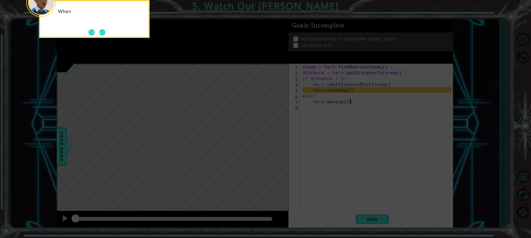
click at [101, 30] on button "Next" at bounding box center [102, 32] width 7 height 7
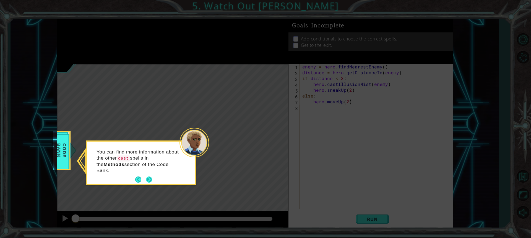
click at [149, 176] on button "Next" at bounding box center [149, 179] width 6 height 6
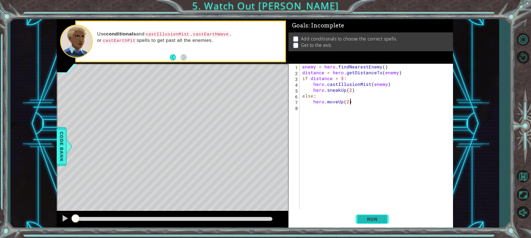
click at [358, 217] on button "Run" at bounding box center [372, 219] width 33 height 16
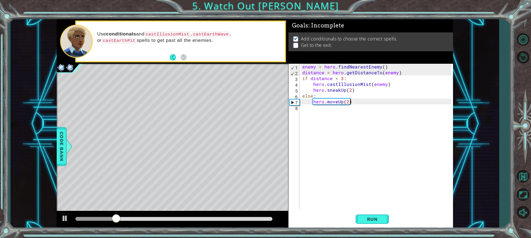
click at [347, 102] on div "enemy = hero . findNearestEnemy ( ) distance = hero . getDistanceTo ( enemy ) i…" at bounding box center [377, 142] width 153 height 157
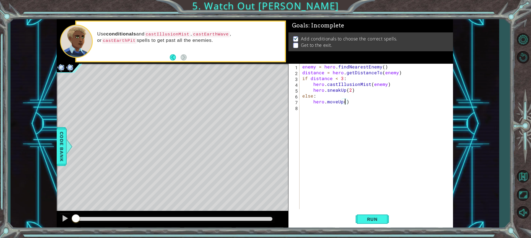
drag, startPoint x: 154, startPoint y: 216, endPoint x: 58, endPoint y: 222, distance: 96.5
click at [58, 222] on div at bounding box center [173, 220] width 232 height 18
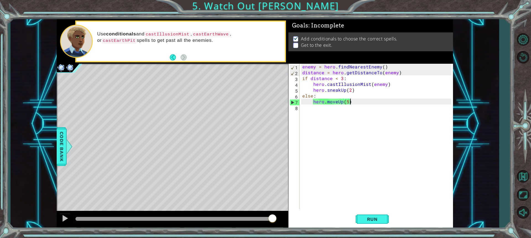
click at [355, 104] on div "enemy = hero . findNearestEnemy ( ) distance = hero . getDistanceTo ( enemy ) i…" at bounding box center [377, 142] width 153 height 157
click at [384, 217] on button "Run" at bounding box center [372, 219] width 33 height 16
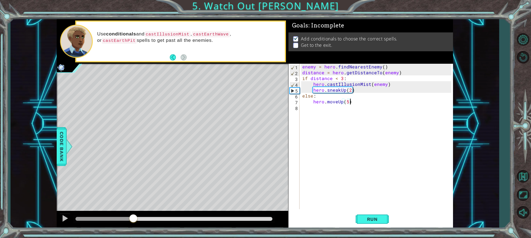
drag, startPoint x: 78, startPoint y: 217, endPoint x: 134, endPoint y: 215, distance: 56.2
click at [134, 215] on div at bounding box center [133, 219] width 10 height 10
click at [347, 102] on div "enemy = hero . findNearestEnemy ( ) distance = hero . getDistanceTo ( enemy ) i…" at bounding box center [377, 142] width 153 height 157
type textarea "hero.moveUp(2)"
click at [355, 105] on div "enemy = hero . findNearestEnemy ( ) distance = hero . getDistanceTo ( enemy ) i…" at bounding box center [377, 142] width 153 height 157
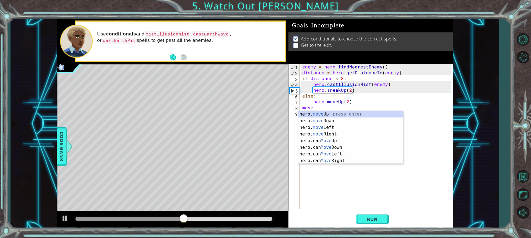
scroll to position [0, 0]
click at [319, 113] on div "hero. move Up press enter hero. move Down press enter hero. move Left press ent…" at bounding box center [351, 144] width 105 height 66
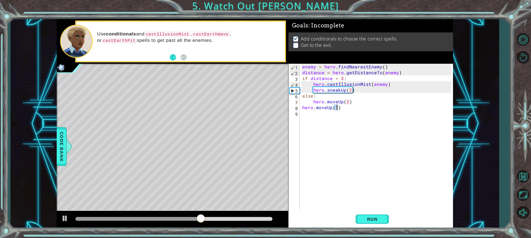
scroll to position [0, 2]
click at [370, 220] on span "Run" at bounding box center [373, 219] width 22 height 6
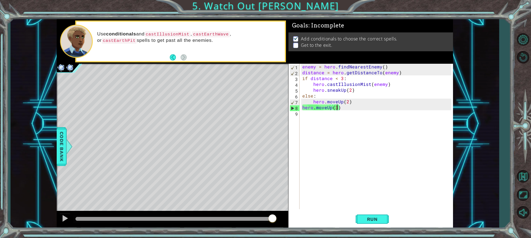
drag, startPoint x: 85, startPoint y: 218, endPoint x: 289, endPoint y: 208, distance: 204.8
click at [288, 208] on div "1 ההההההההההההההההההההההההההההההההההההההההההההההההההההההההההההההההההההההההההההה…" at bounding box center [255, 123] width 397 height 209
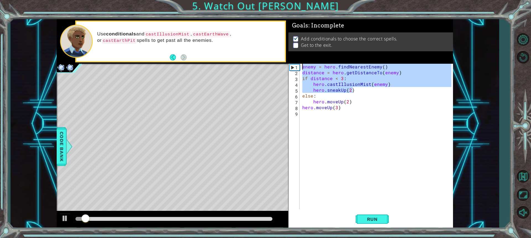
drag, startPoint x: 357, startPoint y: 91, endPoint x: 291, endPoint y: 64, distance: 70.7
click at [291, 64] on div "hero.moveUp(3) 1 2 3 4 5 6 7 8 9 enemy = hero . findNearestEnemy ( ) distance =…" at bounding box center [370, 136] width 163 height 145
type textarea "enemy = hero.findNearestEnemy() distance = hero.getDistanceTo(enemy)"
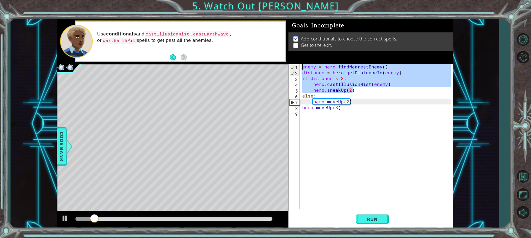
click at [307, 113] on div "enemy = hero . findNearestEnemy ( ) distance = hero . getDistanceTo ( enemy ) i…" at bounding box center [377, 142] width 153 height 157
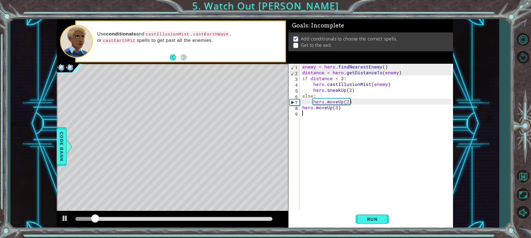
scroll to position [0, 0]
paste textarea "hero.sneakUp(2)"
type textarea "hero.sneakUp(2)"
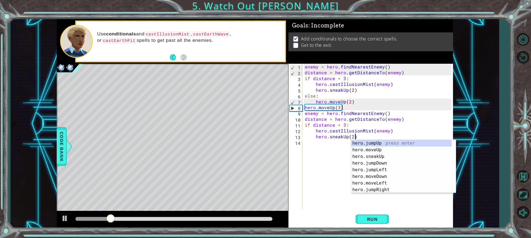
click at [317, 186] on div "enemy = hero . findNearestEnemy ( ) distance = hero . getDistanceTo ( enemy ) i…" at bounding box center [379, 142] width 151 height 157
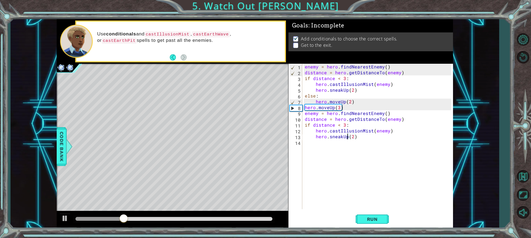
click at [347, 137] on div "enemy = hero . findNearestEnemy ( ) distance = hero . getDistanceTo ( enemy ) i…" at bounding box center [379, 142] width 151 height 157
click at [357, 144] on div "hero.sneakRight press enter" at bounding box center [364, 150] width 105 height 20
click at [363, 138] on div "enemy = hero . findNearestEnemy ( ) distance = hero . getDistanceTo ( enemy ) i…" at bounding box center [379, 142] width 151 height 157
click at [381, 220] on span "Run" at bounding box center [373, 219] width 22 height 6
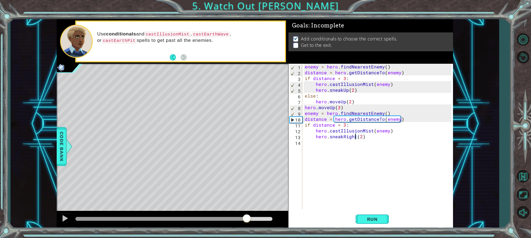
drag, startPoint x: 105, startPoint y: 216, endPoint x: 254, endPoint y: 213, distance: 148.4
click at [252, 214] on div at bounding box center [247, 219] width 10 height 10
click at [304, 114] on div "enemy = hero . findNearestEnemy ( ) distance = hero . getDistanceTo ( enemy ) i…" at bounding box center [379, 142] width 151 height 157
type textarea "enemy = hero.findNearestEnemy()"
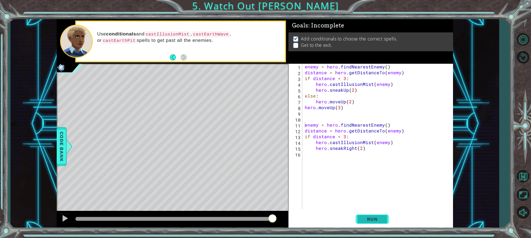
click at [377, 224] on button "Run" at bounding box center [372, 219] width 33 height 16
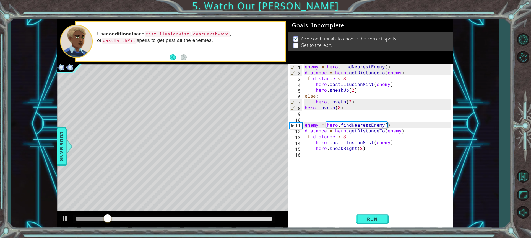
click at [306, 115] on div "enemy = hero . findNearestEnemy ( ) distance = hero . getDistanceTo ( enemy ) i…" at bounding box center [379, 142] width 151 height 157
click at [308, 120] on div "enemy = hero . findNearestEnemy ( ) distance = hero . getDistanceTo ( enemy ) i…" at bounding box center [379, 142] width 151 height 157
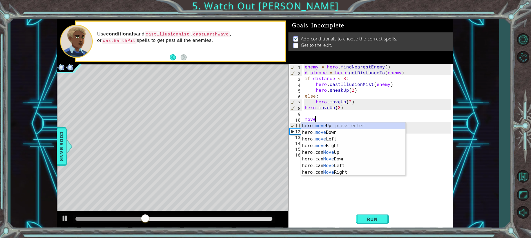
scroll to position [0, 1]
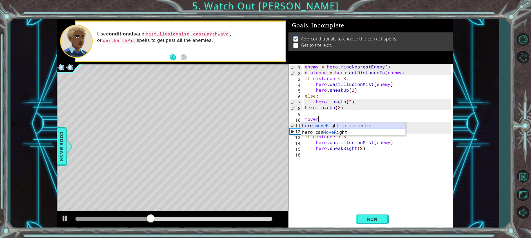
click at [376, 125] on div "hero. moveR ight press enter hero.can MoveR ight press enter" at bounding box center [353, 135] width 105 height 27
type textarea "hero.moveRight(1)"
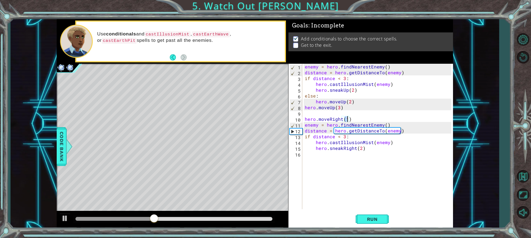
scroll to position [0, 2]
click at [357, 120] on div "enemy = hero . findNearestEnemy ( ) distance = hero . getDistanceTo ( enemy ) i…" at bounding box center [379, 142] width 151 height 157
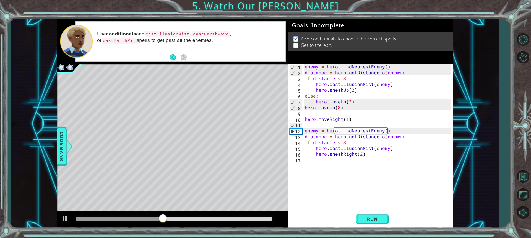
scroll to position [0, 0]
click at [359, 220] on button "Run" at bounding box center [372, 219] width 33 height 16
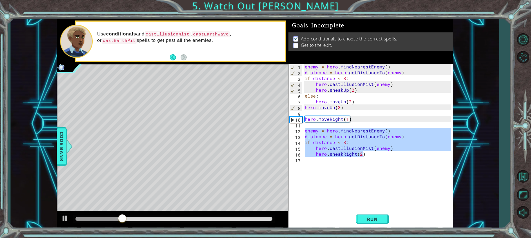
drag, startPoint x: 369, startPoint y: 155, endPoint x: 303, endPoint y: 131, distance: 70.6
click at [303, 131] on div "1 2 3 4 5 6 7 8 9 10 11 12 13 14 15 16 17 enemy = hero . findNearestEnemy ( ) d…" at bounding box center [370, 136] width 163 height 145
type textarea "enemy = hero.findNearestEnemy() distance = hero.getDistanceTo(enemy)"
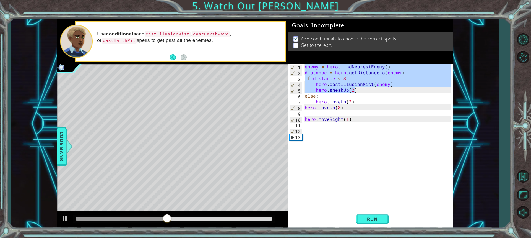
drag, startPoint x: 361, startPoint y: 91, endPoint x: 310, endPoint y: 60, distance: 59.1
click at [310, 60] on div "Goals : Incomplete Add conditionals to choose the correct spells. Get to the ex…" at bounding box center [371, 123] width 165 height 209
type textarea "enemy = hero.findNearestEnemy() distance = hero.getDistanceTo(enemy)"
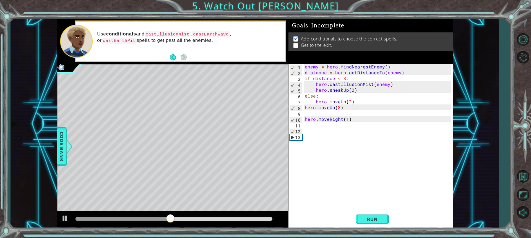
click at [312, 128] on div "enemy = hero . findNearestEnemy ( ) distance = hero . getDistanceTo ( enemy ) i…" at bounding box center [379, 142] width 151 height 157
type textarea "V"
paste textarea "hero.sneakUp(2)"
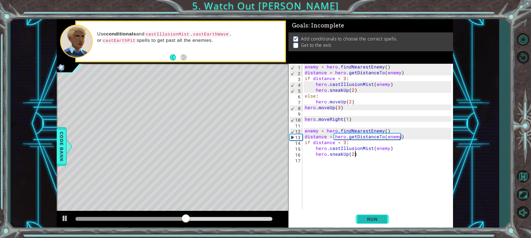
click at [375, 213] on button "Run" at bounding box center [372, 219] width 33 height 16
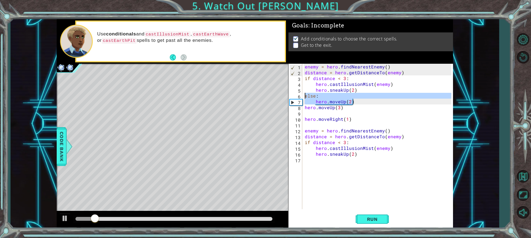
drag, startPoint x: 354, startPoint y: 101, endPoint x: 301, endPoint y: 95, distance: 53.5
click at [301, 95] on div "hero.sneakUp(2) 1 2 3 4 5 6 7 8 9 10 11 12 13 14 15 16 17 enemy = hero . findNe…" at bounding box center [370, 136] width 163 height 145
type textarea "else: hero.moveUp(2)"
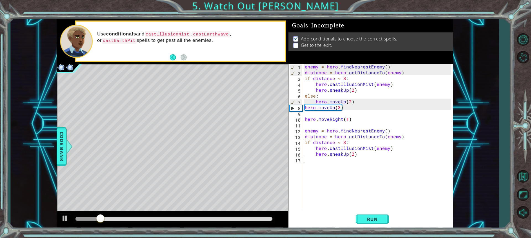
click at [321, 164] on div "enemy = hero . findNearestEnemy ( ) distance = hero . getDistanceTo ( enemy ) i…" at bounding box center [379, 142] width 151 height 157
paste textarea "hero.moveUp(2)"
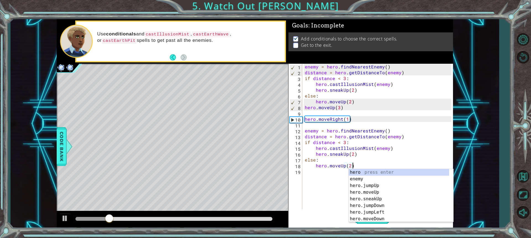
click at [394, 131] on div "enemy = hero . findNearestEnemy ( ) distance = hero . getDistanceTo ( enemy ) i…" at bounding box center [379, 142] width 151 height 157
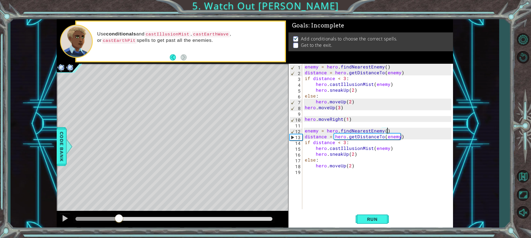
drag, startPoint x: 118, startPoint y: 220, endPoint x: 119, endPoint y: 224, distance: 4.5
click at [119, 224] on div at bounding box center [173, 220] width 232 height 18
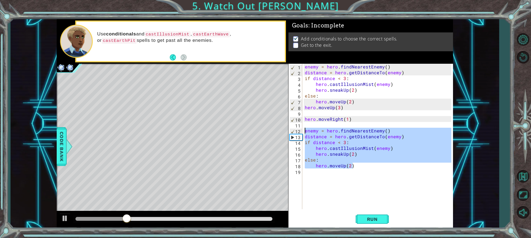
drag, startPoint x: 358, startPoint y: 167, endPoint x: 305, endPoint y: 133, distance: 63.0
click at [305, 133] on div "enemy = hero . findNearestEnemy ( ) distance = hero . getDistanceTo ( enemy ) i…" at bounding box center [379, 142] width 151 height 157
click at [336, 157] on div "enemy = hero . findNearestEnemy ( ) distance = hero . getDistanceTo ( enemy ) i…" at bounding box center [378, 136] width 148 height 145
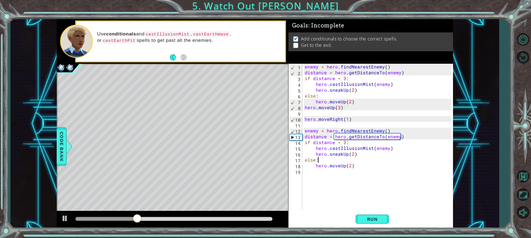
click at [336, 154] on div "enemy = hero . findNearestEnemy ( ) distance = hero . getDistanceTo ( enemy ) i…" at bounding box center [379, 142] width 151 height 157
type textarea "hero.sneakUp(2)"
click at [336, 154] on div "enemy = hero . findNearestEnemy ( ) distance = hero . getDistanceTo ( enemy ) i…" at bounding box center [379, 142] width 151 height 157
click at [338, 169] on div "enemy = hero . findNearestEnemy ( ) distance = hero . getDistanceTo ( enemy ) i…" at bounding box center [379, 142] width 151 height 157
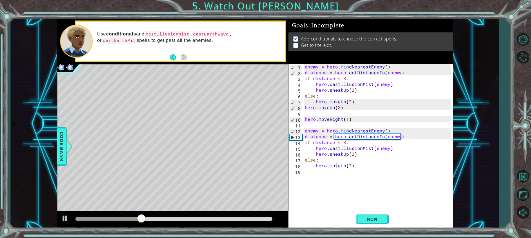
click at [338, 165] on div "enemy = hero . findNearestEnemy ( ) distance = hero . getDistanceTo ( enemy ) i…" at bounding box center [379, 142] width 151 height 157
click at [339, 156] on div "enemy = hero . findNearestEnemy ( ) distance = hero . getDistanceTo ( enemy ) i…" at bounding box center [379, 142] width 151 height 157
click at [335, 167] on div "enemy = hero . findNearestEnemy ( ) distance = hero . getDistanceTo ( enemy ) i…" at bounding box center [379, 142] width 151 height 157
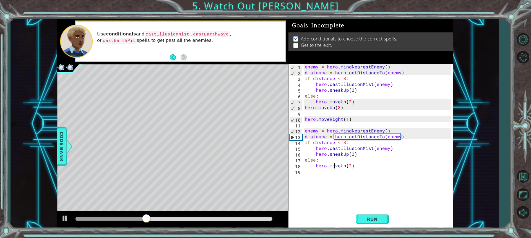
click at [335, 167] on div "enemy = hero . findNearestEnemy ( ) distance = hero . getDistanceTo ( enemy ) i…" at bounding box center [379, 142] width 151 height 157
click at [340, 158] on div "enemy = hero . findNearestEnemy ( ) distance = hero . getDistanceTo ( enemy ) i…" at bounding box center [379, 142] width 151 height 157
click at [343, 152] on div "enemy = hero . findNearestEnemy ( ) distance = hero . getDistanceTo ( enemy ) i…" at bounding box center [379, 142] width 151 height 157
click at [347, 156] on div "enemy = hero . findNearestEnemy ( ) distance = hero . getDistanceTo ( enemy ) i…" at bounding box center [379, 142] width 151 height 157
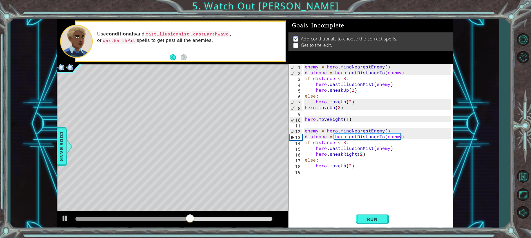
click at [345, 167] on div "enemy = hero . findNearestEnemy ( ) distance = hero . getDistanceTo ( enemy ) i…" at bounding box center [379, 142] width 151 height 157
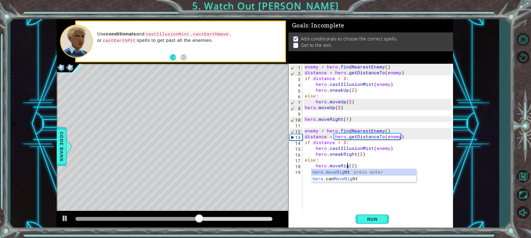
scroll to position [0, 3]
type textarea "hero.moveRight(2)"
click at [368, 220] on span "Run" at bounding box center [373, 219] width 22 height 6
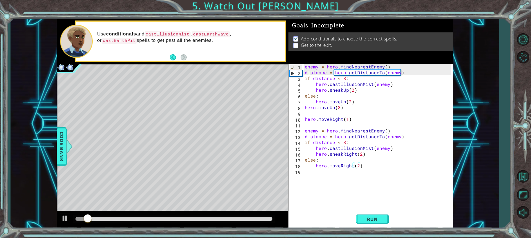
click at [318, 175] on div "enemy = hero . findNearestEnemy ( ) distance = hero . getDistanceTo ( enemy ) i…" at bounding box center [379, 142] width 151 height 157
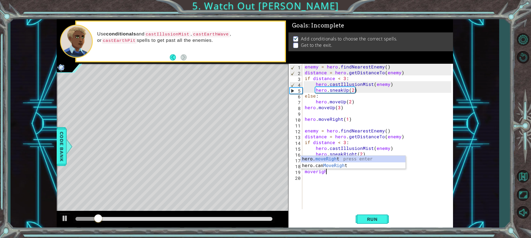
scroll to position [0, 1]
click at [400, 157] on div "hero. moveRight press enter hero.can MoveRight press enter" at bounding box center [353, 169] width 105 height 27
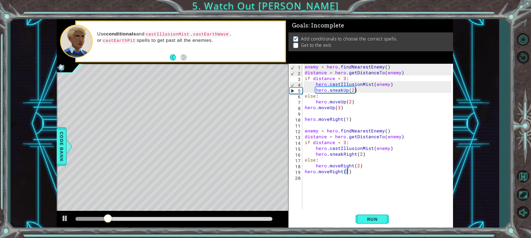
type textarea "hero.moveRight(2)"
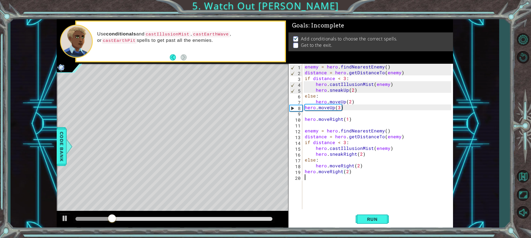
click at [320, 178] on div "enemy = hero . findNearestEnemy ( ) distance = hero . getDistanceTo ( enemy ) i…" at bounding box center [379, 142] width 151 height 157
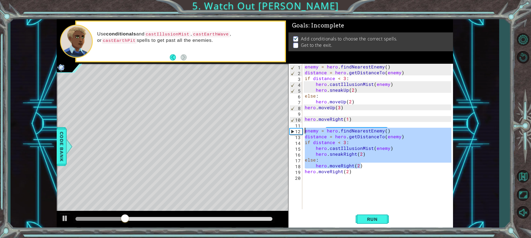
drag, startPoint x: 362, startPoint y: 166, endPoint x: 305, endPoint y: 128, distance: 68.6
click at [305, 128] on div "enemy = hero . findNearestEnemy ( ) distance = hero . getDistanceTo ( enemy ) i…" at bounding box center [379, 142] width 151 height 157
type textarea "enemy = hero.findNearestEnemy() distance = hero.getDistanceTo(enemy)"
click at [309, 178] on div "enemy = hero . findNearestEnemy ( ) distance = hero . getDistanceTo ( enemy ) i…" at bounding box center [379, 142] width 151 height 157
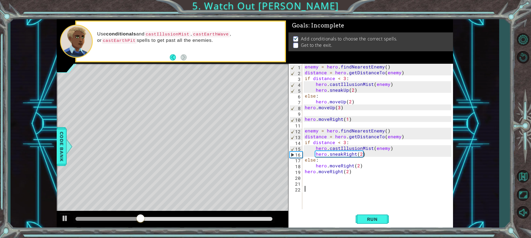
paste textarea "hero.moveRight(2)"
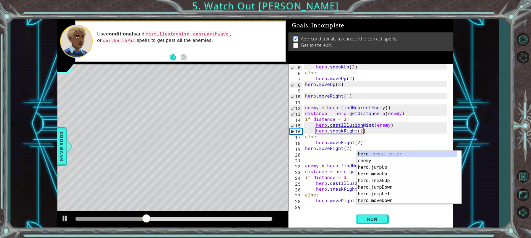
click at [407, 144] on div "hero . sneakUp ( 2 ) else : hero . moveUp ( 2 ) hero . moveUp ( 3 ) hero . move…" at bounding box center [377, 142] width 146 height 157
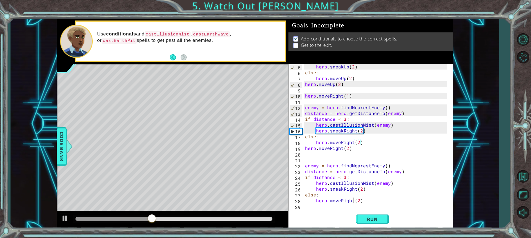
click at [352, 202] on div "hero . sneakUp ( 2 ) else : hero . moveUp ( 2 ) hero . moveUp ( 3 ) hero . move…" at bounding box center [377, 142] width 146 height 157
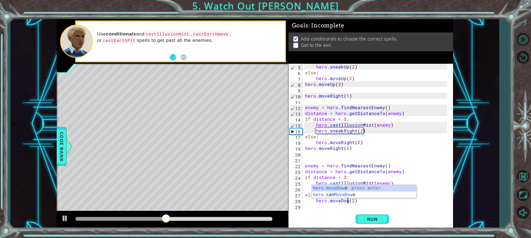
scroll to position [0, 3]
click at [409, 202] on div "hero . sneakUp ( 2 ) else : hero . moveUp ( 2 ) hero . moveUp ( 3 ) hero . move…" at bounding box center [377, 142] width 146 height 157
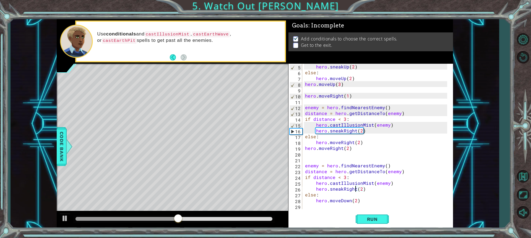
click at [355, 191] on div "hero . sneakUp ( 2 ) else : hero . moveUp ( 2 ) hero . moveUp ( 3 ) hero . move…" at bounding box center [377, 142] width 146 height 157
type textarea "hero.sneakDown(2)"
click at [407, 210] on div "hero.sneakDown(2) 5 6 7 8 9 10 11 12 13 14 15 16 17 18 19 20 21 22 23 24 25 26 …" at bounding box center [371, 146] width 165 height 165
click at [309, 208] on div "hero . sneakUp ( 2 ) else : hero . moveUp ( 2 ) hero . moveUp ( 3 ) hero . move…" at bounding box center [377, 142] width 146 height 157
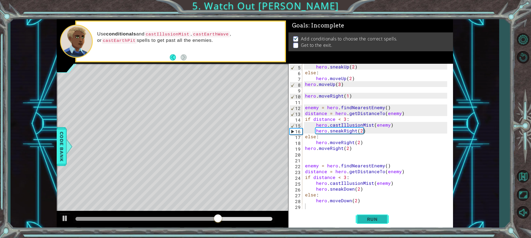
click at [361, 218] on button "Run" at bounding box center [372, 219] width 33 height 16
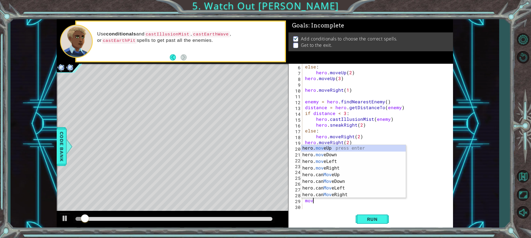
scroll to position [0, 0]
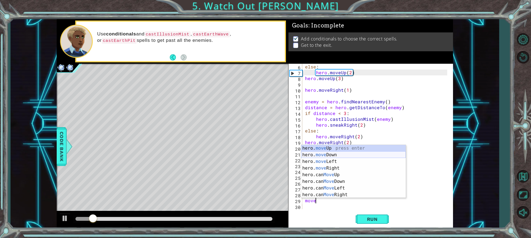
click at [328, 154] on div "hero. move Up press enter hero. move Down press enter hero. move Left press ent…" at bounding box center [353, 178] width 105 height 66
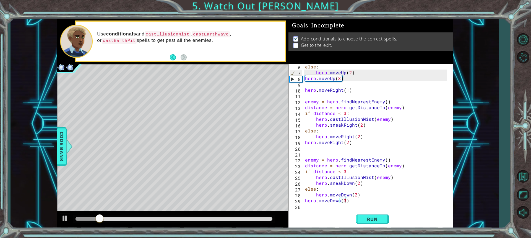
scroll to position [0, 2]
type textarea "hero.moveDown(3)"
click at [369, 220] on span "Run" at bounding box center [373, 219] width 22 height 6
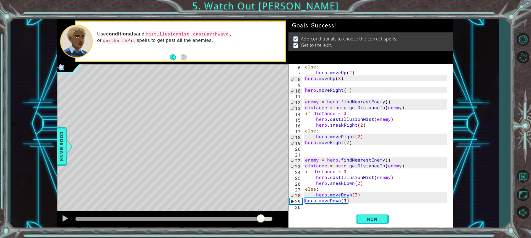
drag, startPoint x: 81, startPoint y: 215, endPoint x: 279, endPoint y: 221, distance: 198.3
click at [266, 221] on div at bounding box center [261, 219] width 10 height 10
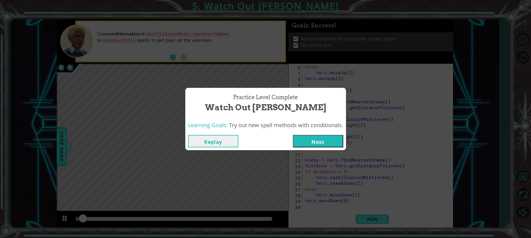
click at [327, 140] on button "Next" at bounding box center [318, 141] width 50 height 12
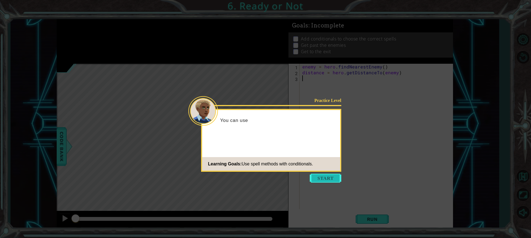
click at [333, 178] on button "Start" at bounding box center [326, 178] width 32 height 9
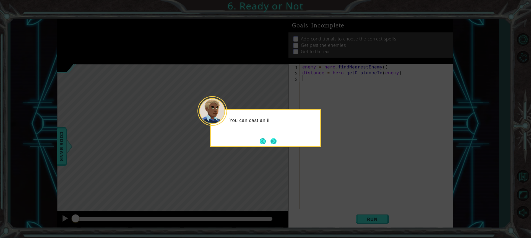
click at [275, 141] on button "Next" at bounding box center [274, 141] width 6 height 6
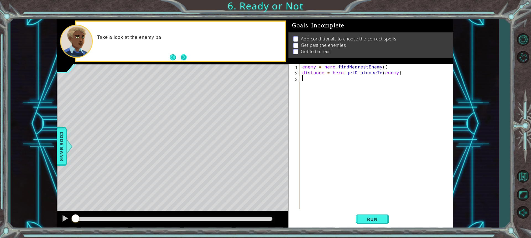
click at [185, 58] on button "Next" at bounding box center [184, 57] width 6 height 6
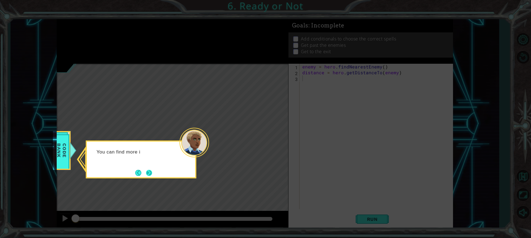
click at [148, 171] on button "Next" at bounding box center [149, 172] width 7 height 7
